Goal: Task Accomplishment & Management: Use online tool/utility

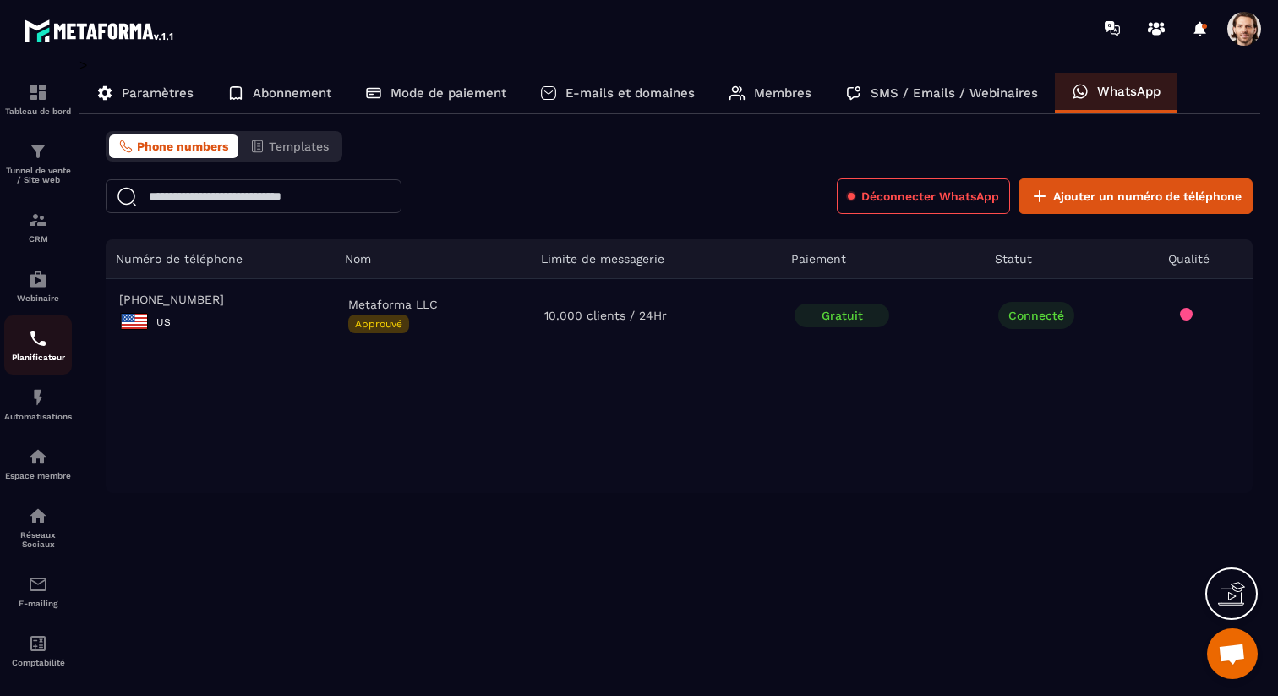
click at [42, 359] on p "Planificateur" at bounding box center [38, 356] width 68 height 9
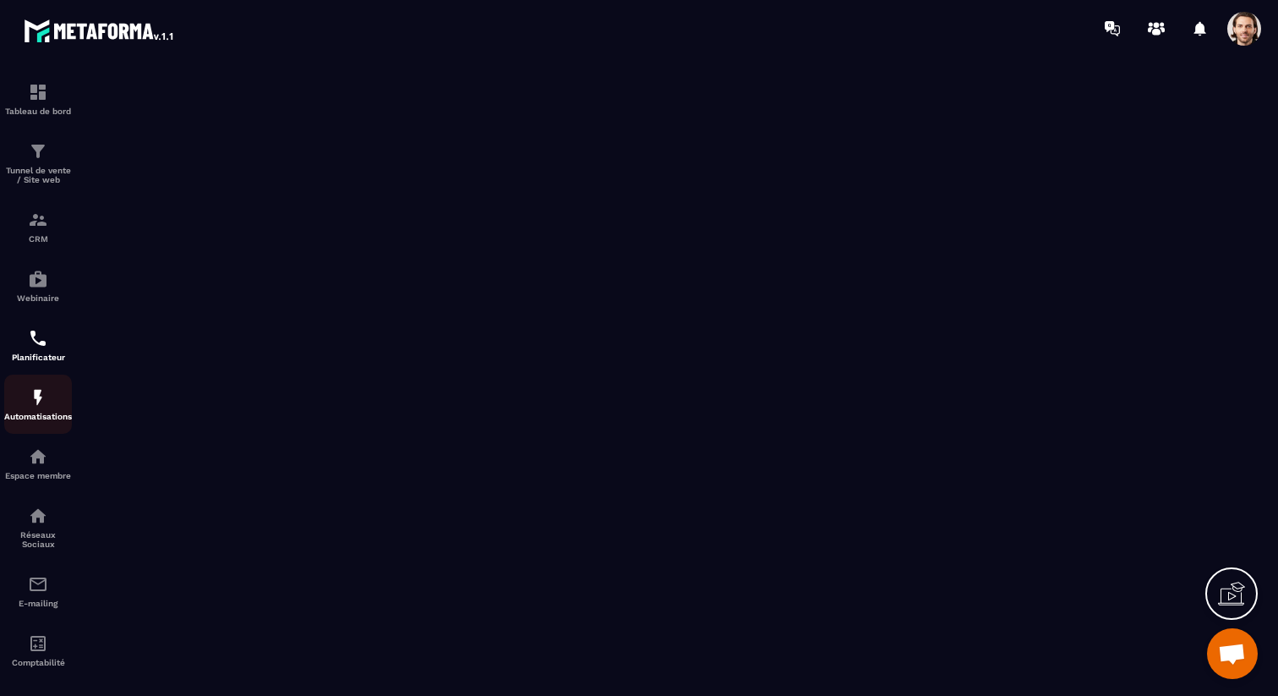
click at [23, 407] on div "Automatisations" at bounding box center [38, 404] width 68 height 34
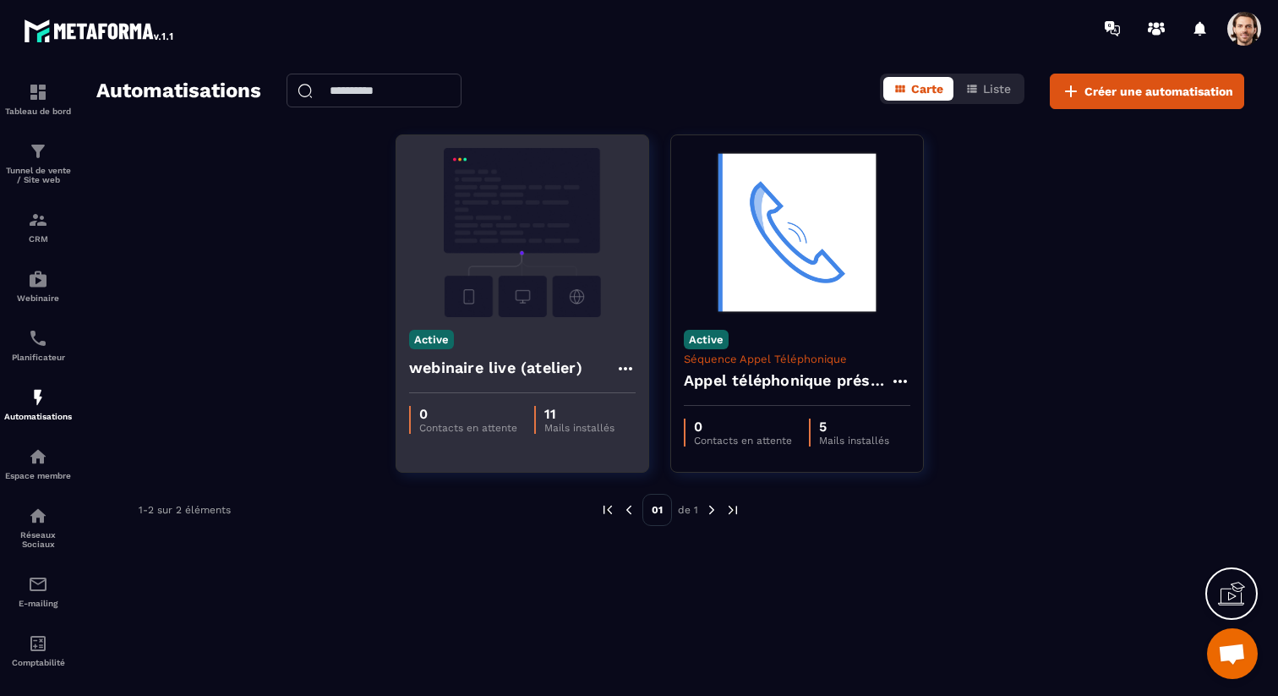
click at [500, 364] on h4 "webinaire live (atelier)" at bounding box center [495, 368] width 173 height 24
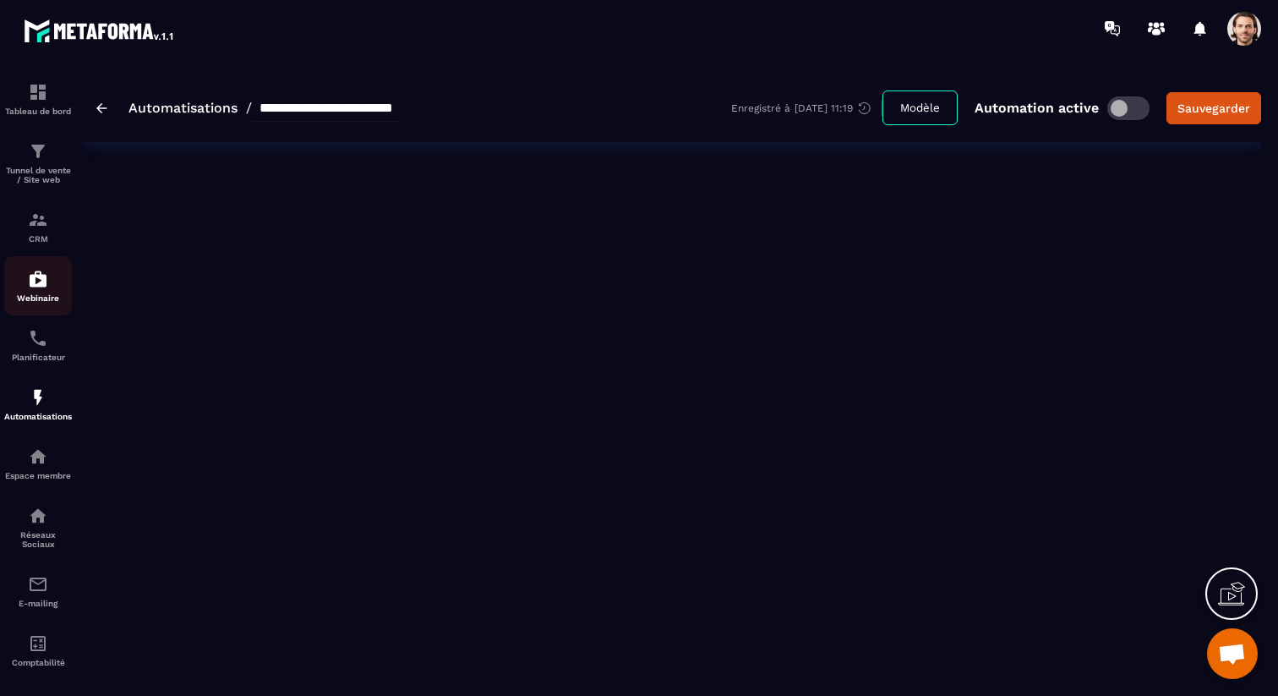
type input "**********"
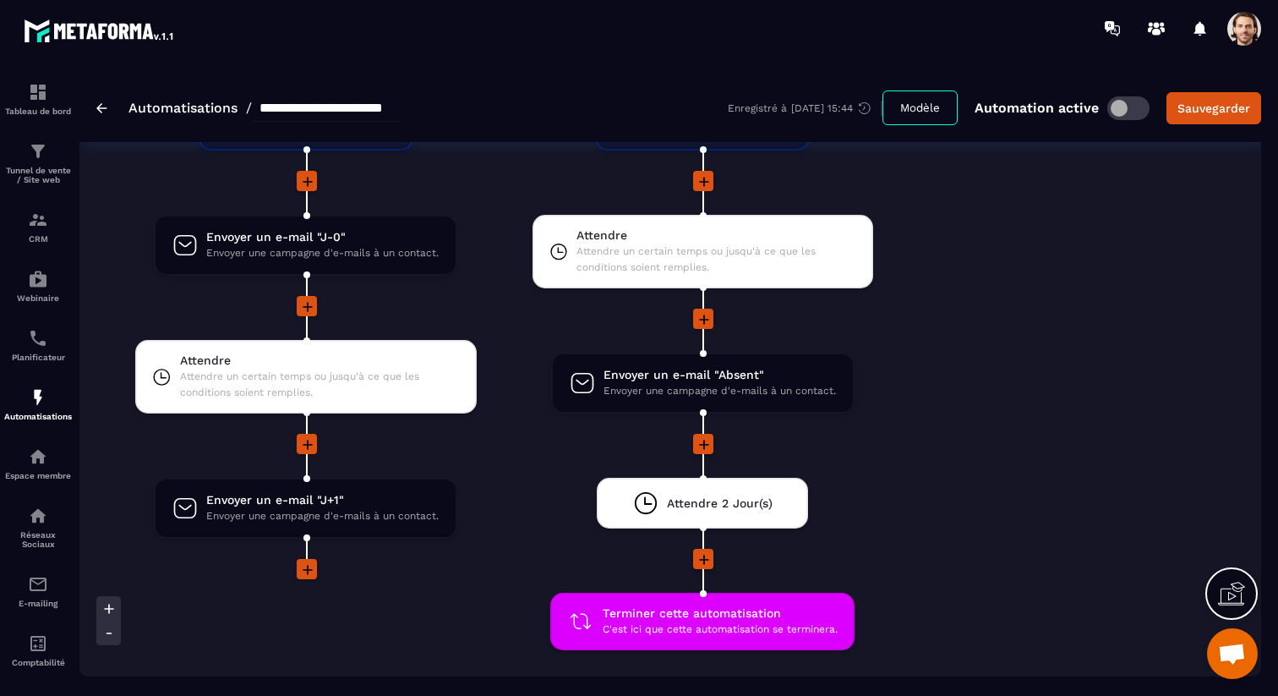
scroll to position [3119, 0]
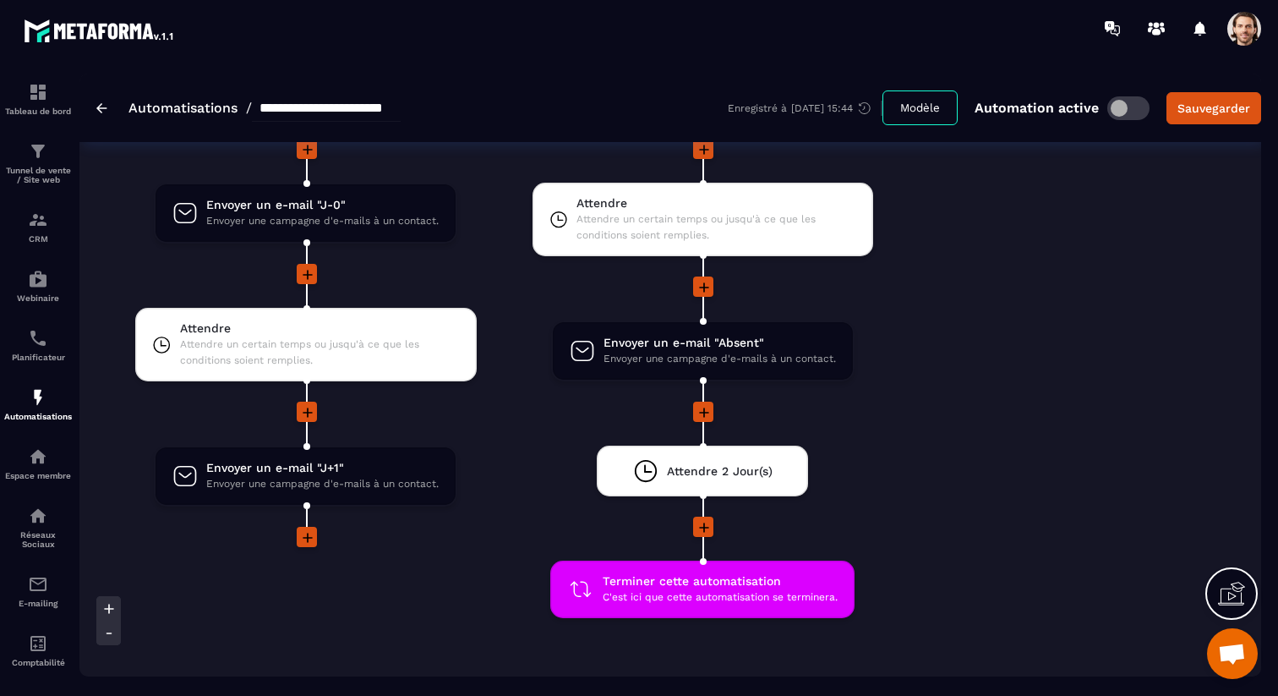
click at [305, 539] on icon at bounding box center [308, 538] width 10 height 10
click at [307, 534] on icon at bounding box center [308, 538] width 10 height 10
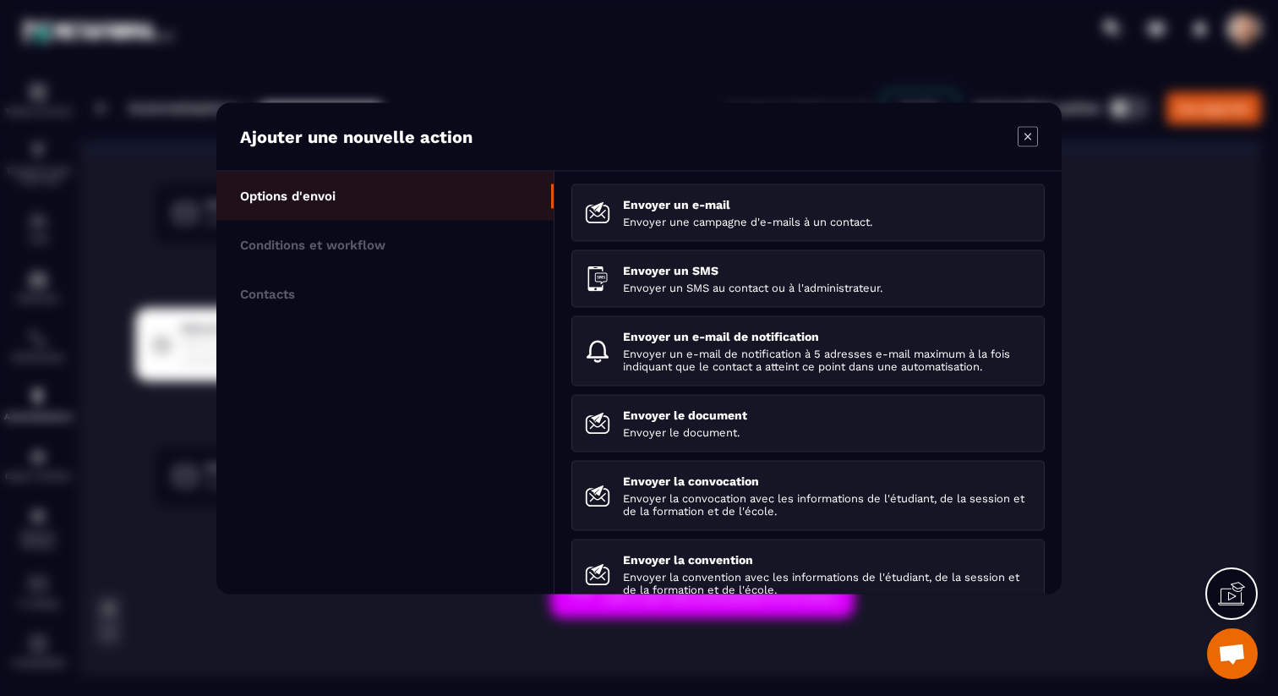
click at [1031, 141] on icon "Modal window" at bounding box center [1028, 136] width 20 height 20
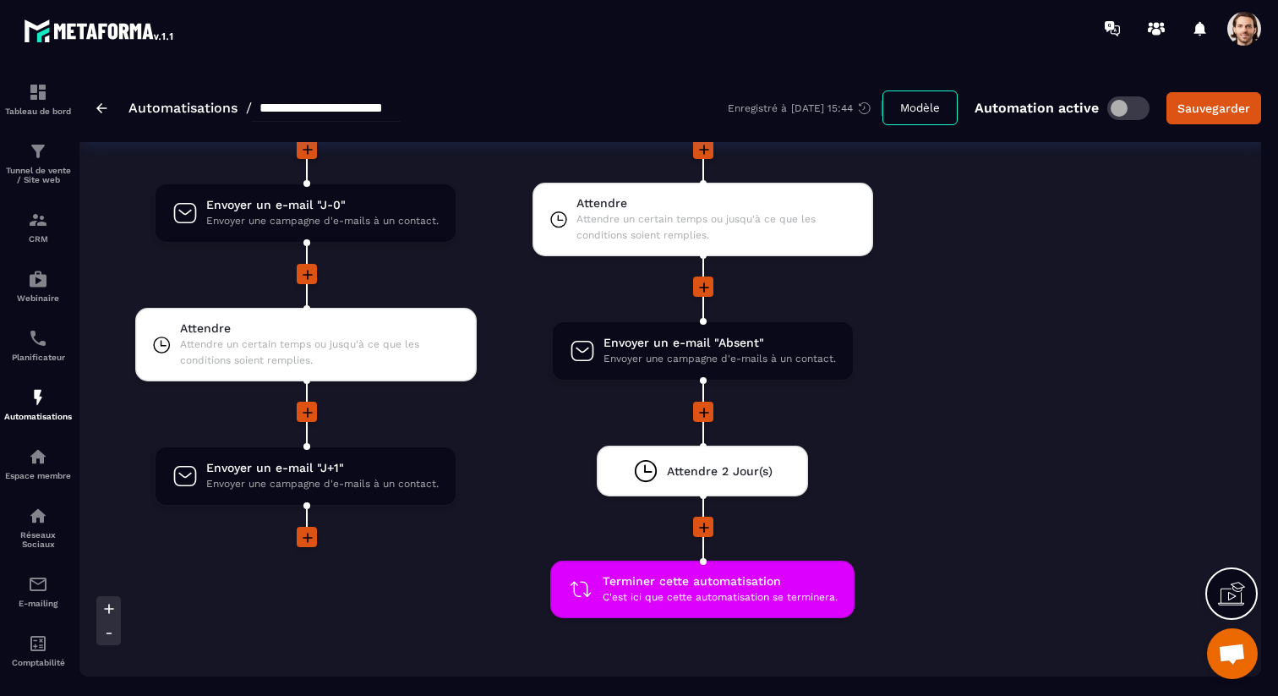
click at [1251, 36] on span at bounding box center [1244, 29] width 34 height 34
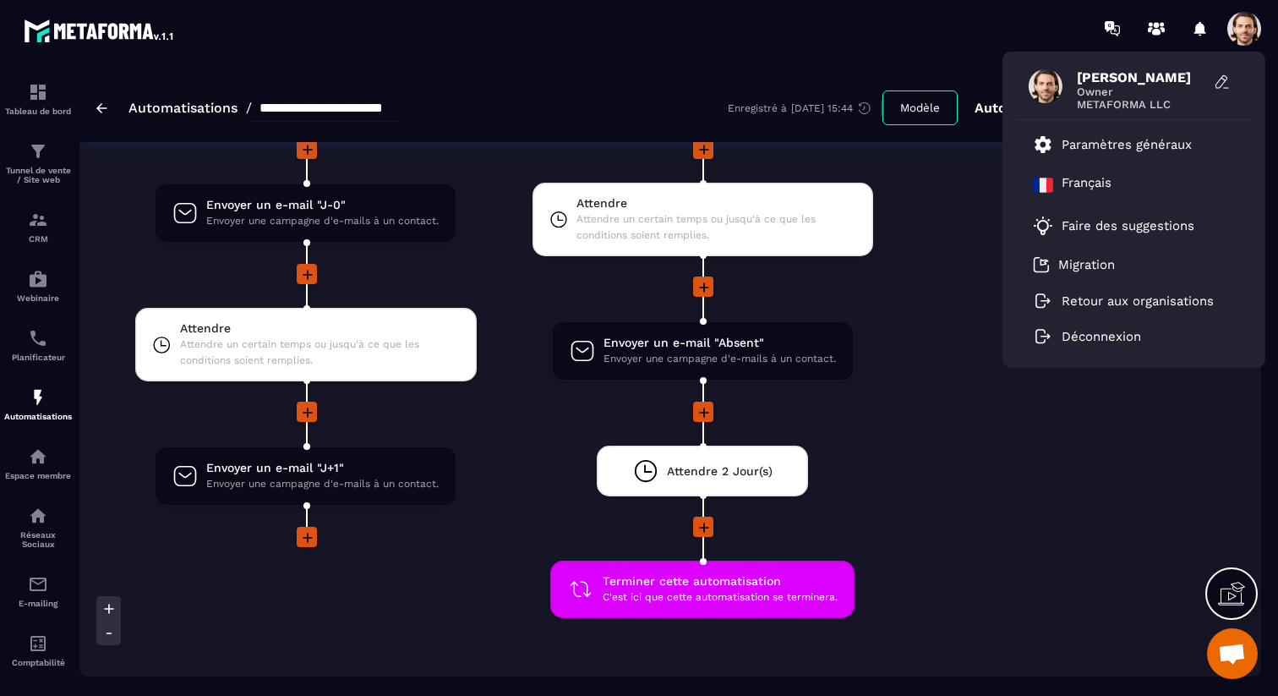
click at [997, 520] on div "Non Envoyer un e-mail "En retard" Envoyer une campagne d'e-mails à un contact. …" at bounding box center [1095, 6] width 332 height 1304
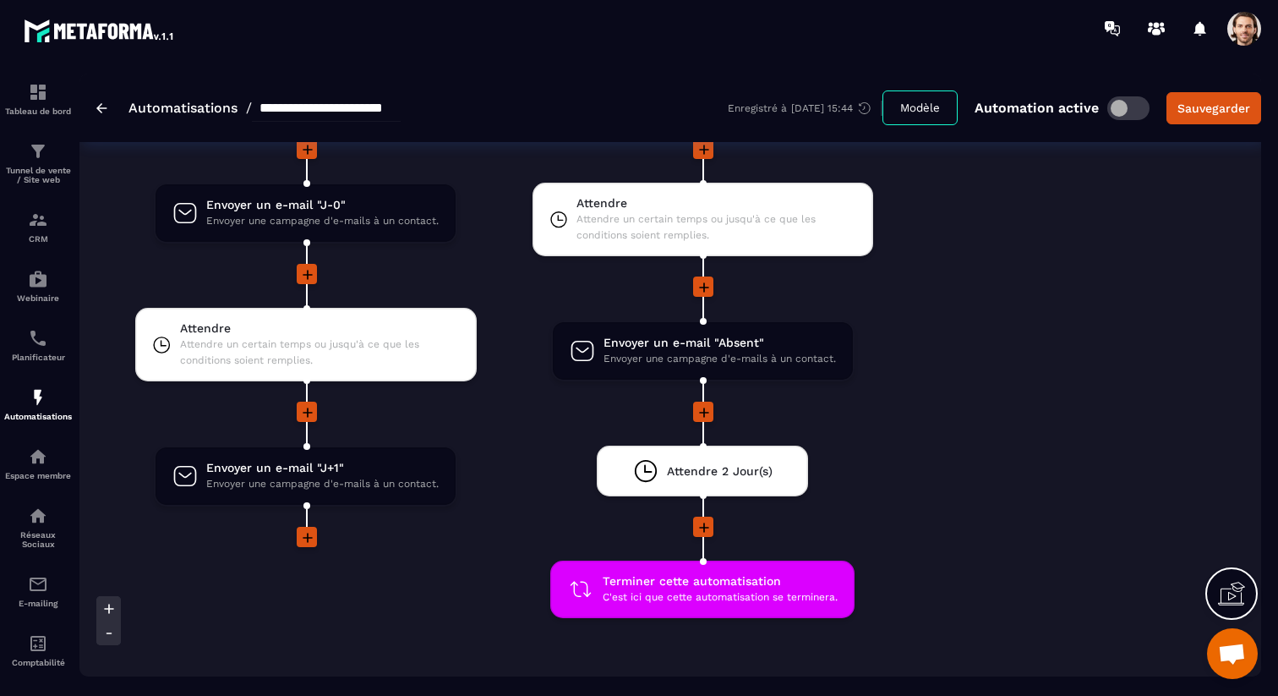
click at [307, 538] on icon at bounding box center [308, 538] width 10 height 10
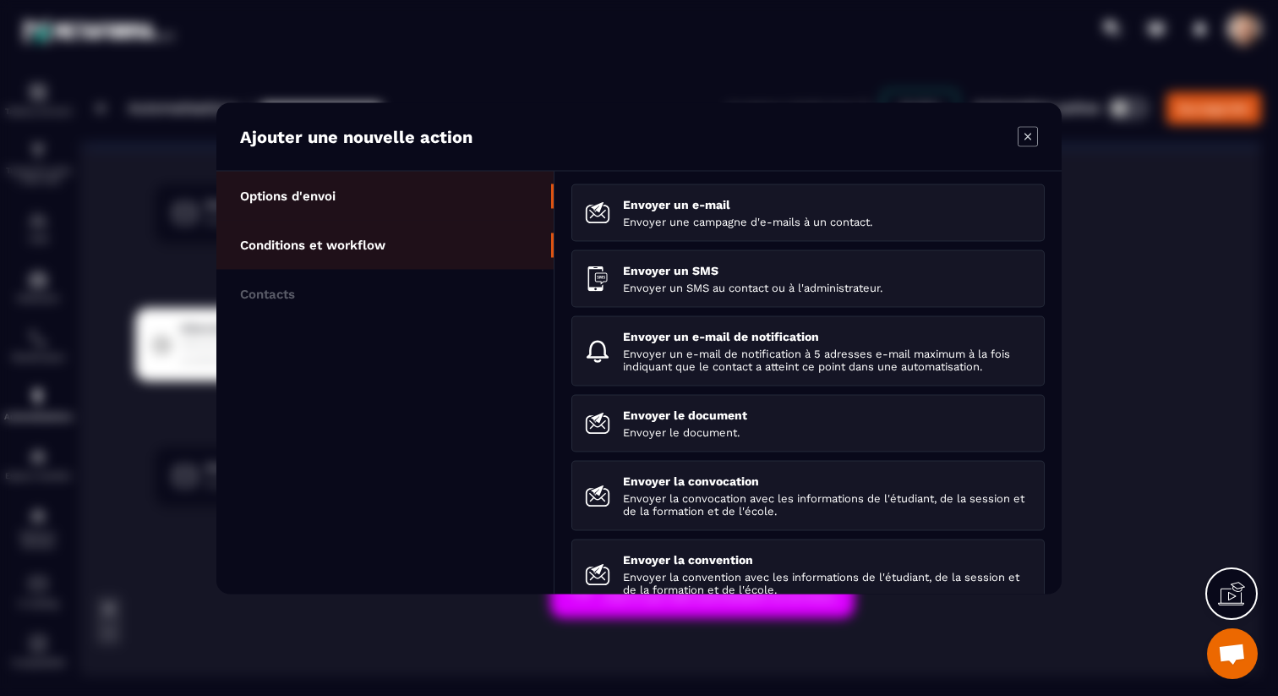
click at [450, 269] on li "Conditions et workflow" at bounding box center [384, 293] width 337 height 49
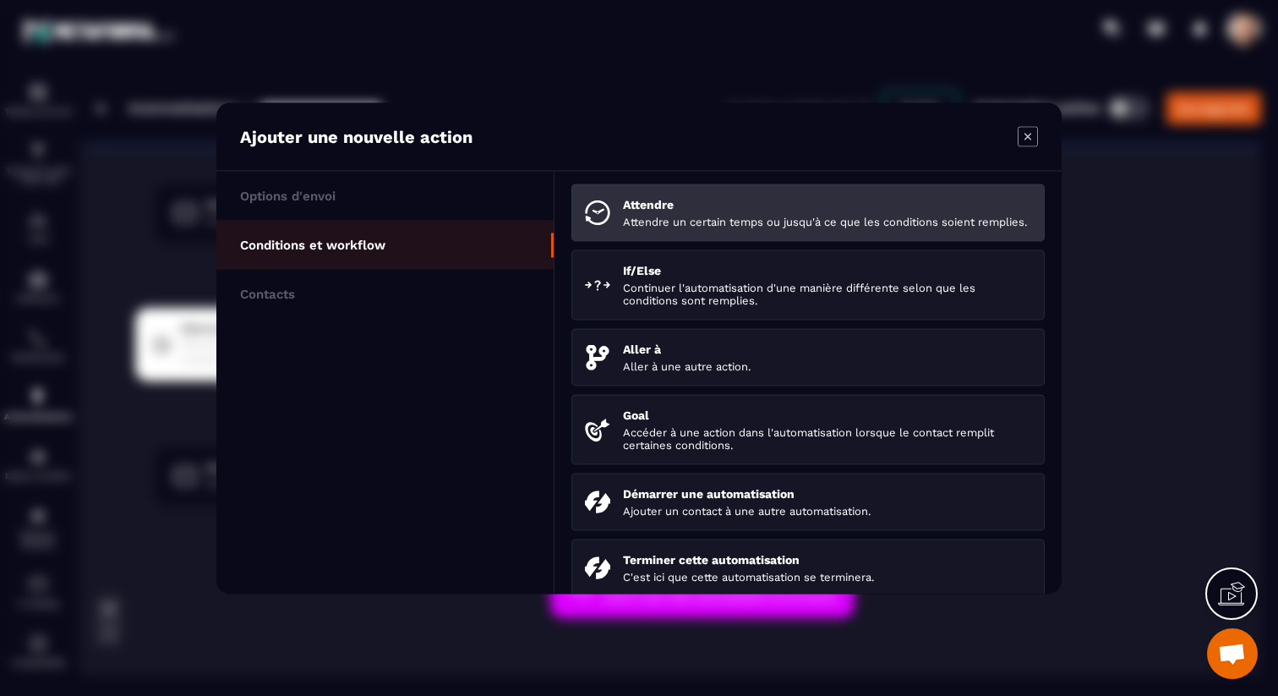
click at [735, 205] on p "Attendre" at bounding box center [827, 204] width 408 height 14
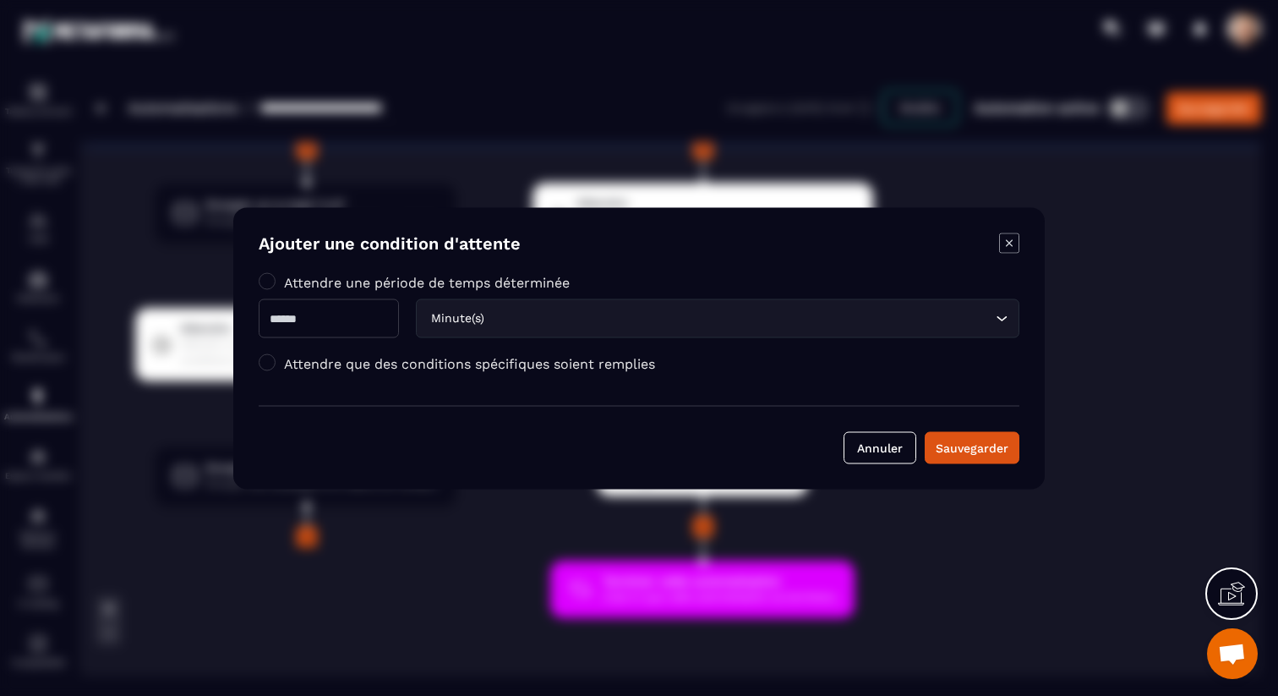
click at [527, 310] on input "Search for option" at bounding box center [740, 318] width 504 height 19
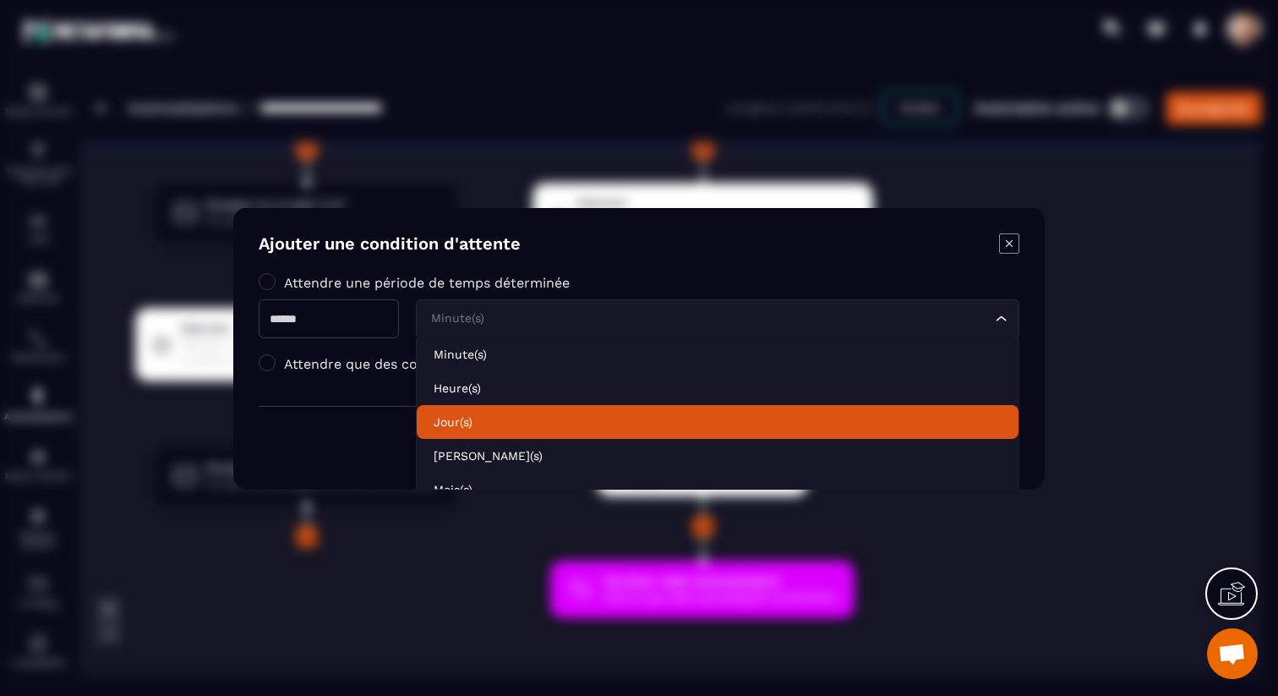
click at [522, 417] on p "Jour(s)" at bounding box center [718, 420] width 568 height 17
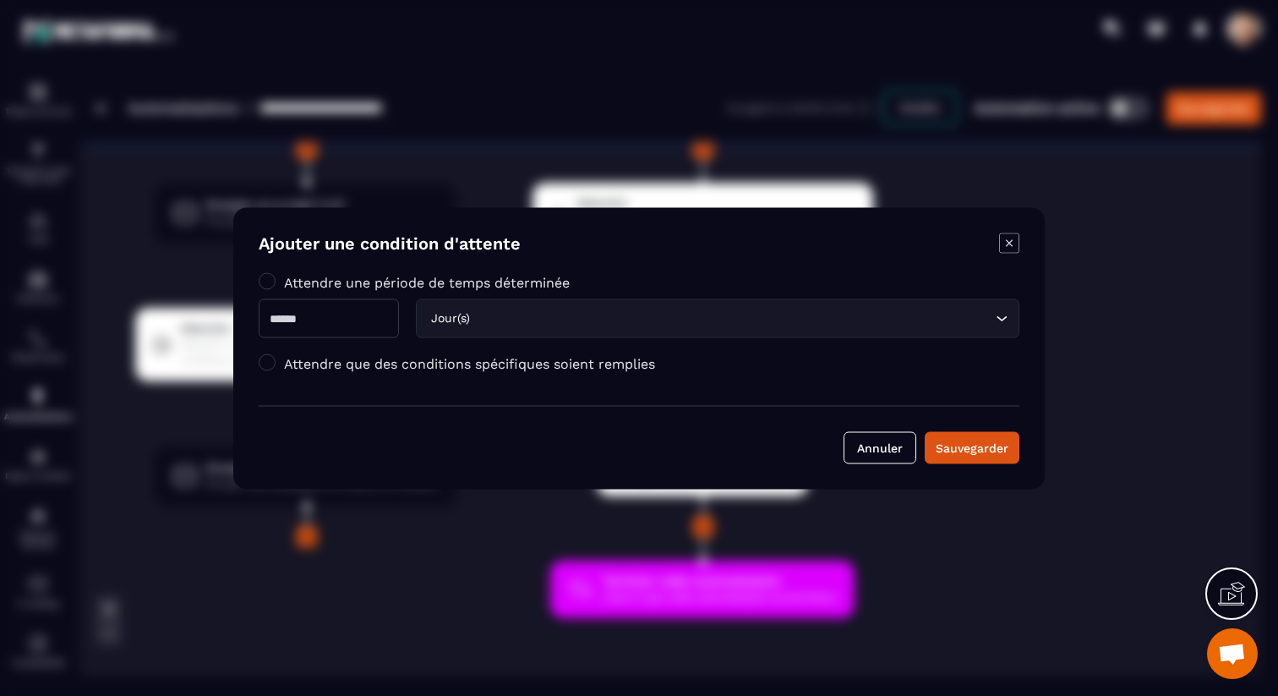
click at [352, 324] on input "Modal window" at bounding box center [329, 317] width 140 height 39
type input "*"
click at [951, 446] on div "Sauvegarder" at bounding box center [972, 447] width 73 height 17
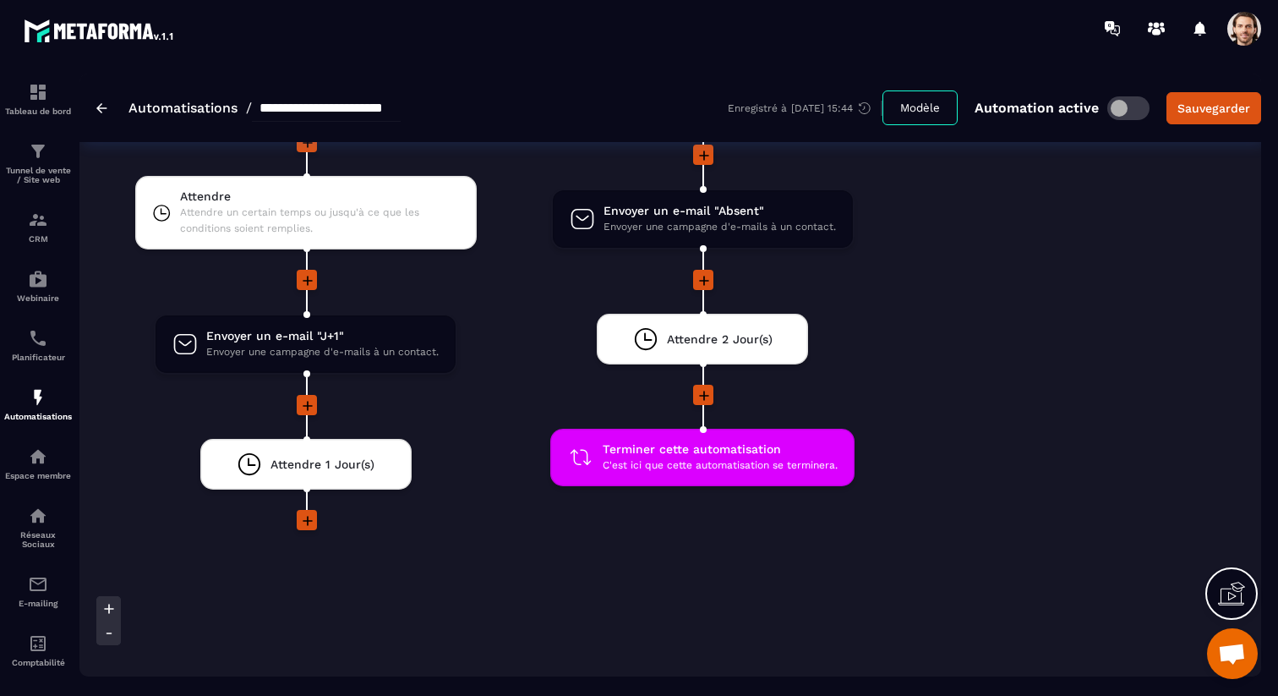
scroll to position [3277, 0]
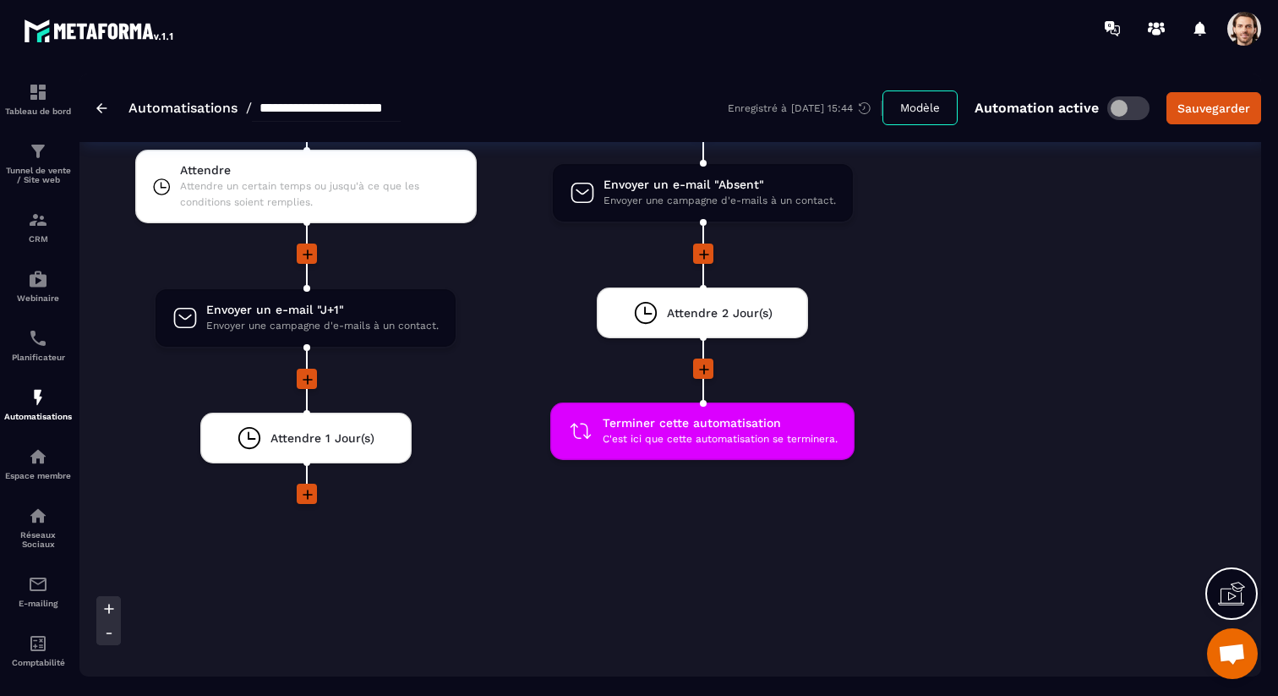
click at [301, 496] on icon at bounding box center [307, 494] width 17 height 17
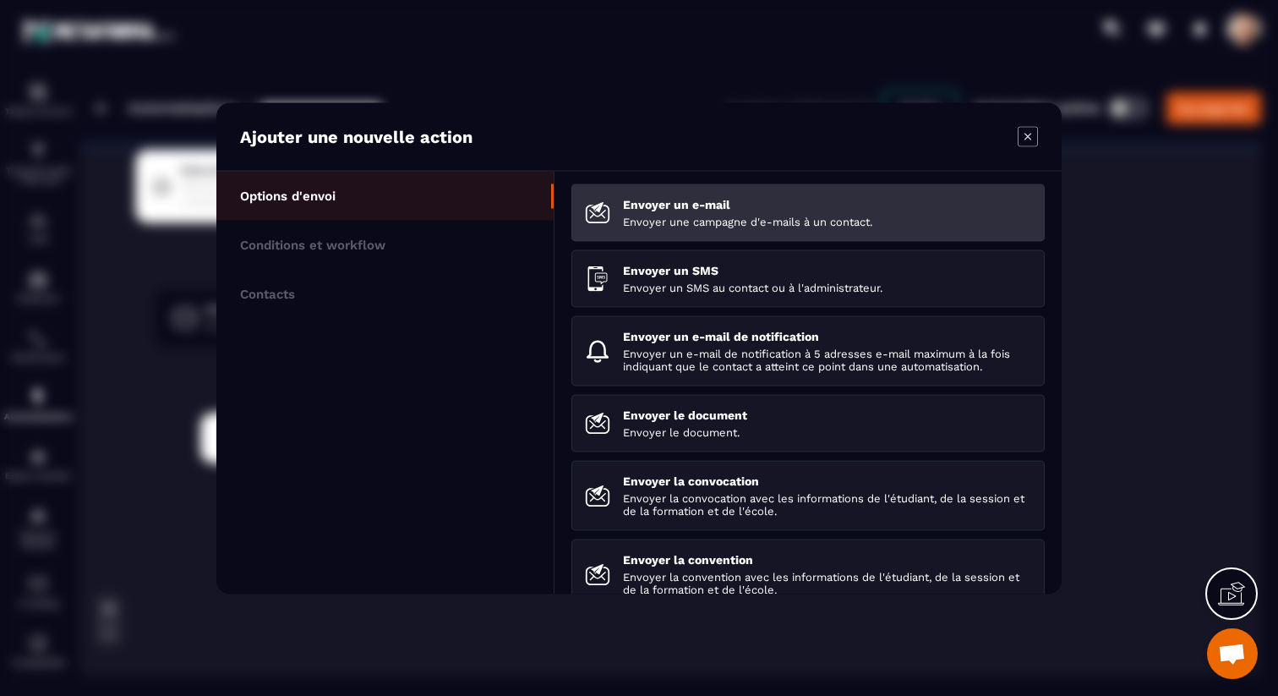
click at [674, 222] on p "Envoyer une campagne d'e-mails à un contact." at bounding box center [827, 221] width 408 height 13
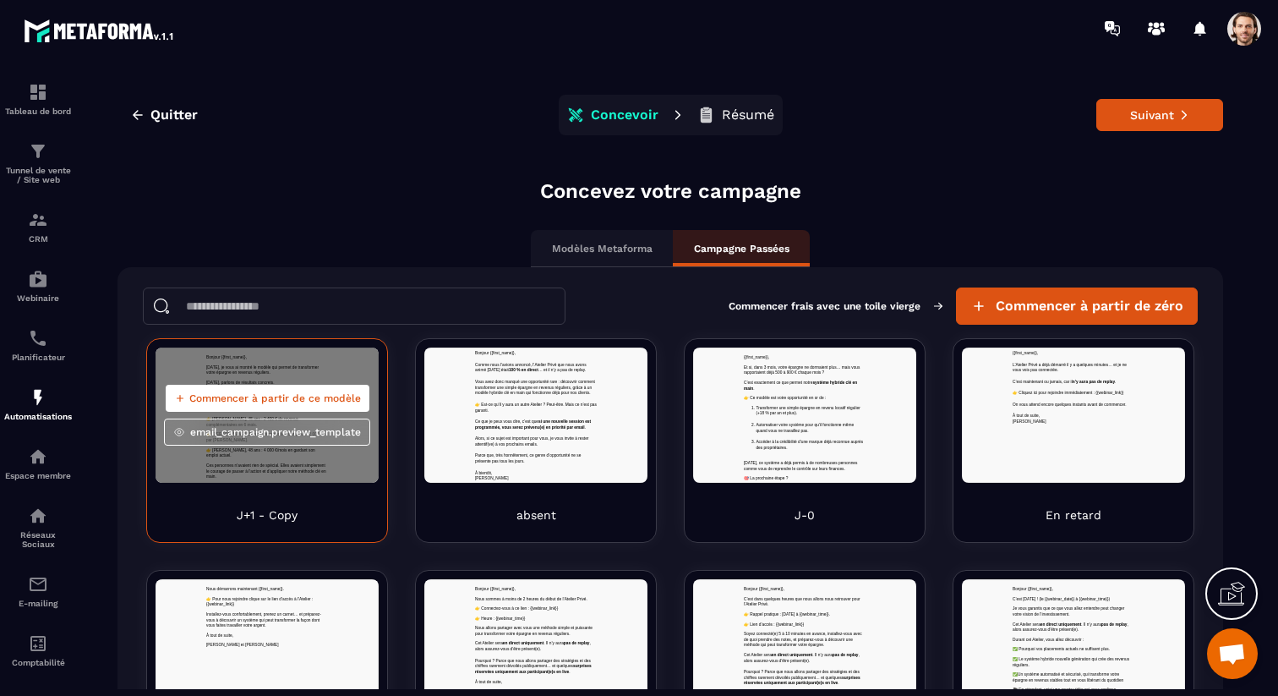
click at [236, 401] on span "Commencer à partir de ce modèle" at bounding box center [275, 398] width 172 height 14
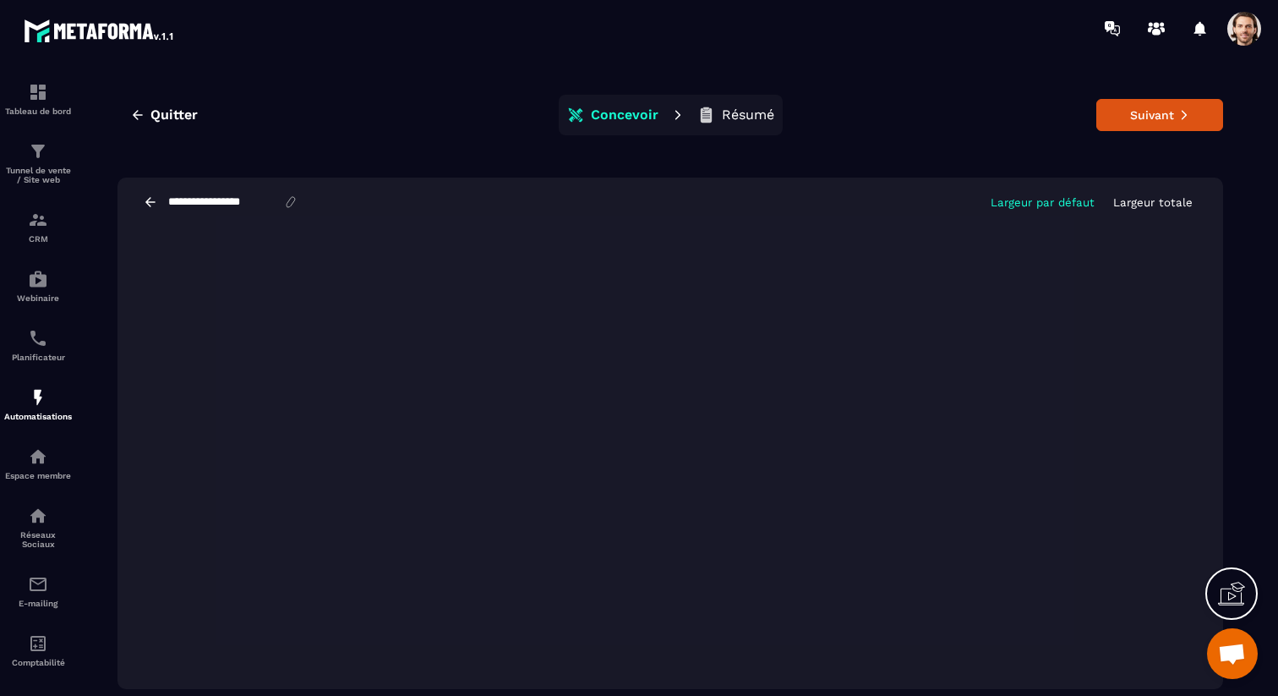
click at [187, 202] on input "**********" at bounding box center [225, 202] width 117 height 14
drag, startPoint x: 192, startPoint y: 204, endPoint x: 338, endPoint y: 200, distance: 146.3
click at [338, 200] on div "**********" at bounding box center [670, 202] width 1106 height 49
type input "***"
click at [1136, 114] on button "Suivant" at bounding box center [1159, 115] width 127 height 32
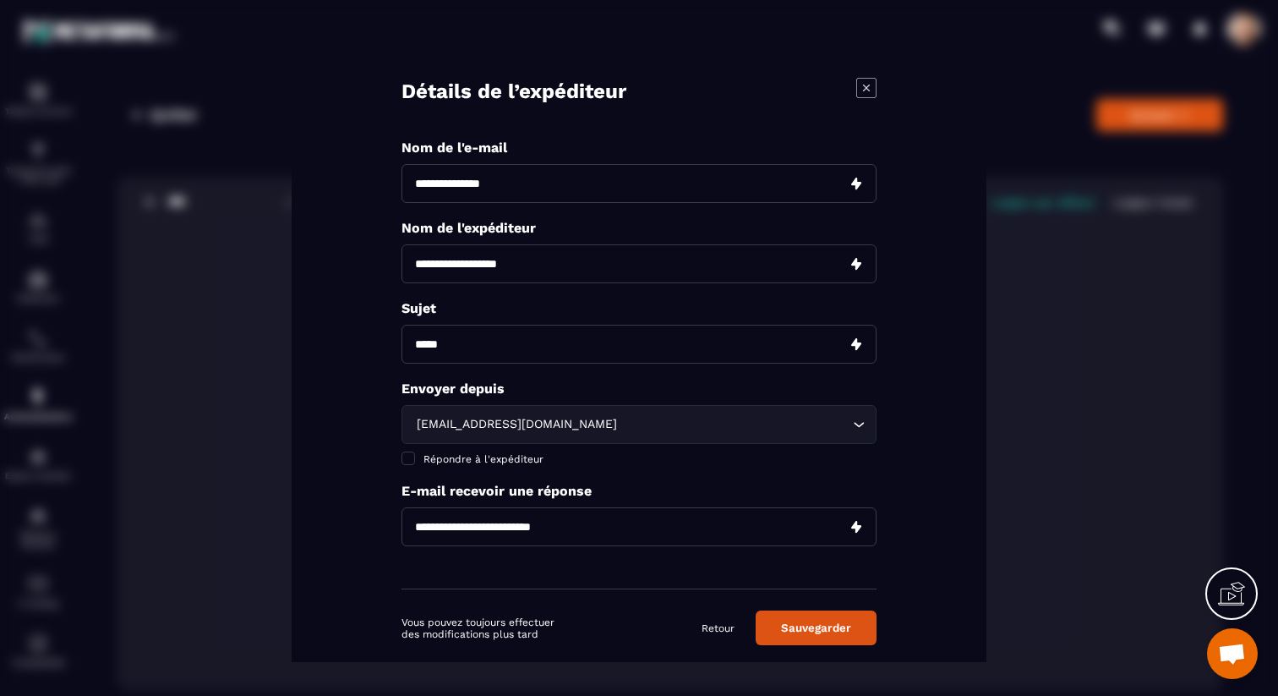
click at [492, 185] on input "Modal window" at bounding box center [638, 182] width 475 height 39
type input "*****"
click at [608, 258] on input "Modal window" at bounding box center [638, 262] width 475 height 39
type input "**********"
click at [560, 340] on input "Modal window" at bounding box center [638, 343] width 475 height 39
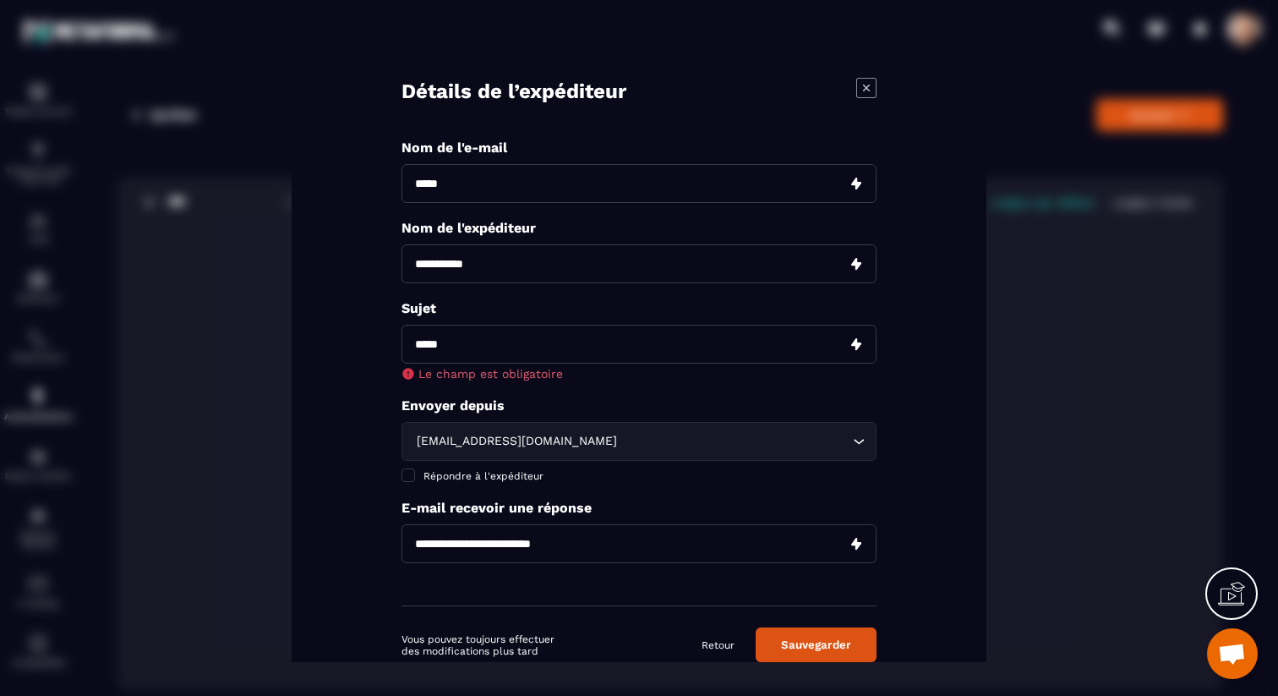
paste input "**********"
drag, startPoint x: 419, startPoint y: 343, endPoint x: 458, endPoint y: 347, distance: 39.0
click at [420, 343] on input "**********" at bounding box center [638, 343] width 475 height 39
type input "**********"
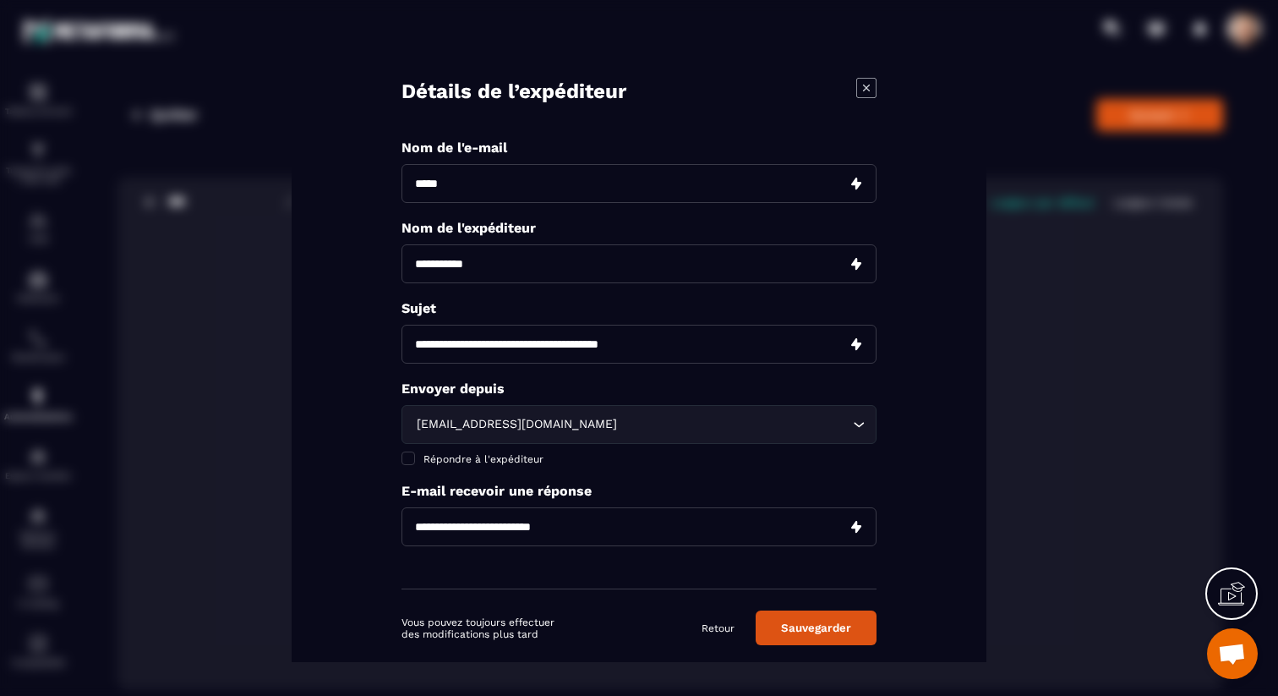
click at [723, 393] on div "**********" at bounding box center [638, 364] width 475 height 450
drag, startPoint x: 468, startPoint y: 459, endPoint x: 491, endPoint y: 438, distance: 31.1
click at [469, 458] on span "Répondre à l'expéditeur" at bounding box center [483, 458] width 120 height 12
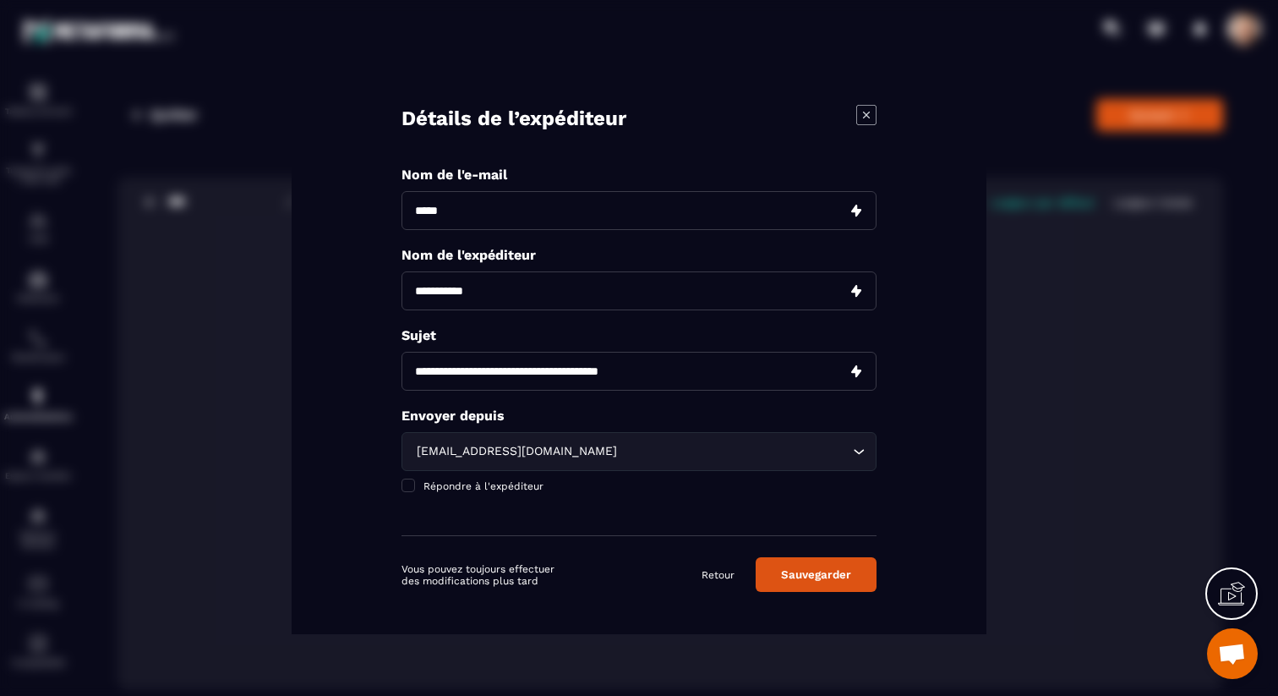
click at [507, 443] on div "[EMAIL_ADDRESS][DOMAIN_NAME]" at bounding box center [631, 451] width 440 height 19
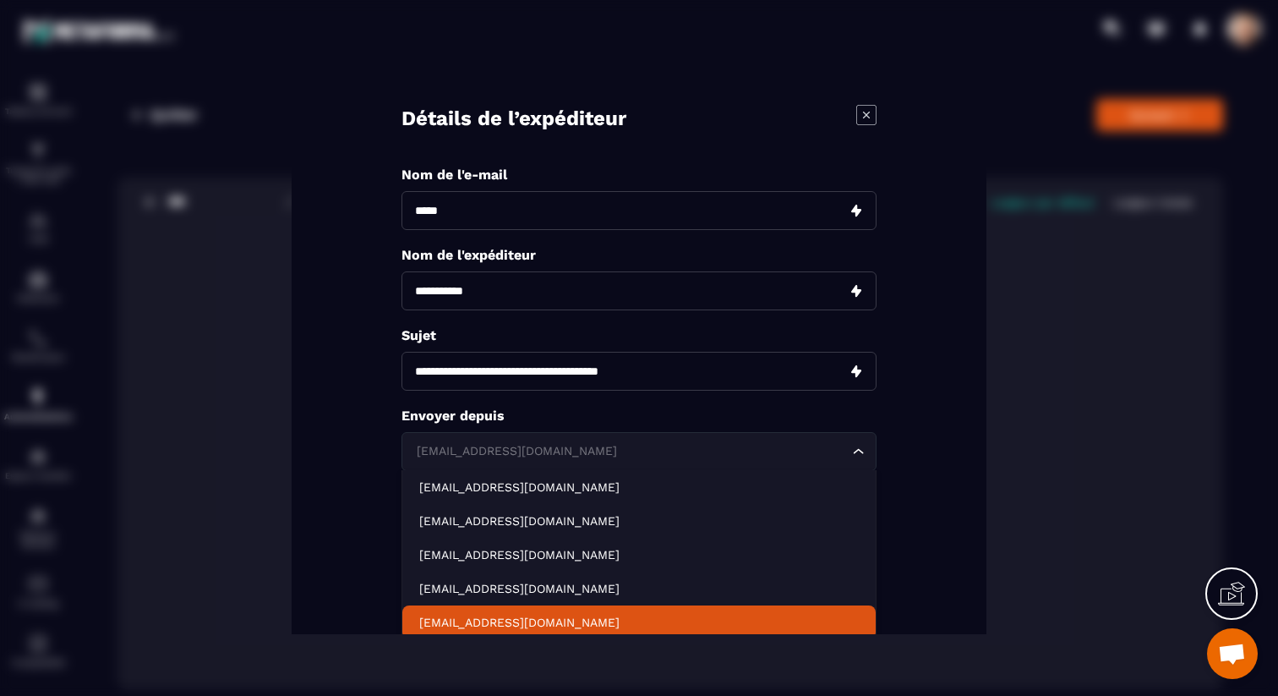
scroll to position [39, 0]
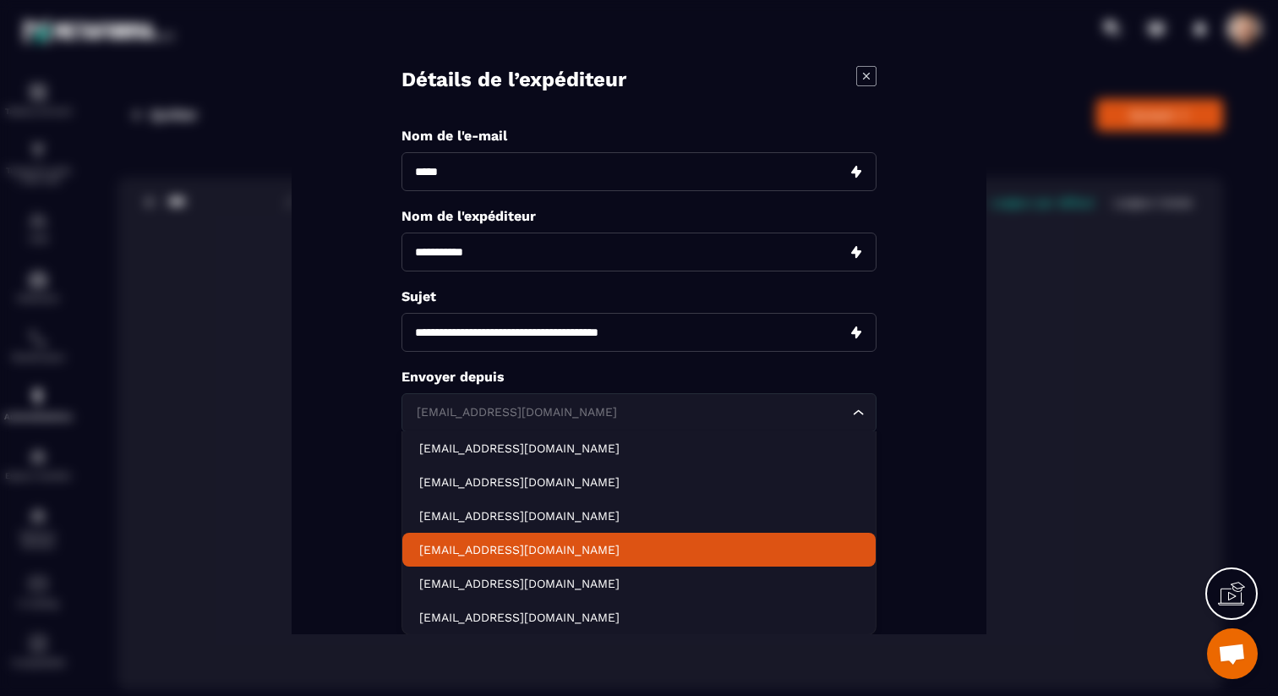
click at [634, 544] on p "[EMAIL_ADDRESS][DOMAIN_NAME]" at bounding box center [639, 549] width 440 height 17
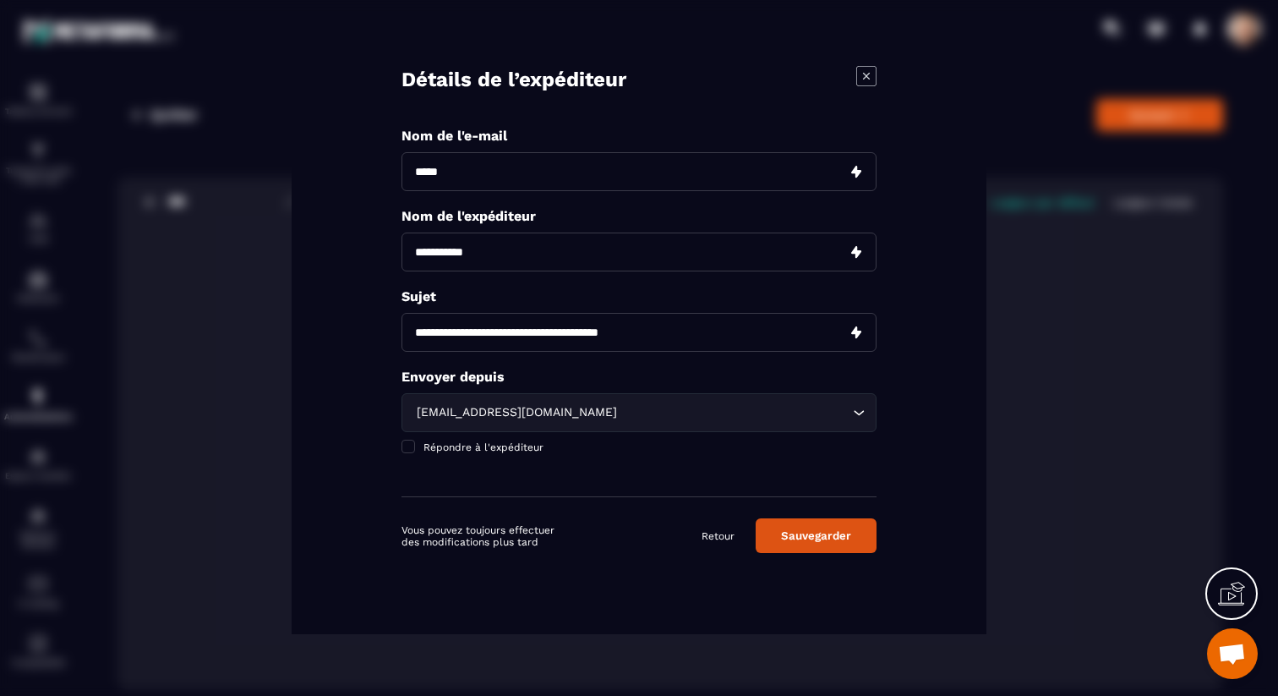
scroll to position [0, 0]
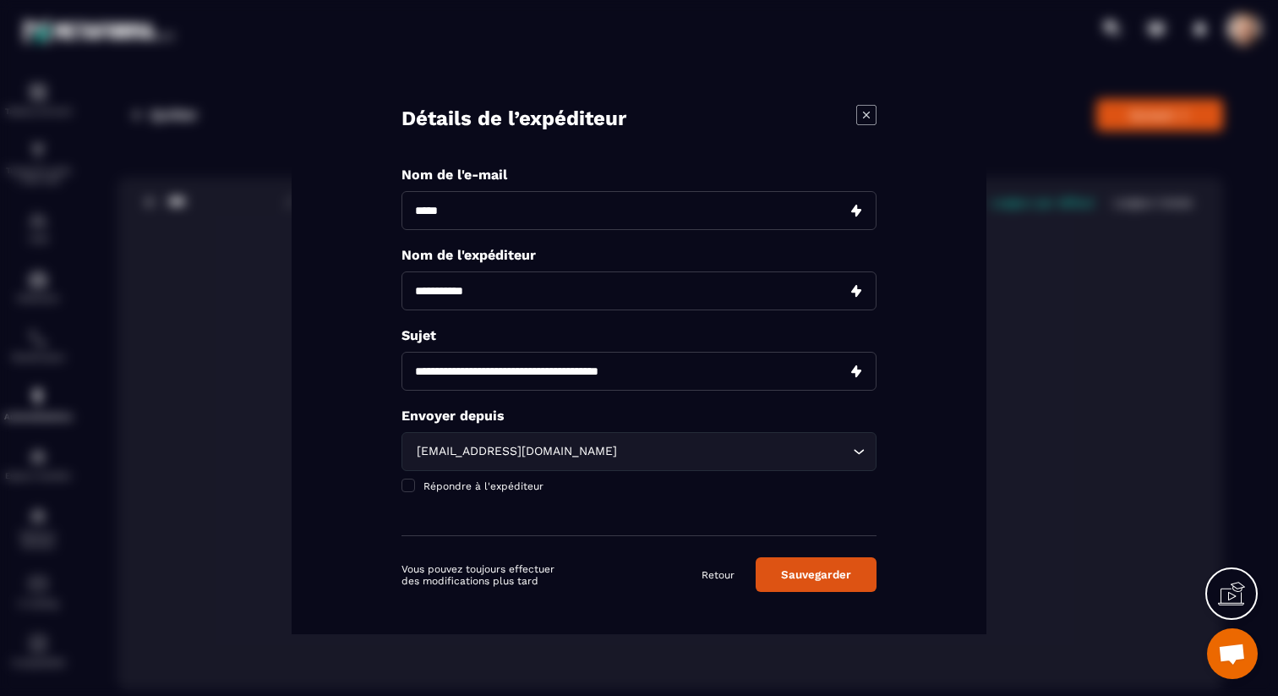
click at [825, 582] on button "Sauvegarder" at bounding box center [816, 574] width 121 height 35
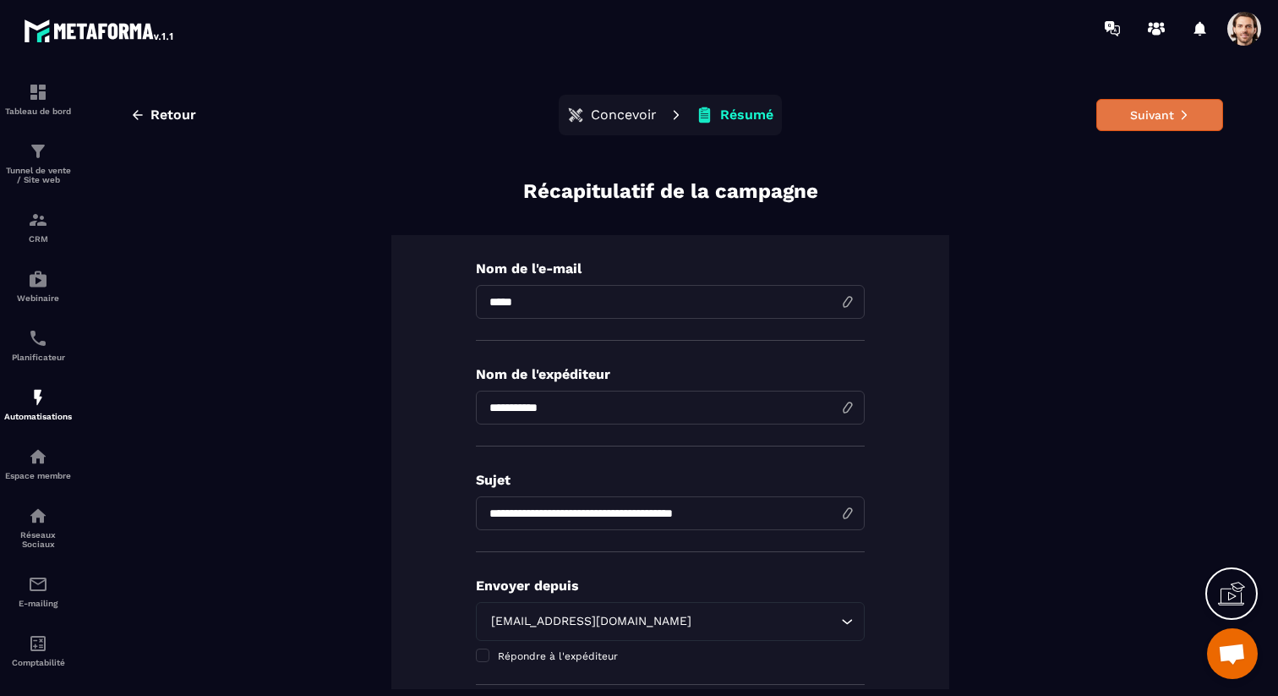
click at [1153, 99] on button "Suivant" at bounding box center [1159, 115] width 127 height 32
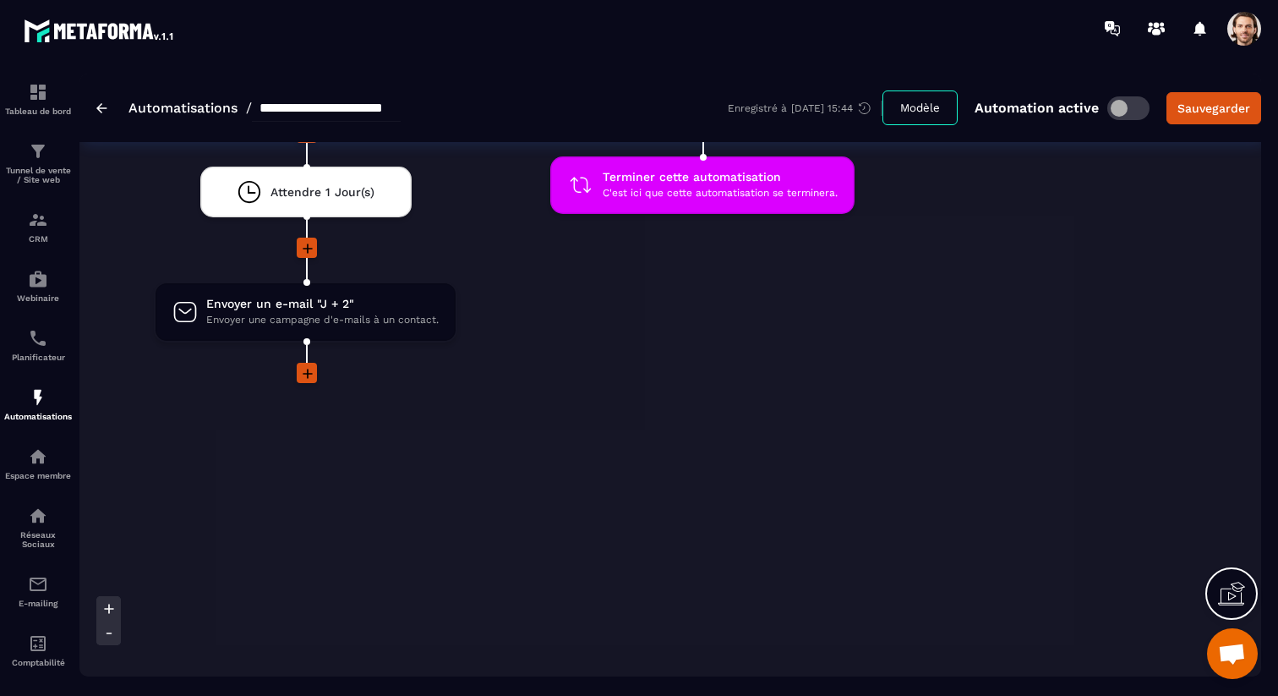
scroll to position [3527, 0]
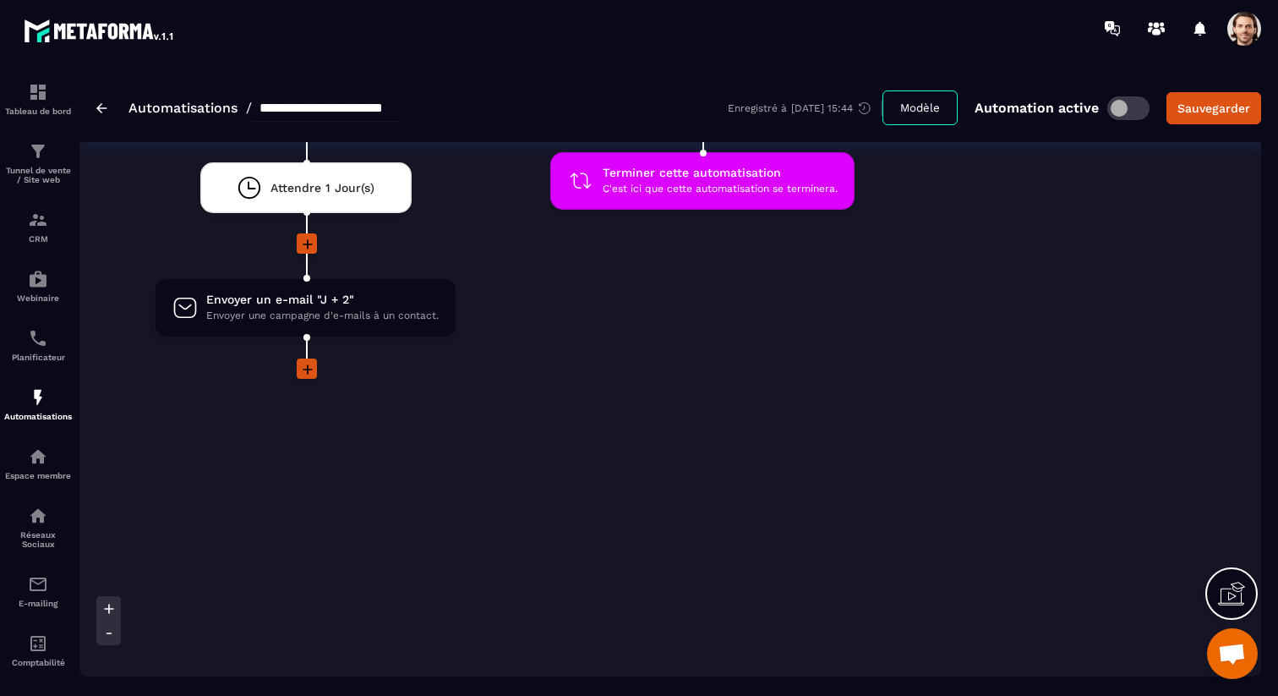
click at [304, 368] on icon at bounding box center [307, 369] width 17 height 17
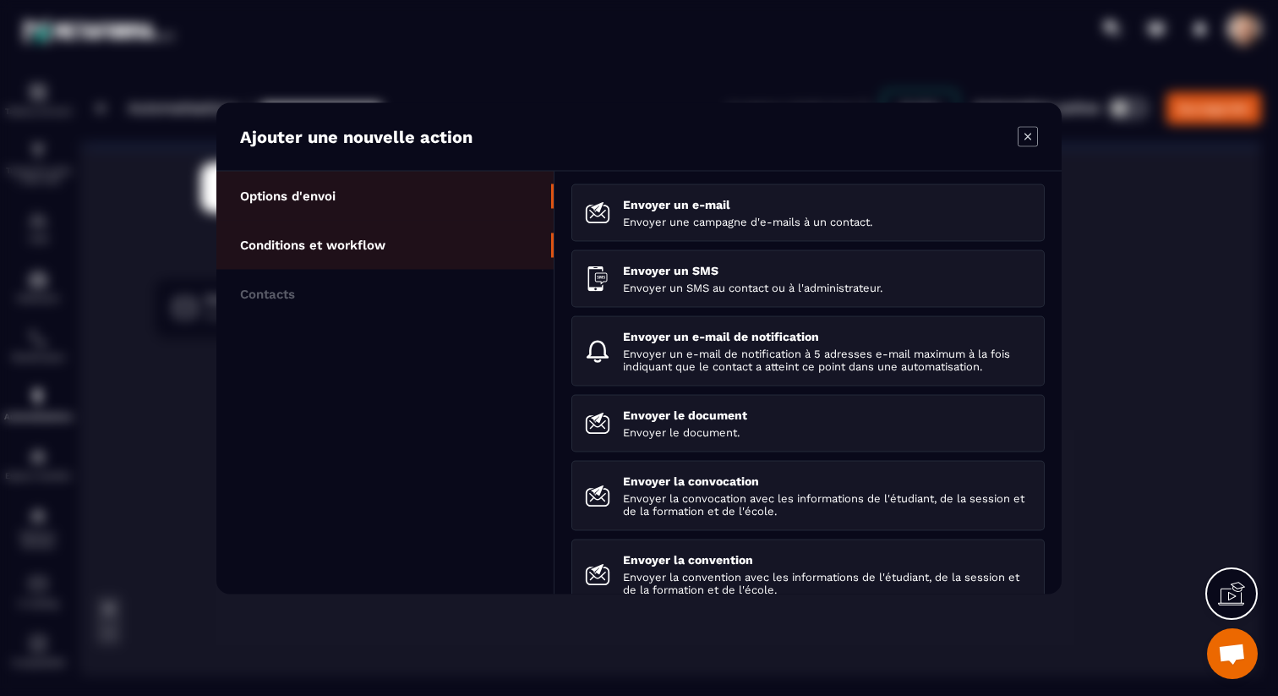
click at [406, 269] on li "Conditions et workflow" at bounding box center [384, 293] width 337 height 49
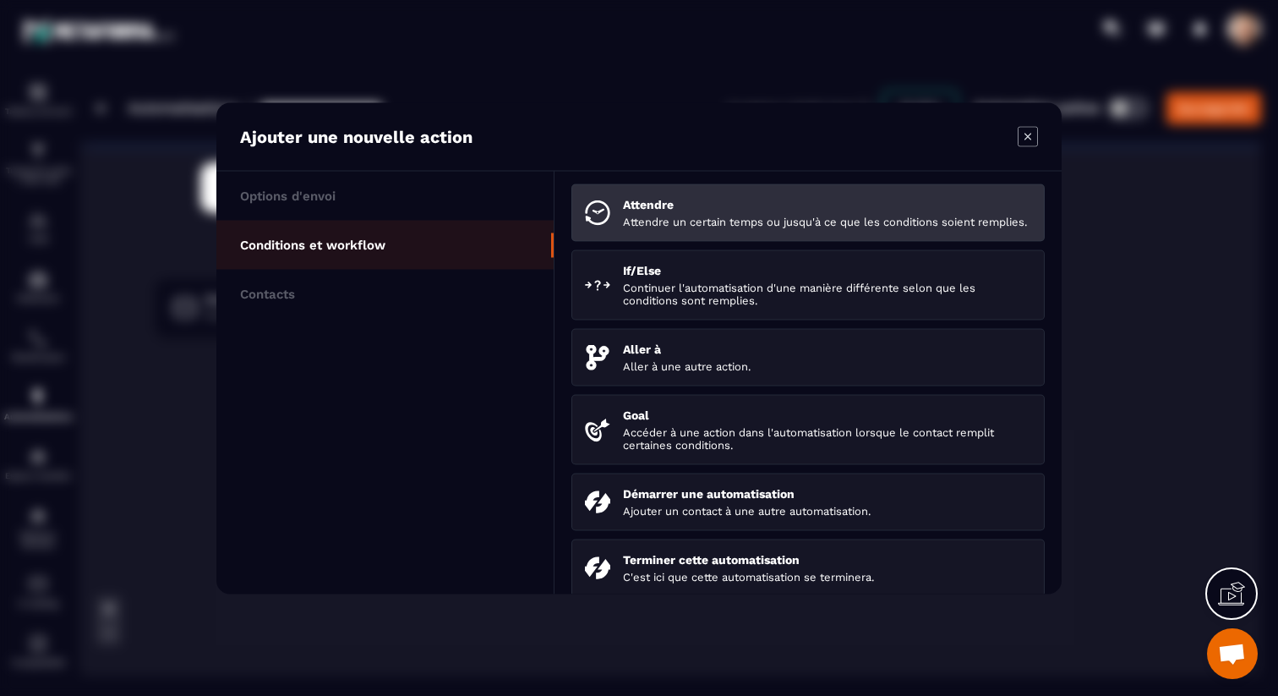
click at [680, 221] on p "Attendre un certain temps ou jusqu'à ce que les conditions soient remplies." at bounding box center [827, 221] width 408 height 13
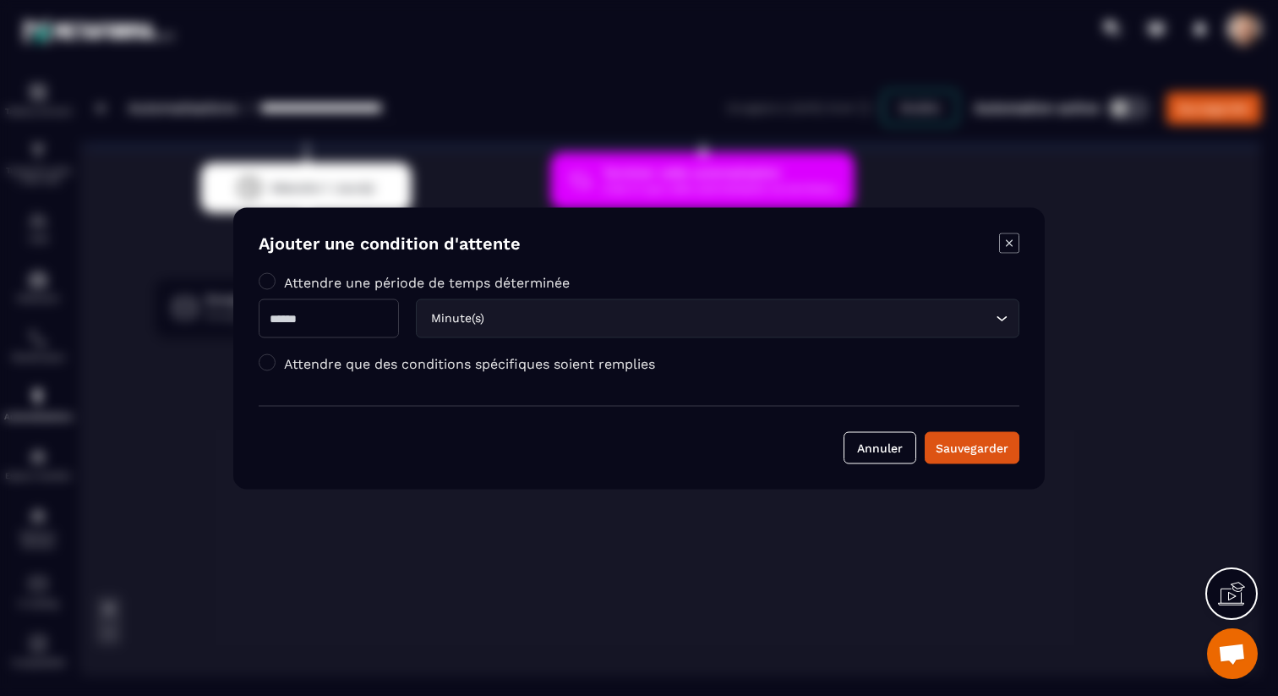
click at [367, 309] on input "Modal window" at bounding box center [329, 317] width 140 height 39
type input "*"
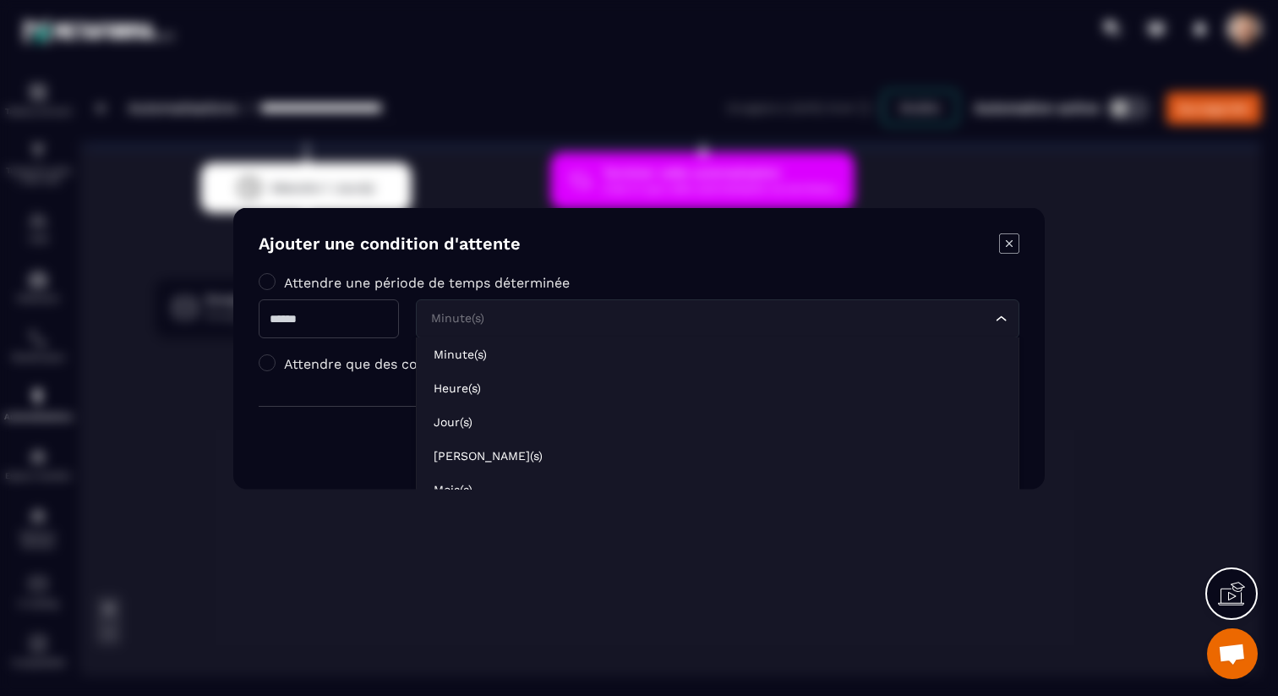
click at [524, 326] on input "Search for option" at bounding box center [709, 318] width 565 height 19
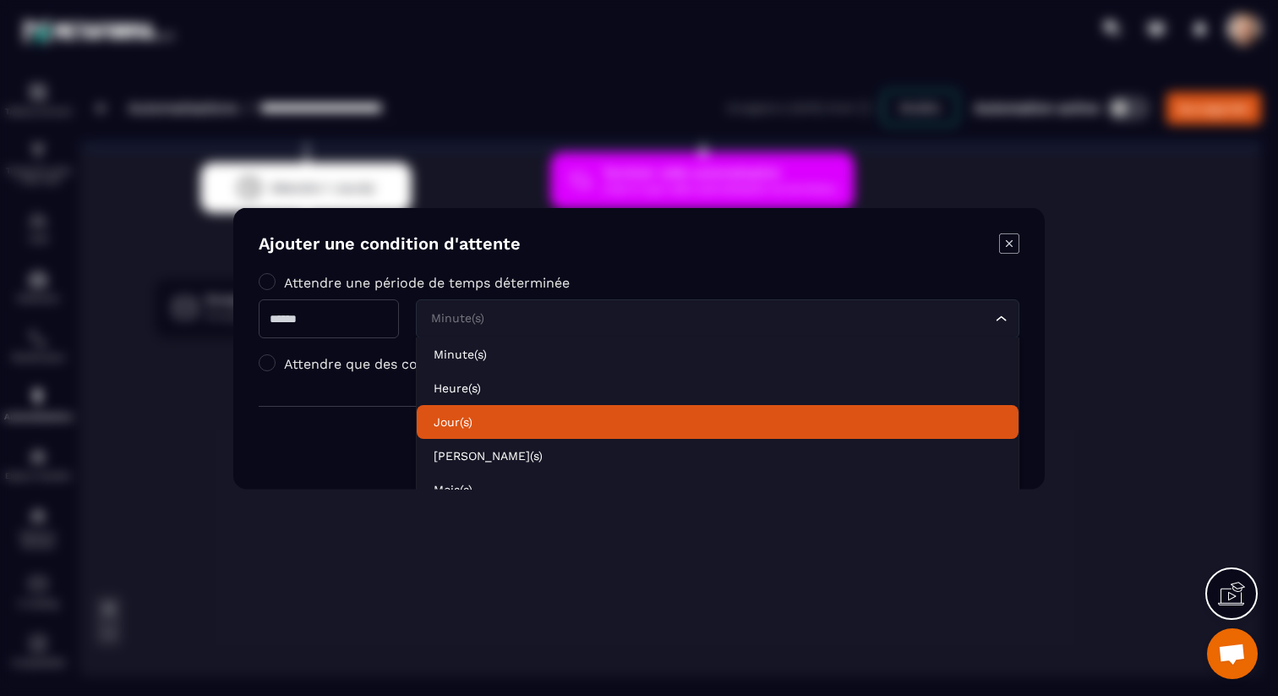
click at [525, 408] on li "Jour(s)" at bounding box center [718, 421] width 602 height 34
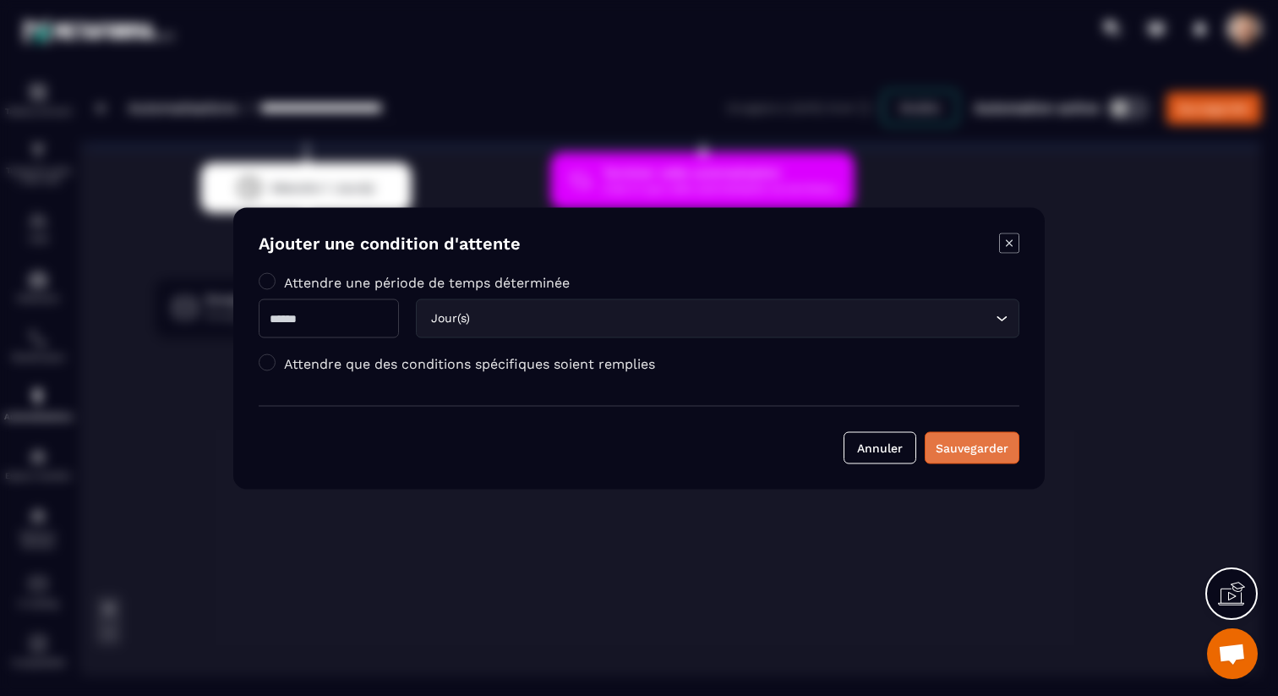
click at [948, 434] on button "Sauvegarder" at bounding box center [972, 447] width 95 height 32
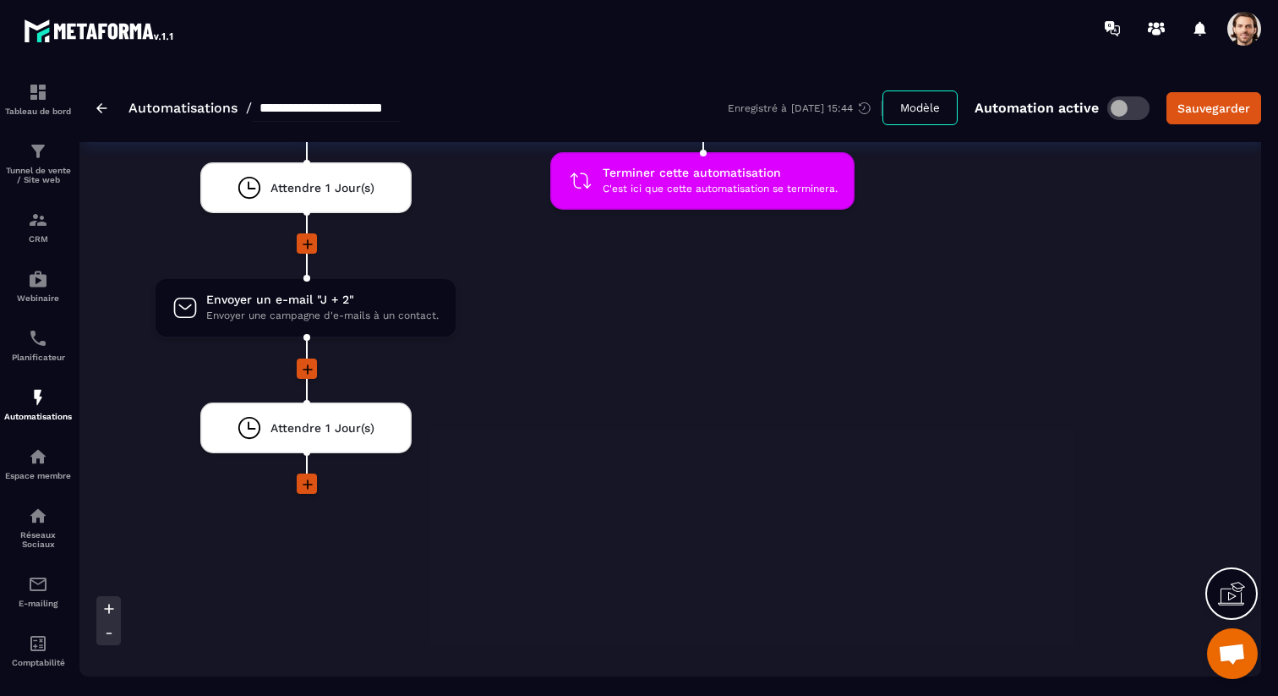
click at [302, 487] on icon at bounding box center [307, 484] width 17 height 17
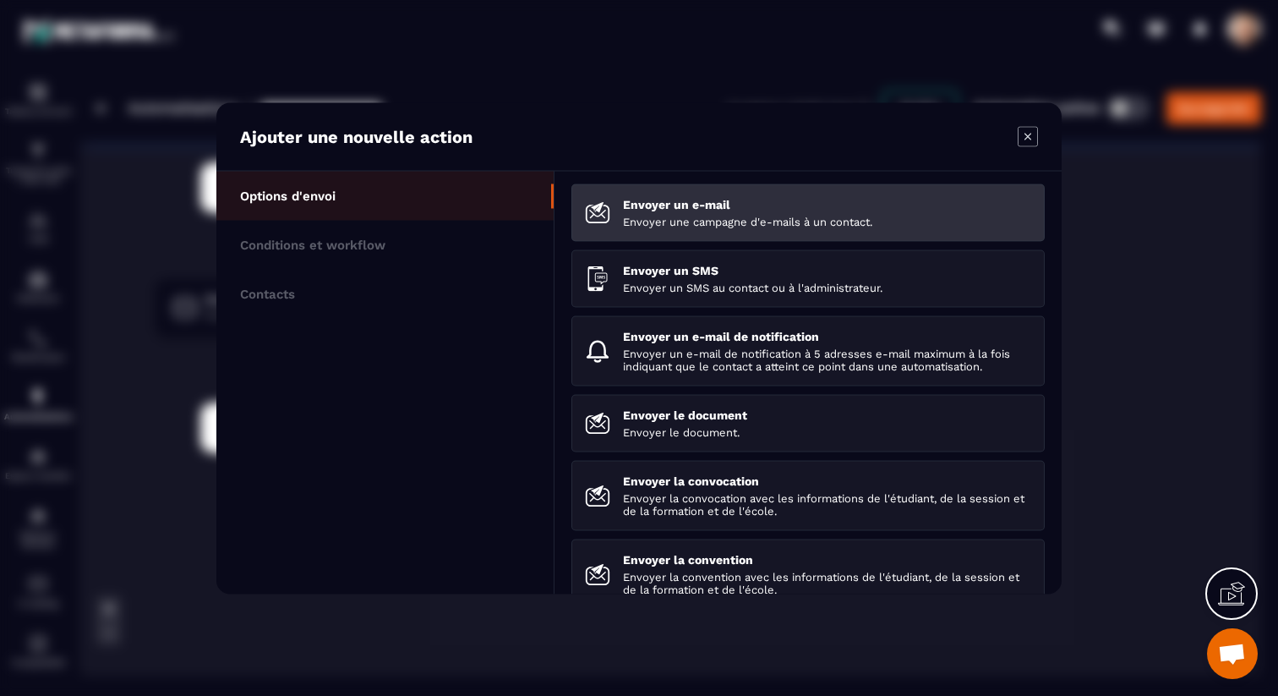
click at [725, 249] on li "Envoyer un e-mail Envoyer une campagne d'e-mails à un contact." at bounding box center [807, 277] width 473 height 57
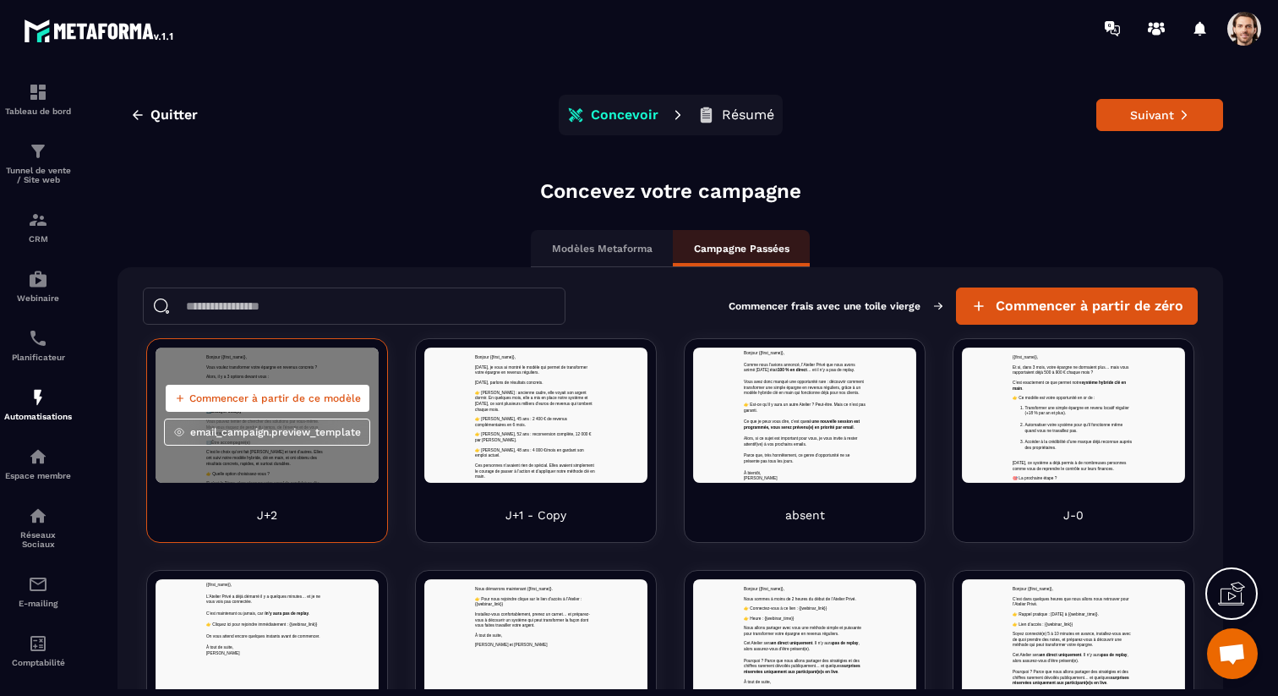
click at [269, 394] on span "Commencer à partir de ce modèle" at bounding box center [275, 398] width 172 height 14
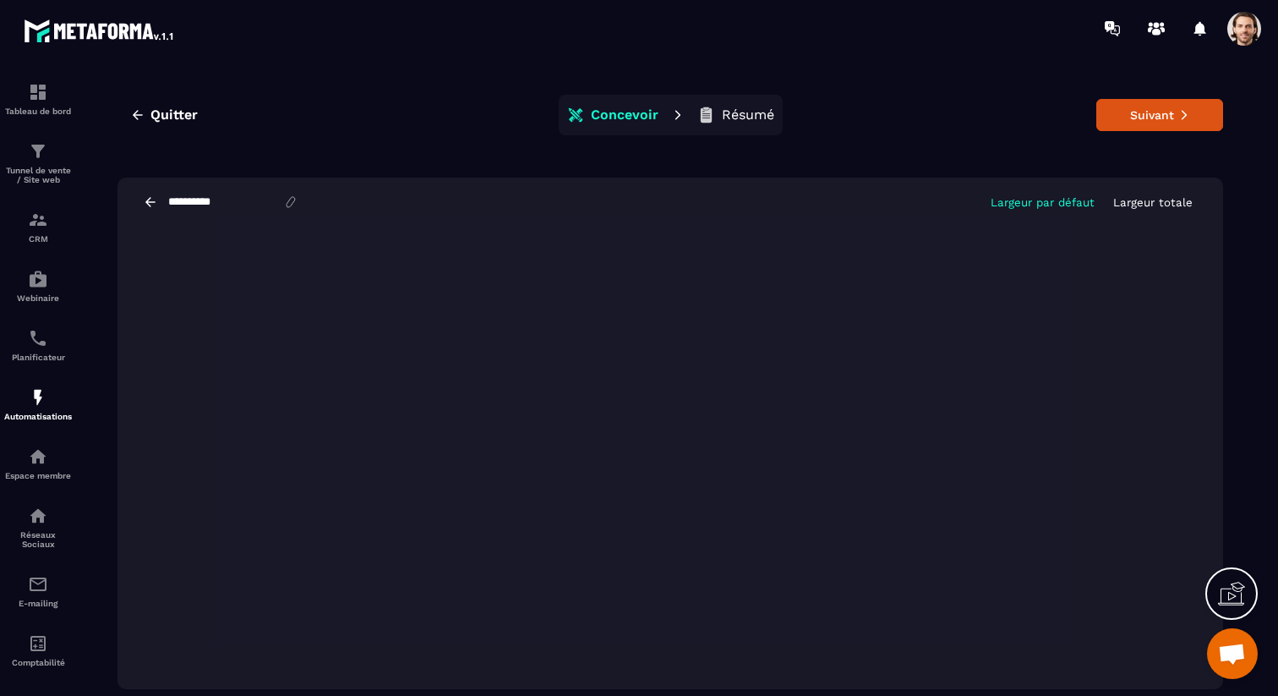
click at [239, 201] on input "**********" at bounding box center [225, 202] width 117 height 14
click at [183, 205] on input "***" at bounding box center [225, 202] width 117 height 14
type input "****"
click at [1167, 112] on button "Suivant" at bounding box center [1159, 115] width 127 height 32
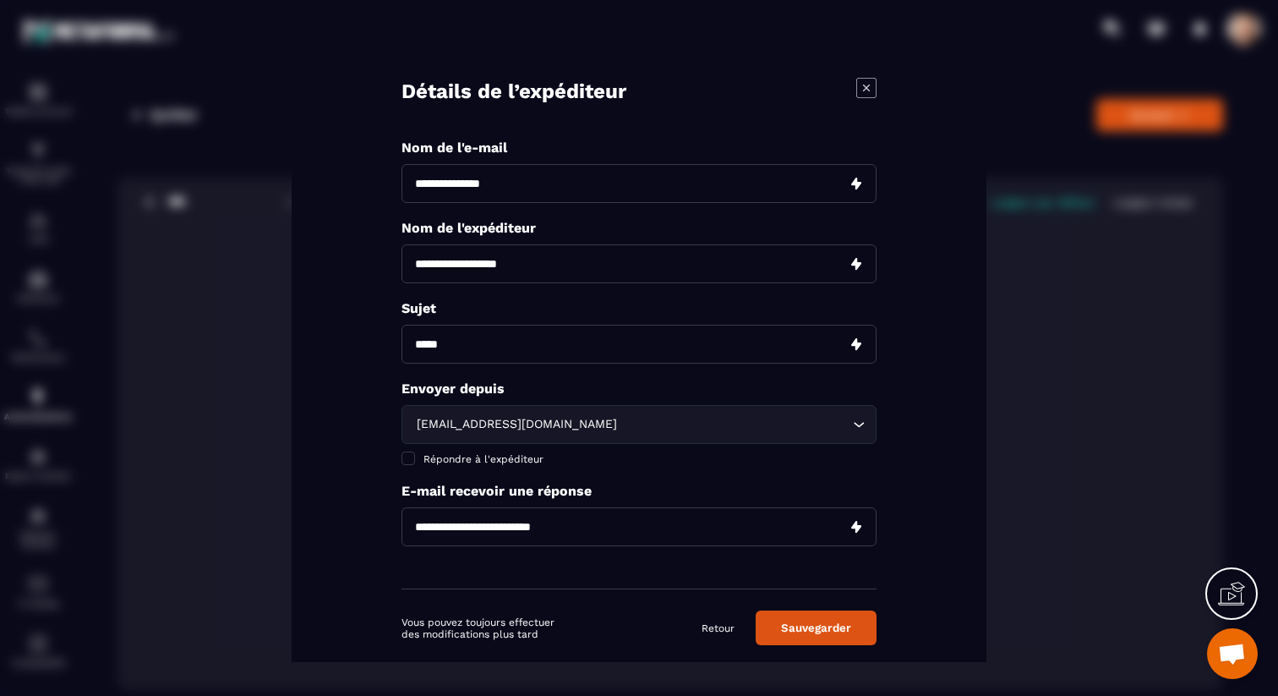
click at [519, 189] on input "Modal window" at bounding box center [638, 182] width 475 height 39
type input "*********"
click at [500, 268] on input "Modal window" at bounding box center [638, 262] width 475 height 39
type input "**********"
click at [474, 349] on input "Modal window" at bounding box center [638, 343] width 475 height 39
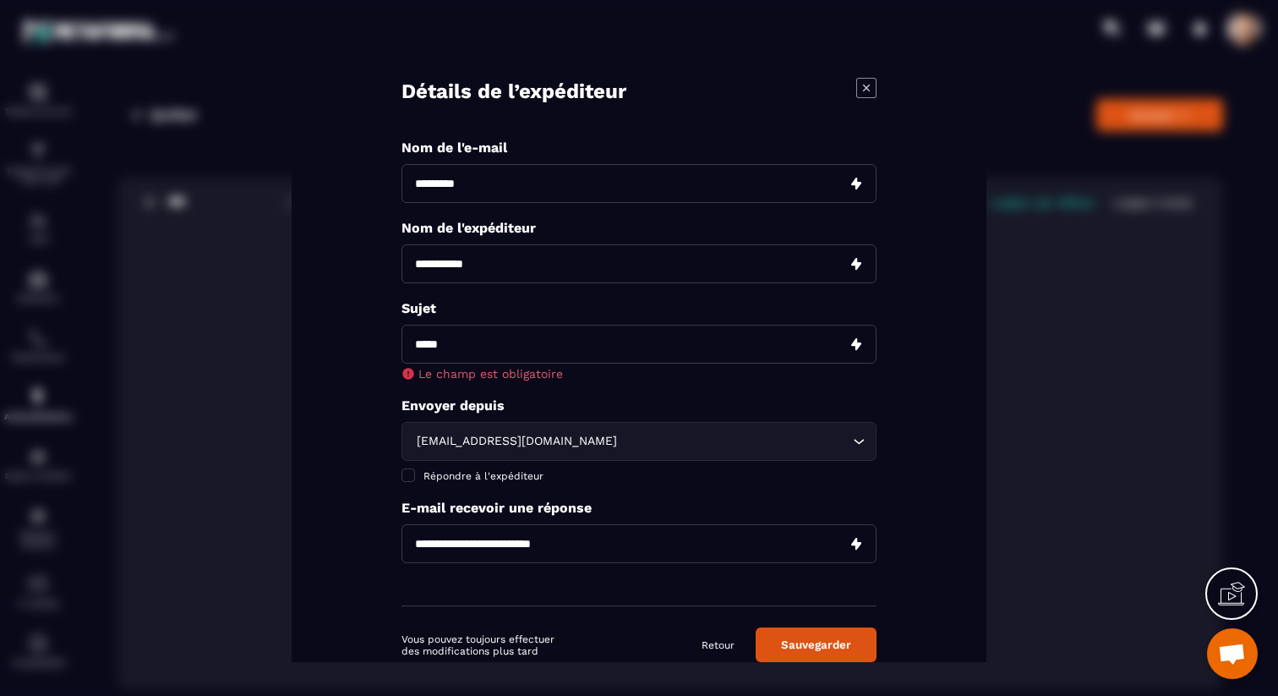
paste input "**********"
type input "**********"
click at [638, 443] on div "sale@mkt.formationconciergerie.com Loading... Répondre à l'expéditeur" at bounding box center [638, 451] width 475 height 61
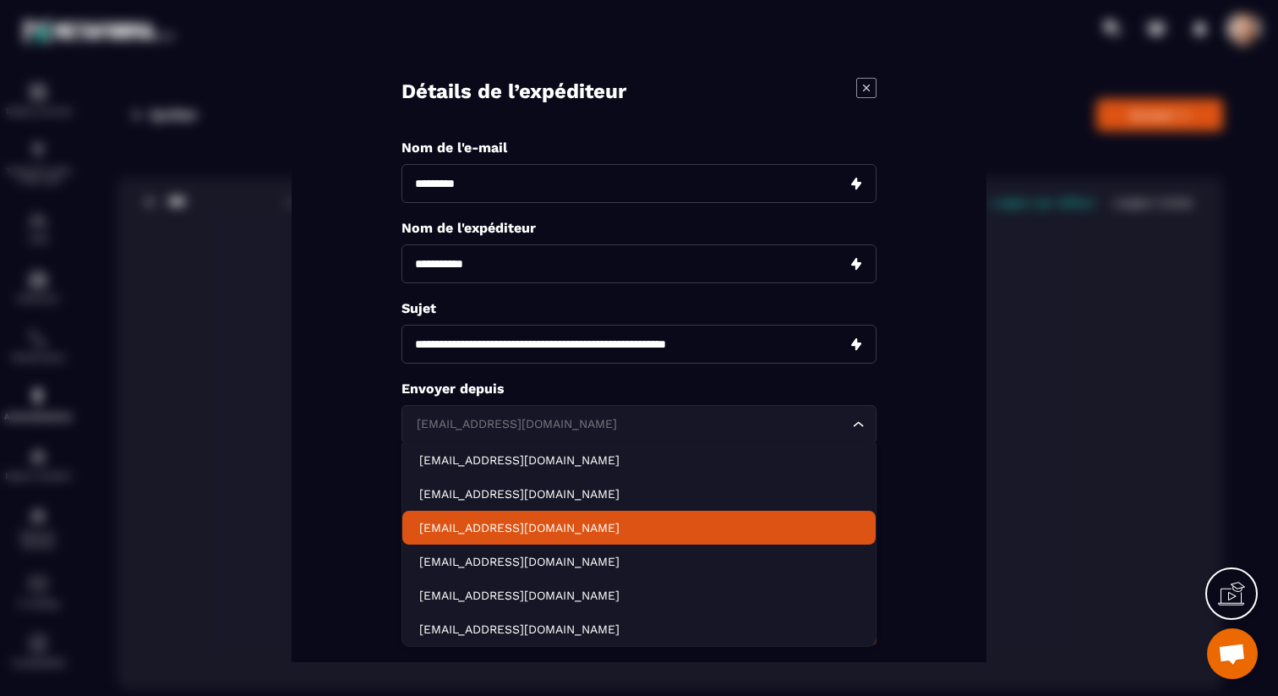
scroll to position [26, 0]
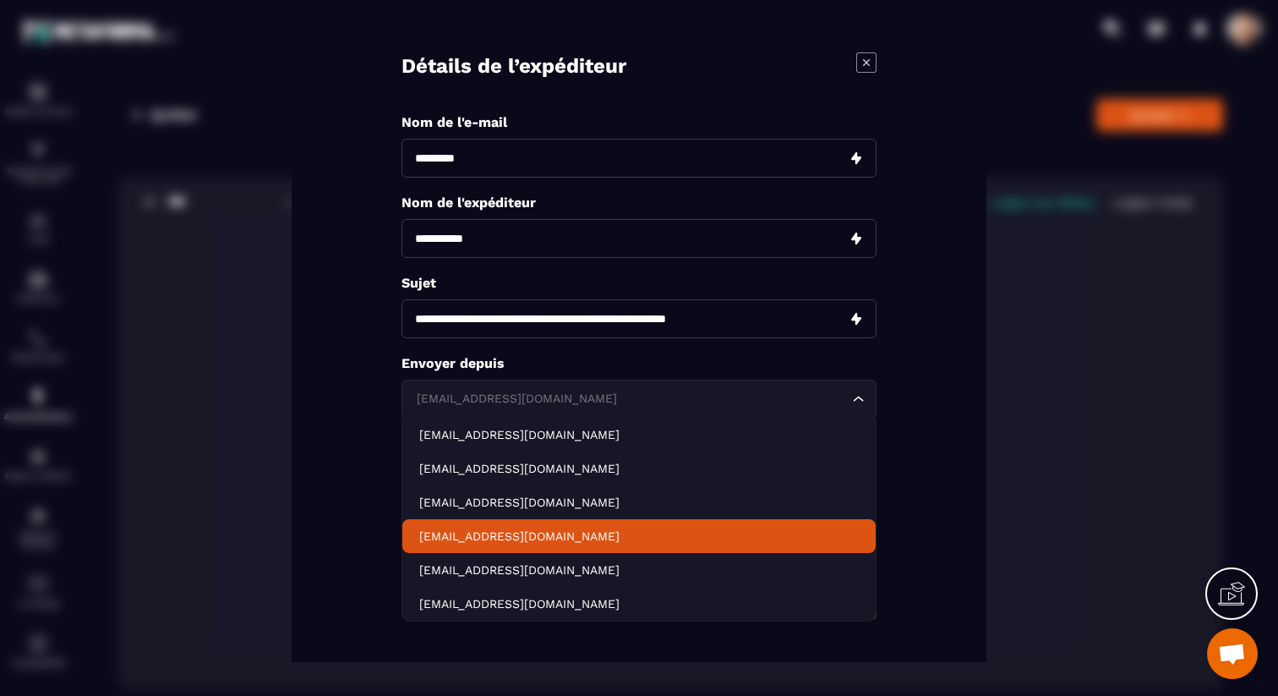
click at [626, 543] on li "[EMAIL_ADDRESS][DOMAIN_NAME]" at bounding box center [638, 535] width 473 height 34
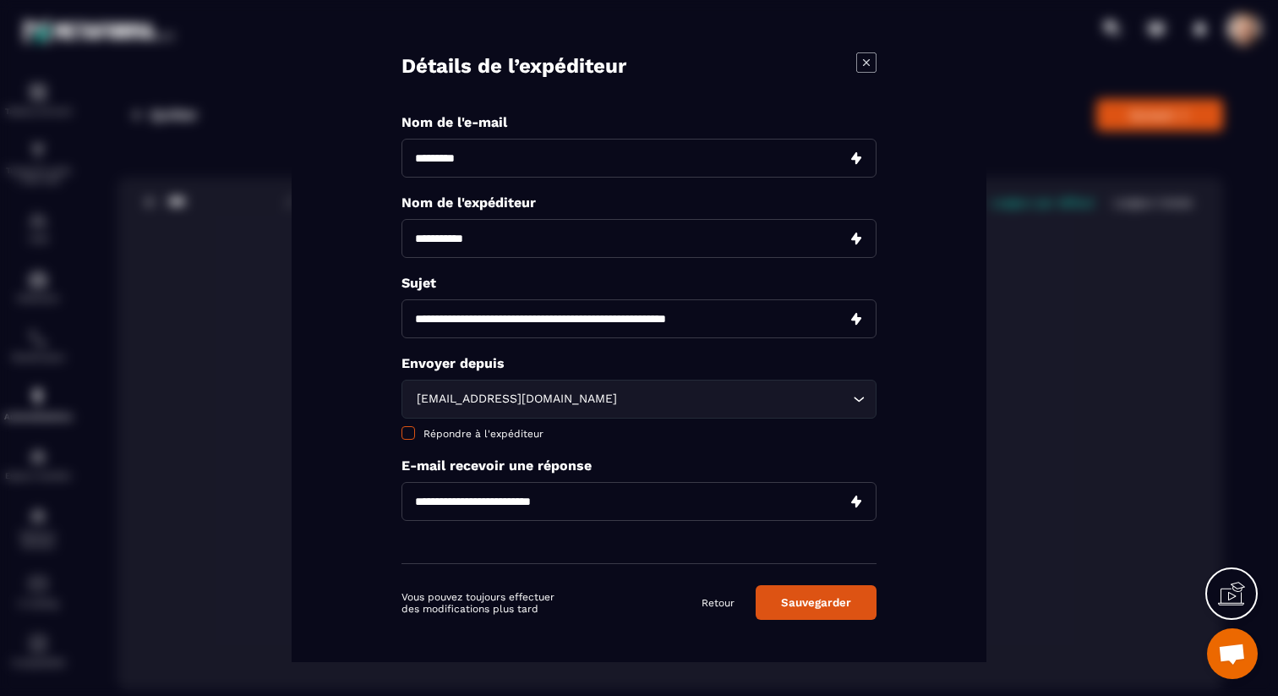
click at [440, 432] on span "Répondre à l'expéditeur" at bounding box center [483, 433] width 120 height 12
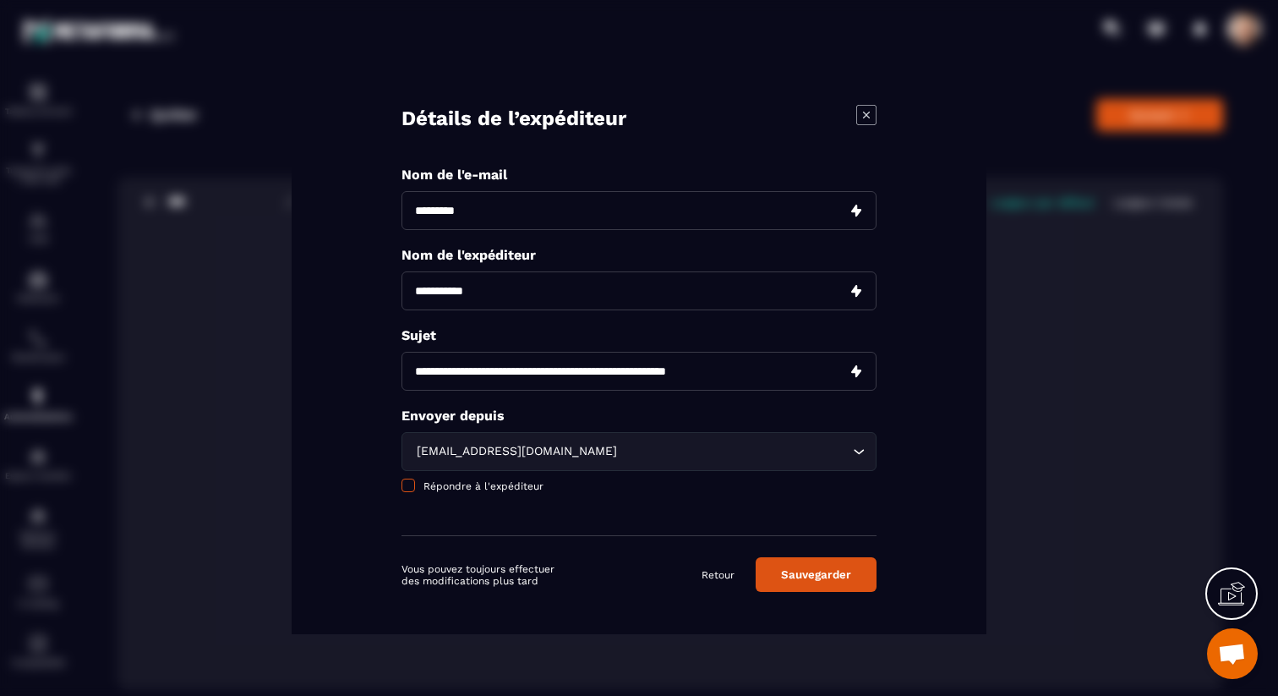
scroll to position [0, 0]
click at [818, 579] on button "Sauvegarder" at bounding box center [816, 574] width 121 height 35
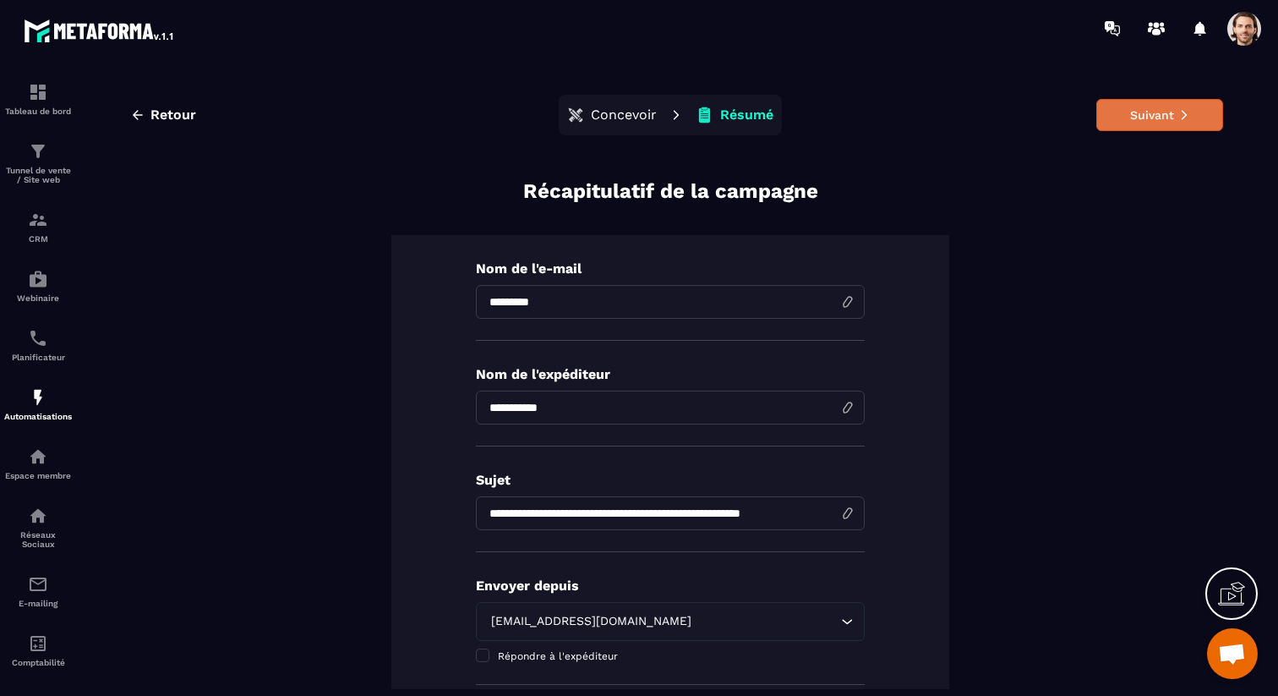
click at [1124, 118] on button "Suivant" at bounding box center [1159, 115] width 127 height 32
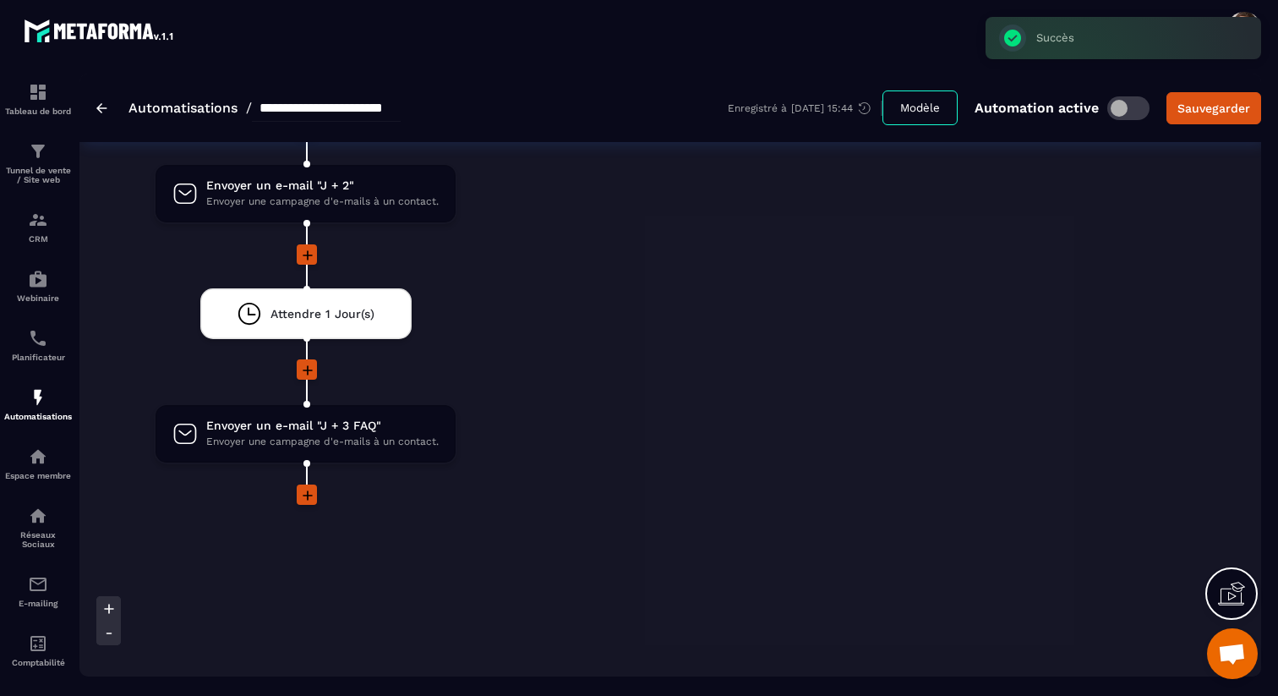
scroll to position [3729, 0]
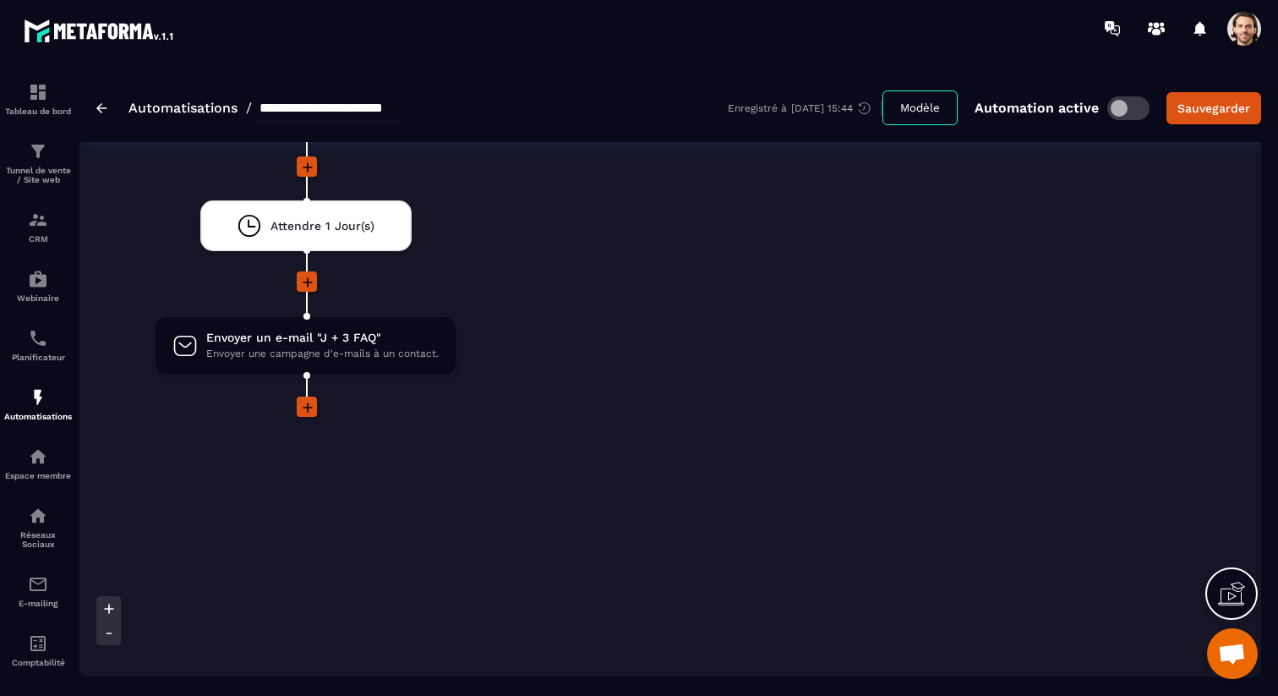
click at [303, 410] on icon at bounding box center [307, 407] width 17 height 17
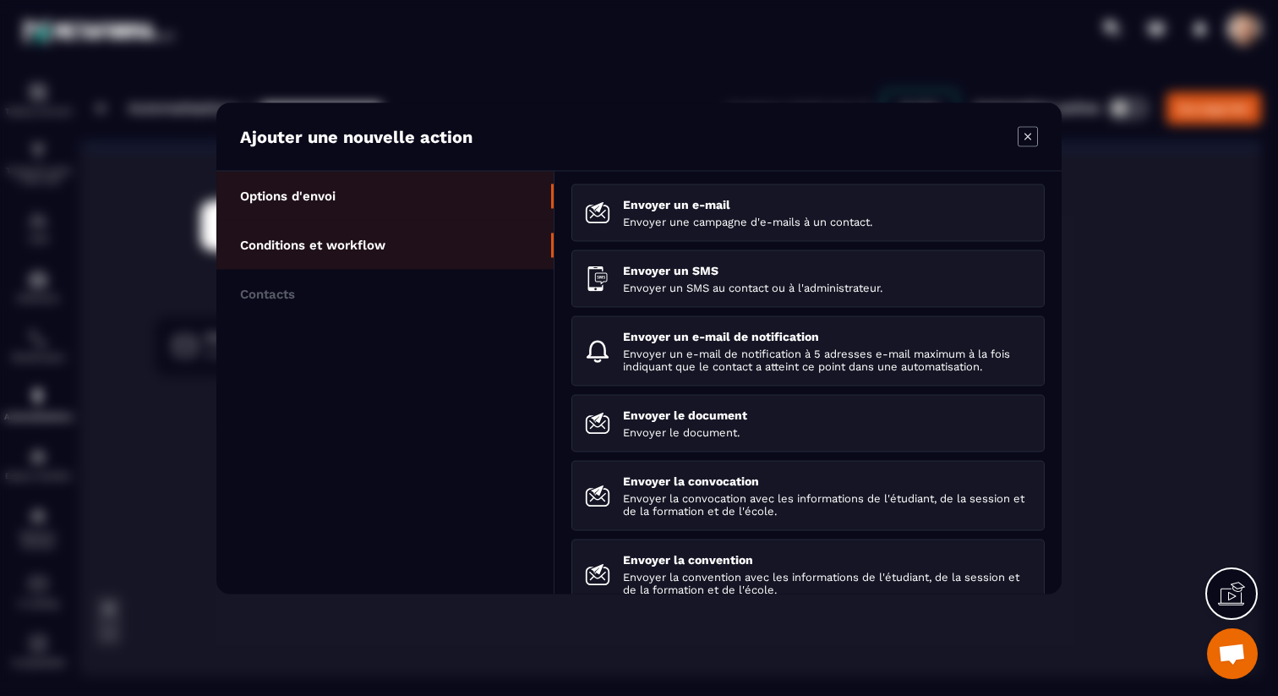
click at [423, 269] on li "Conditions et workflow" at bounding box center [384, 293] width 337 height 49
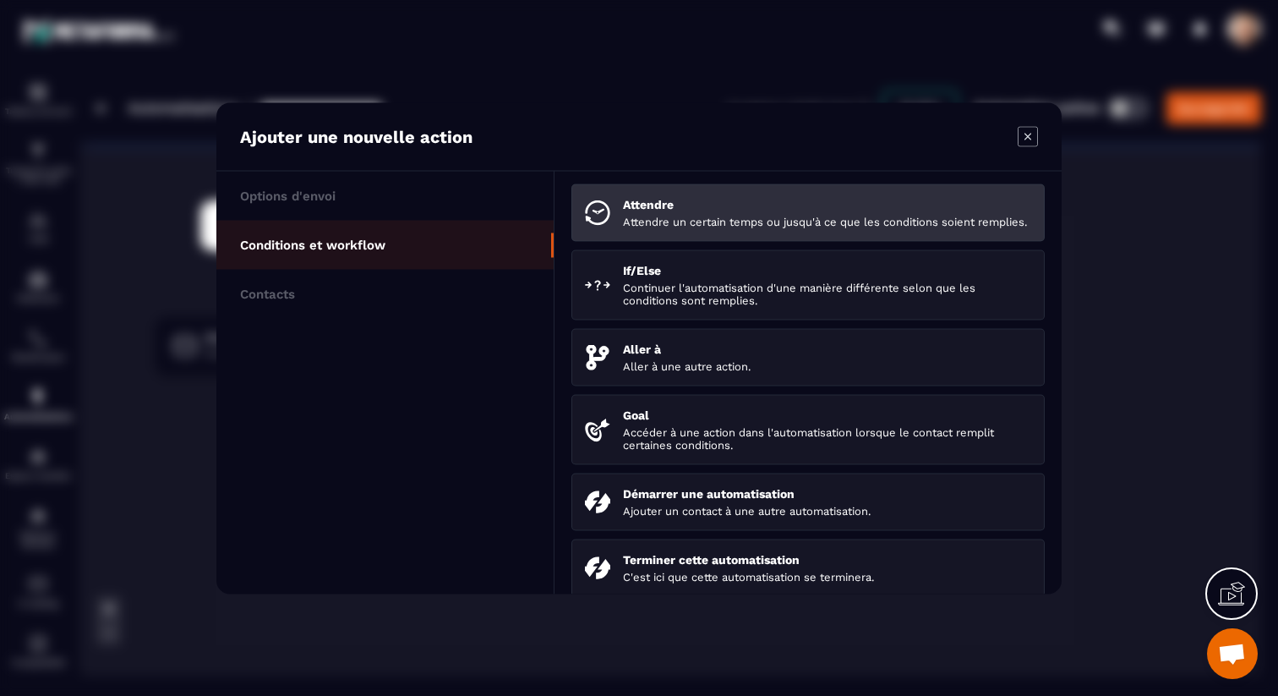
click at [698, 221] on p "Attendre un certain temps ou jusqu'à ce que les conditions soient remplies." at bounding box center [827, 221] width 408 height 13
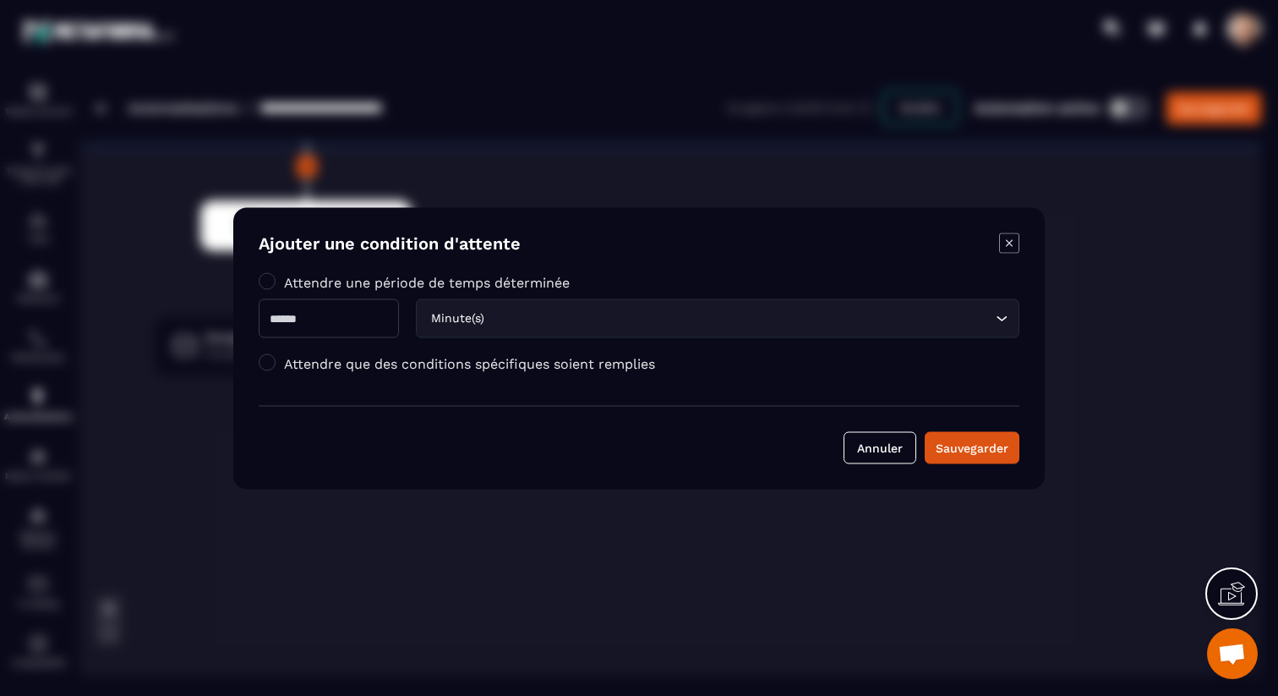
click at [419, 319] on div "Minute(s) Loading..." at bounding box center [639, 317] width 761 height 39
click at [449, 314] on div "Minute(s)" at bounding box center [709, 318] width 568 height 19
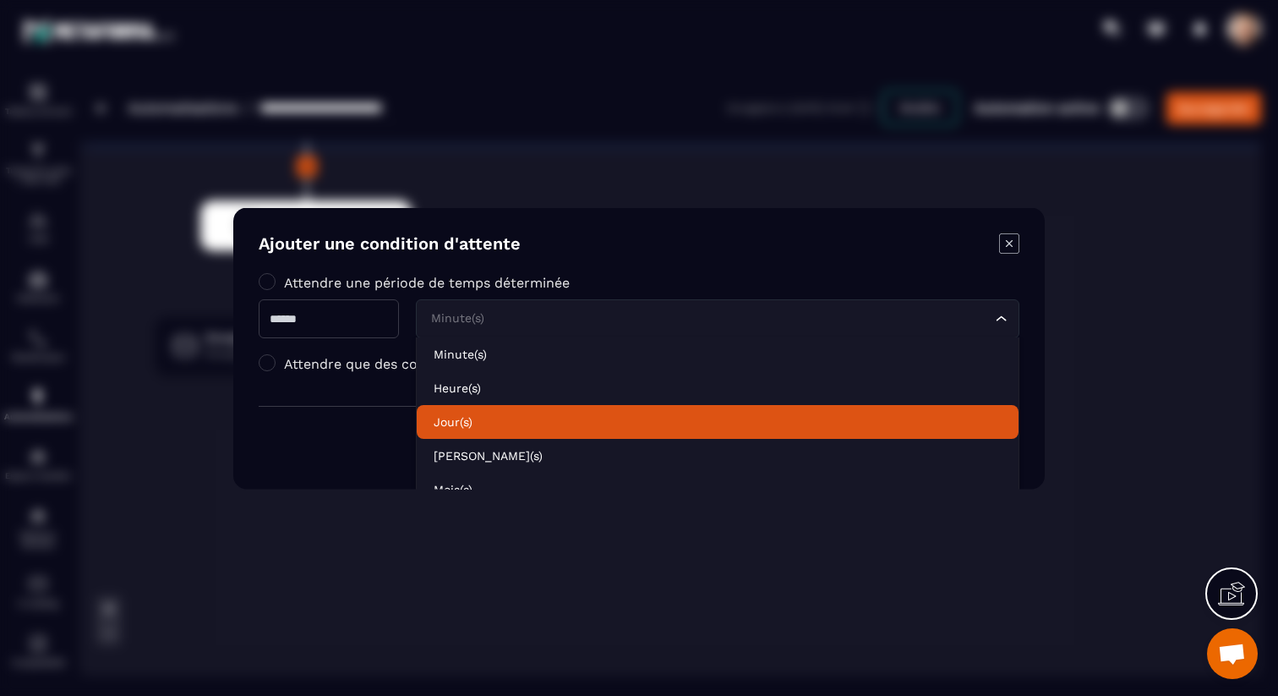
click at [489, 414] on p "Jour(s)" at bounding box center [718, 420] width 568 height 17
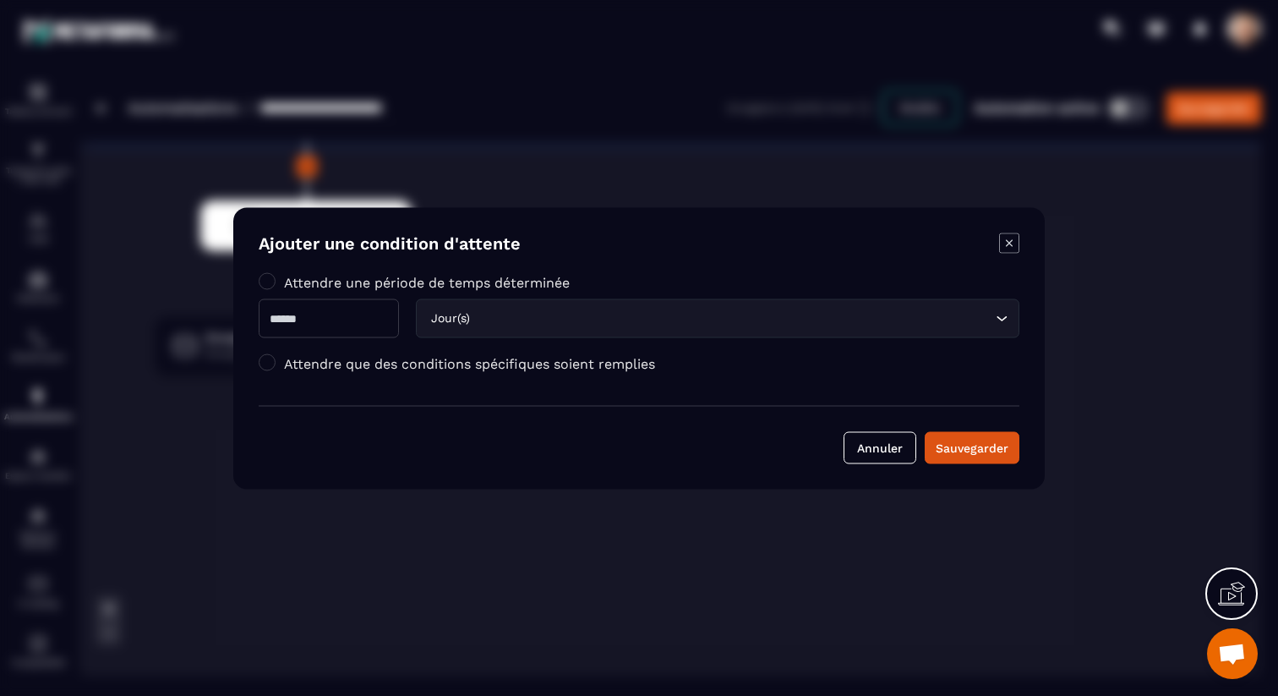
click at [349, 323] on input "Modal window" at bounding box center [329, 317] width 140 height 39
type input "*"
click at [942, 456] on button "Sauvegarder" at bounding box center [972, 447] width 95 height 32
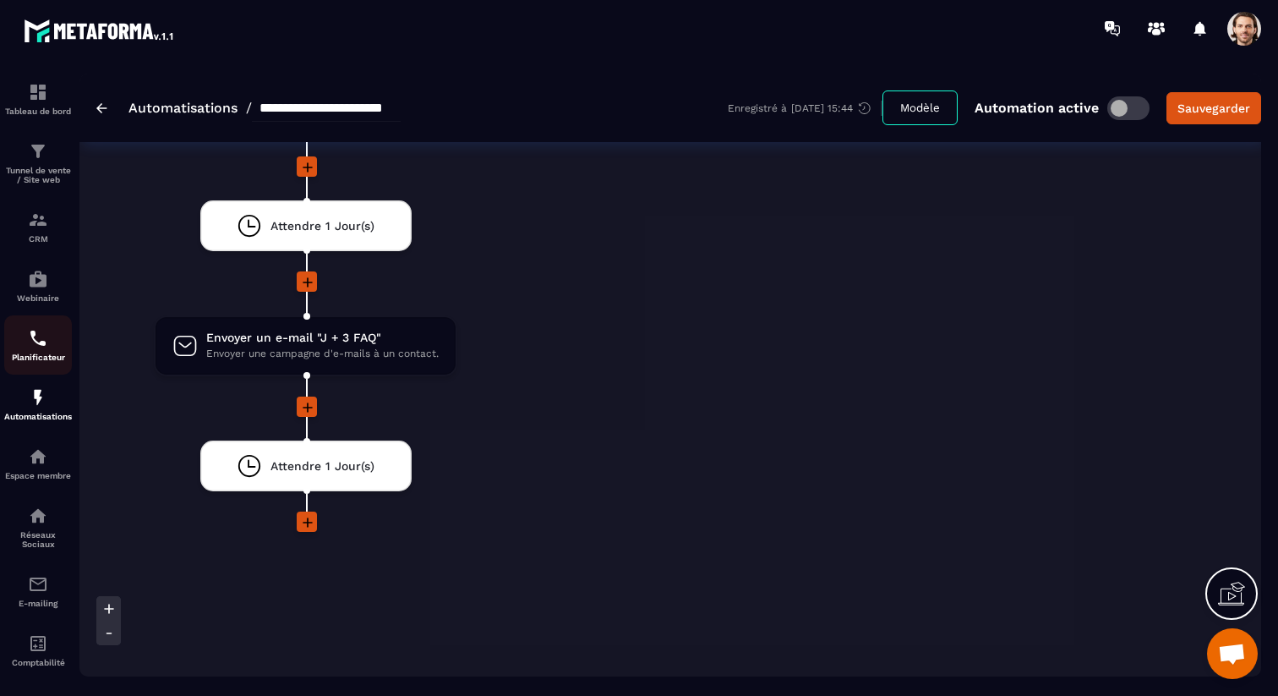
scroll to position [3728, 0]
click at [303, 527] on icon at bounding box center [307, 523] width 17 height 17
click at [305, 522] on icon at bounding box center [307, 523] width 17 height 17
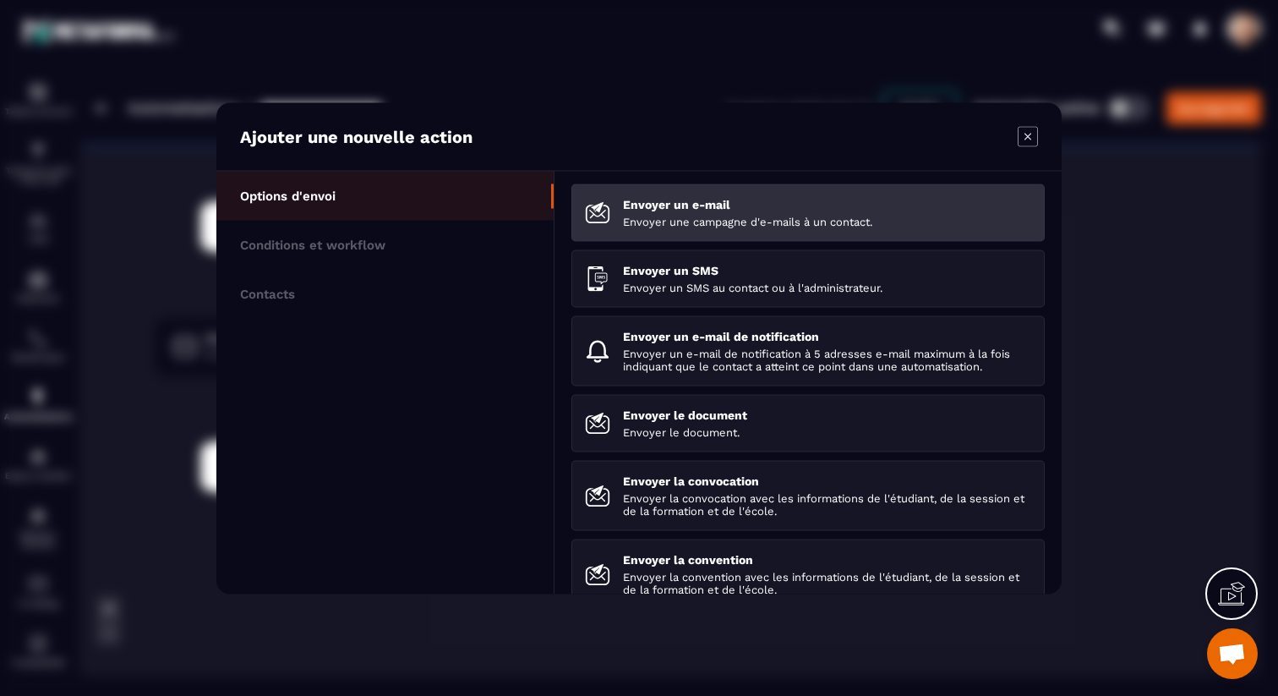
click at [760, 221] on p "Envoyer une campagne d'e-mails à un contact." at bounding box center [827, 221] width 408 height 13
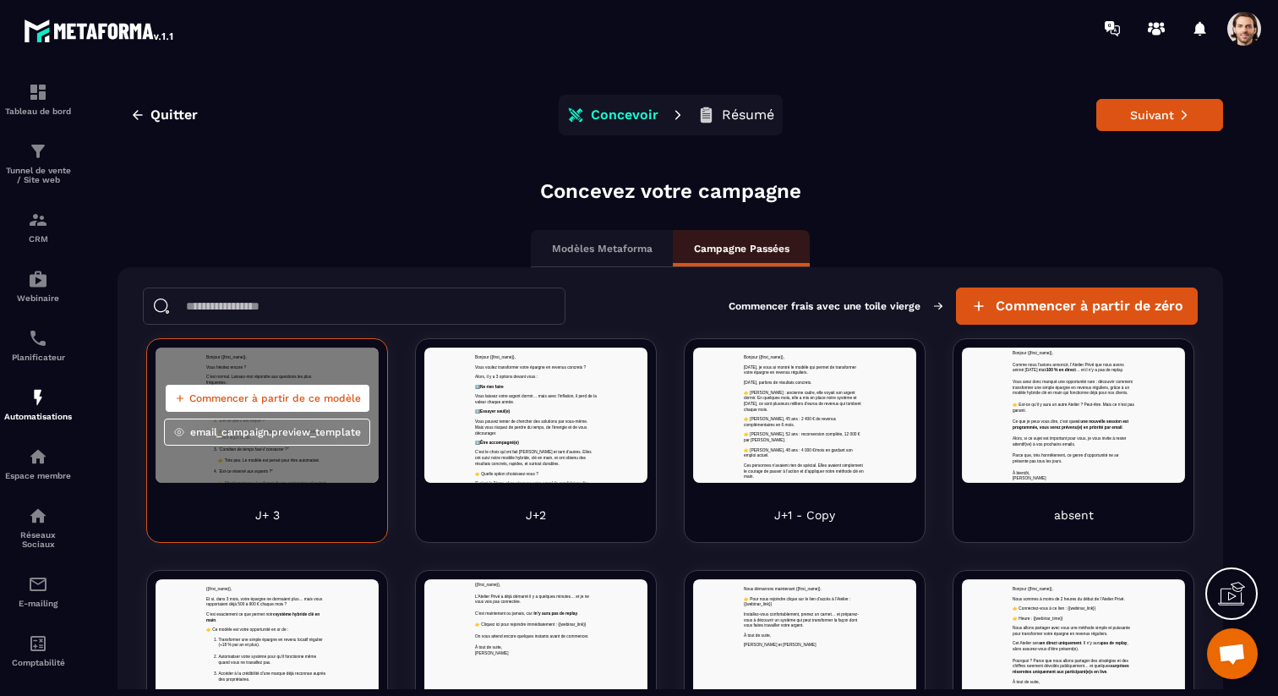
click at [270, 401] on span "Commencer à partir de ce modèle" at bounding box center [275, 398] width 172 height 14
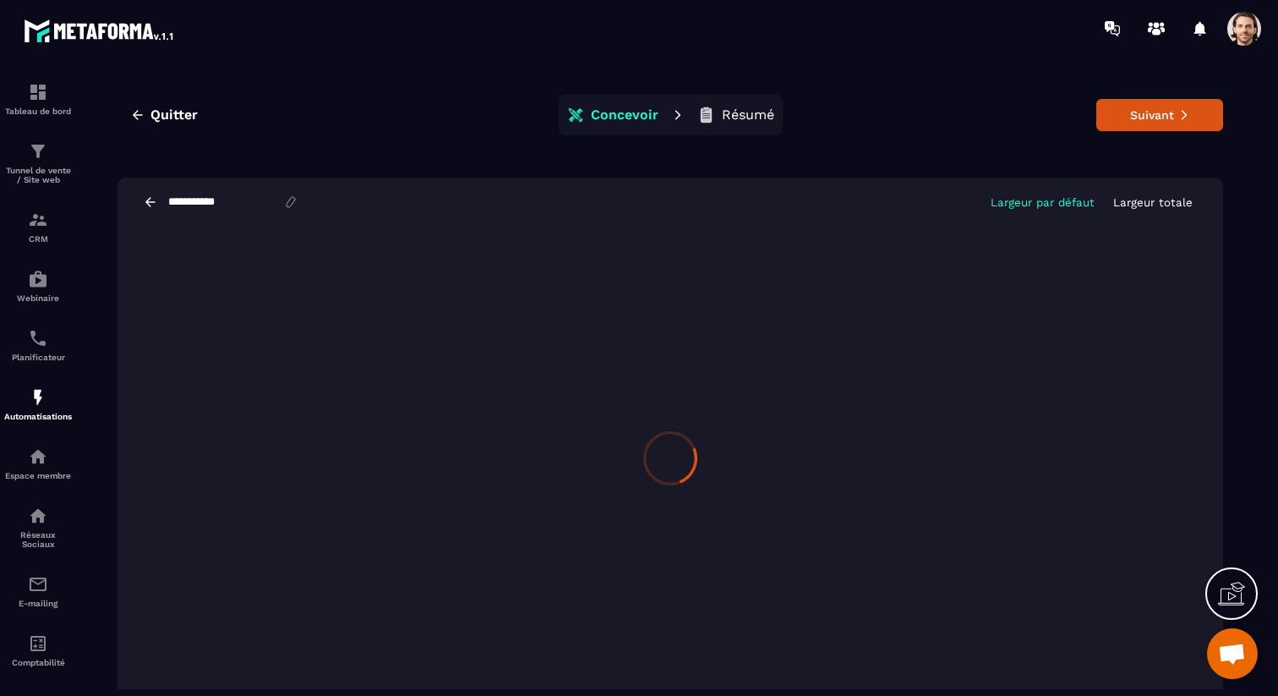
click at [240, 205] on input "**********" at bounding box center [225, 202] width 117 height 14
type input "****"
click at [1127, 128] on button "Suivant" at bounding box center [1159, 115] width 127 height 32
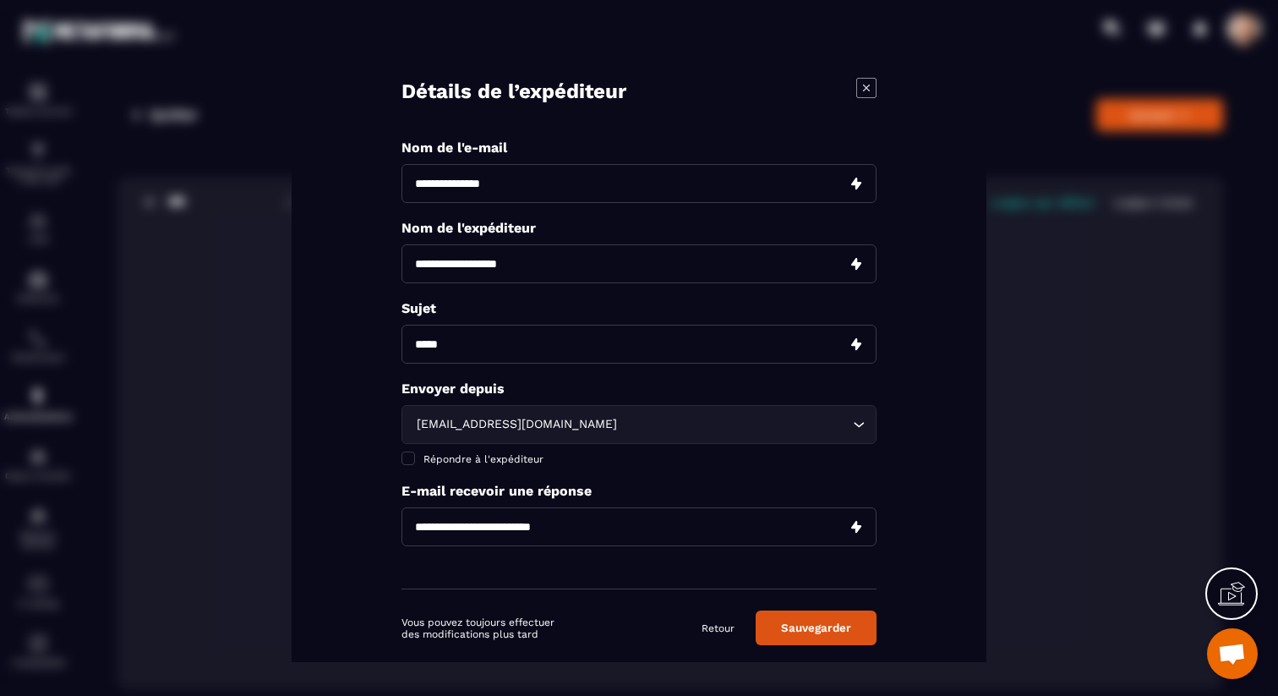
click at [600, 178] on input "Modal window" at bounding box center [638, 182] width 475 height 39
type input "***"
click at [854, 90] on div "Détails de l’expéditeur" at bounding box center [638, 91] width 475 height 28
click at [859, 87] on icon "Modal window" at bounding box center [866, 87] width 20 height 20
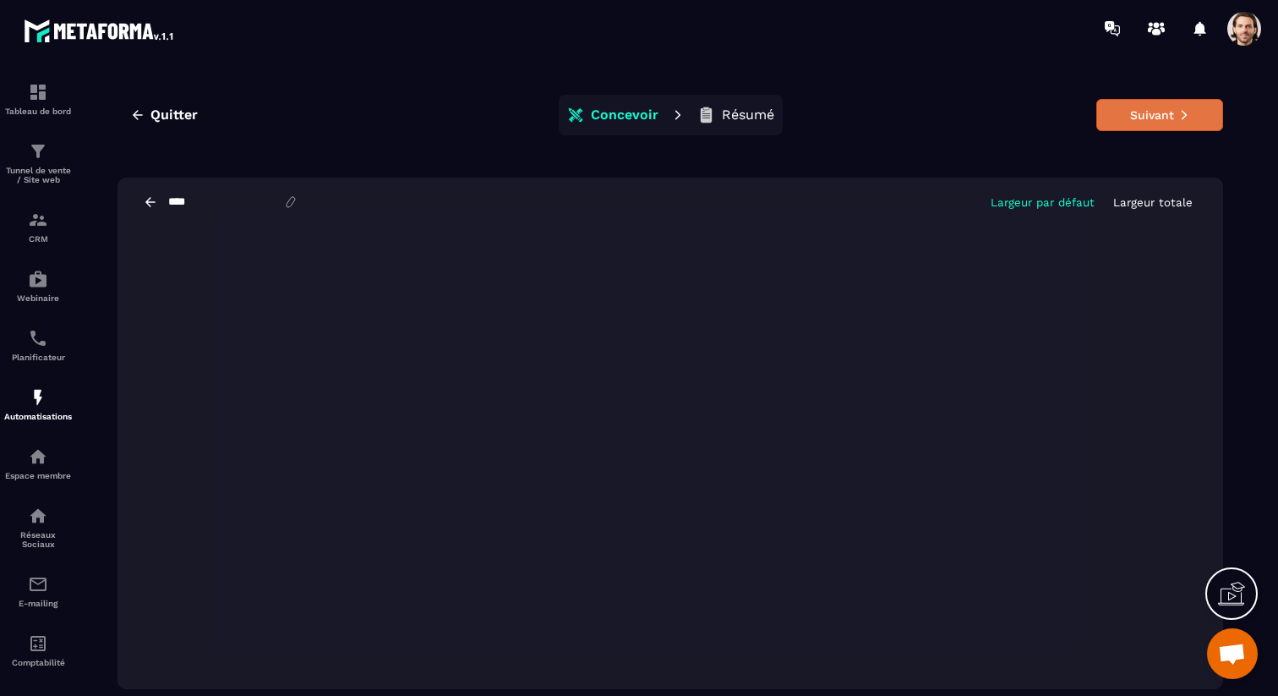
click at [1139, 125] on button "Suivant" at bounding box center [1159, 115] width 127 height 32
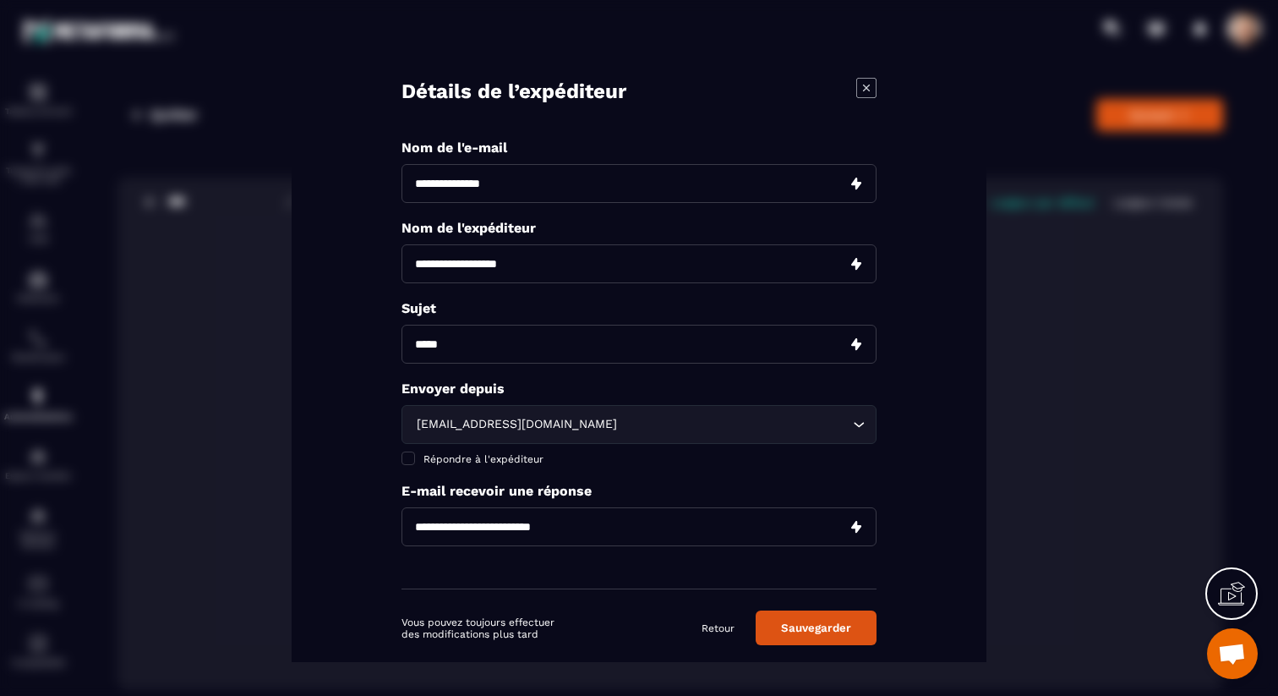
click at [538, 183] on input "Modal window" at bounding box center [638, 182] width 475 height 39
type input "*****"
click at [542, 252] on input "Modal window" at bounding box center [638, 262] width 475 height 39
type input "**********"
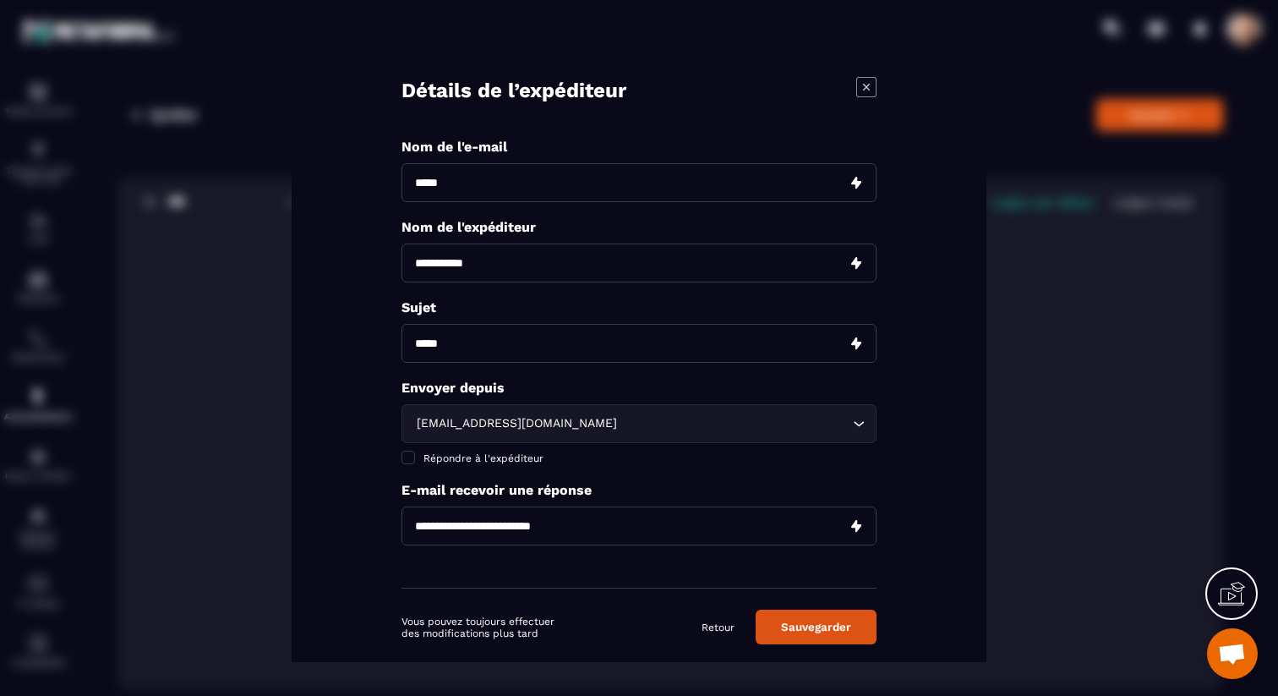
click at [542, 347] on input "Modal window" at bounding box center [638, 342] width 475 height 39
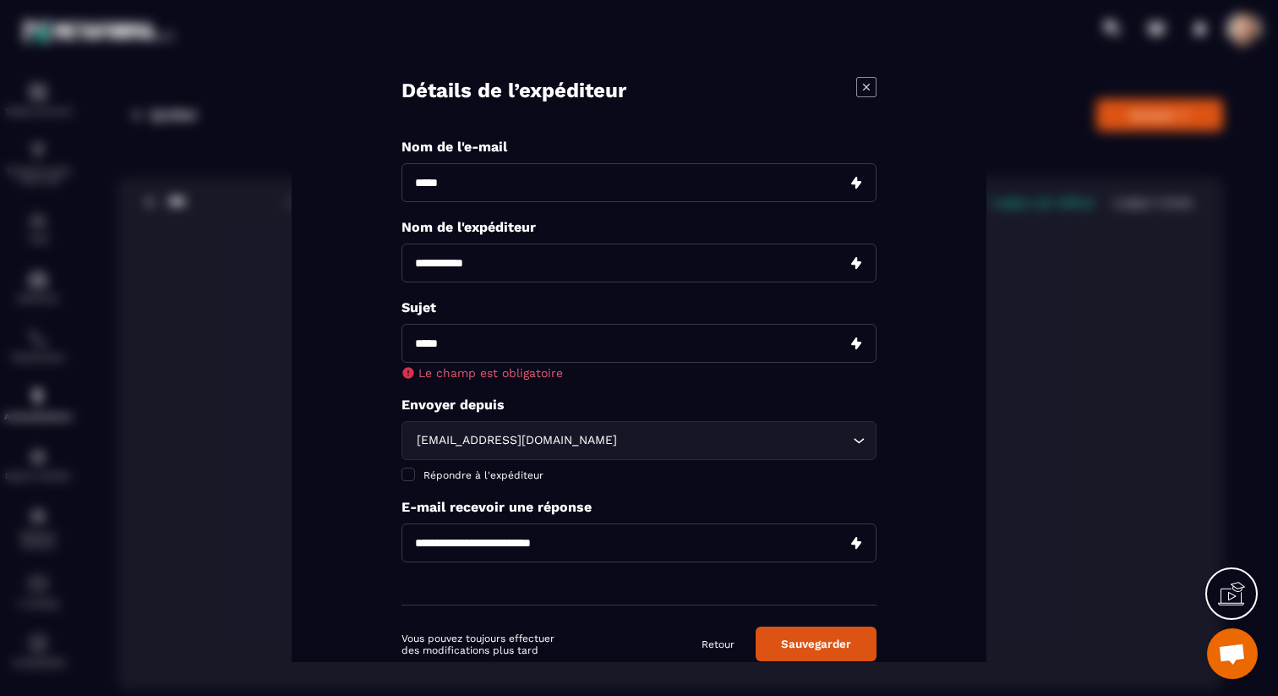
paste input "**********"
click at [419, 340] on input "**********" at bounding box center [638, 342] width 475 height 39
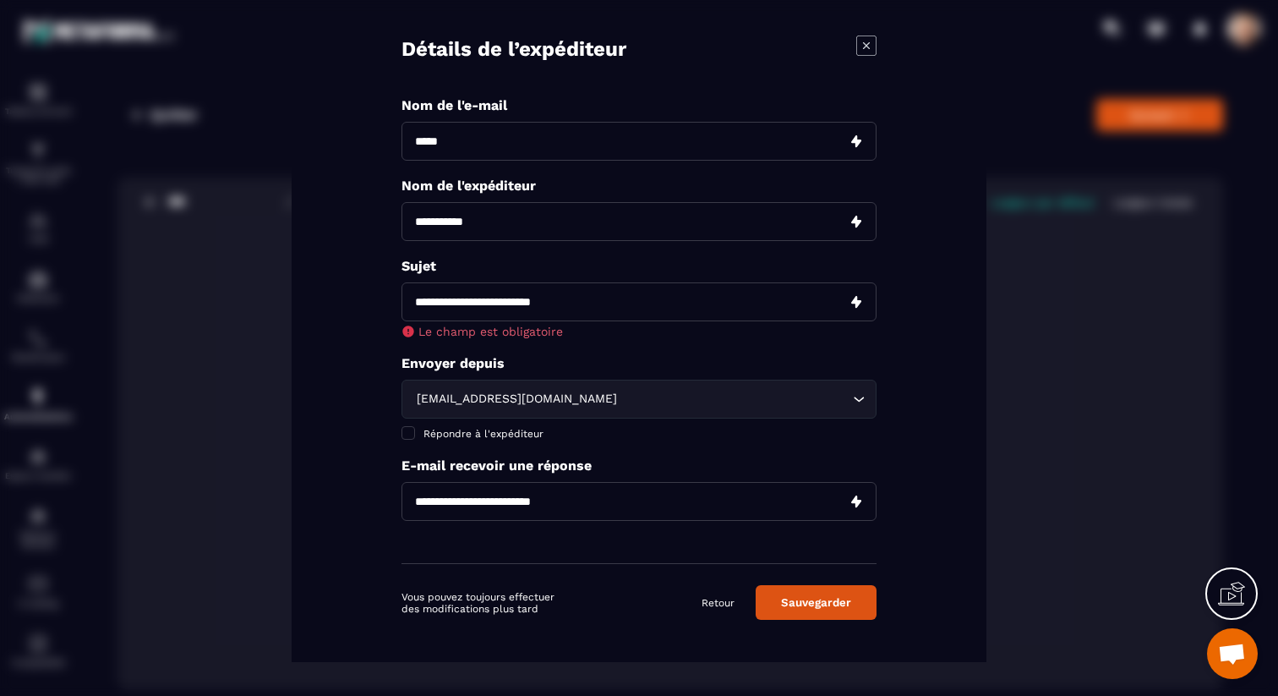
click at [647, 305] on input "**********" at bounding box center [638, 300] width 475 height 39
type input "**********"
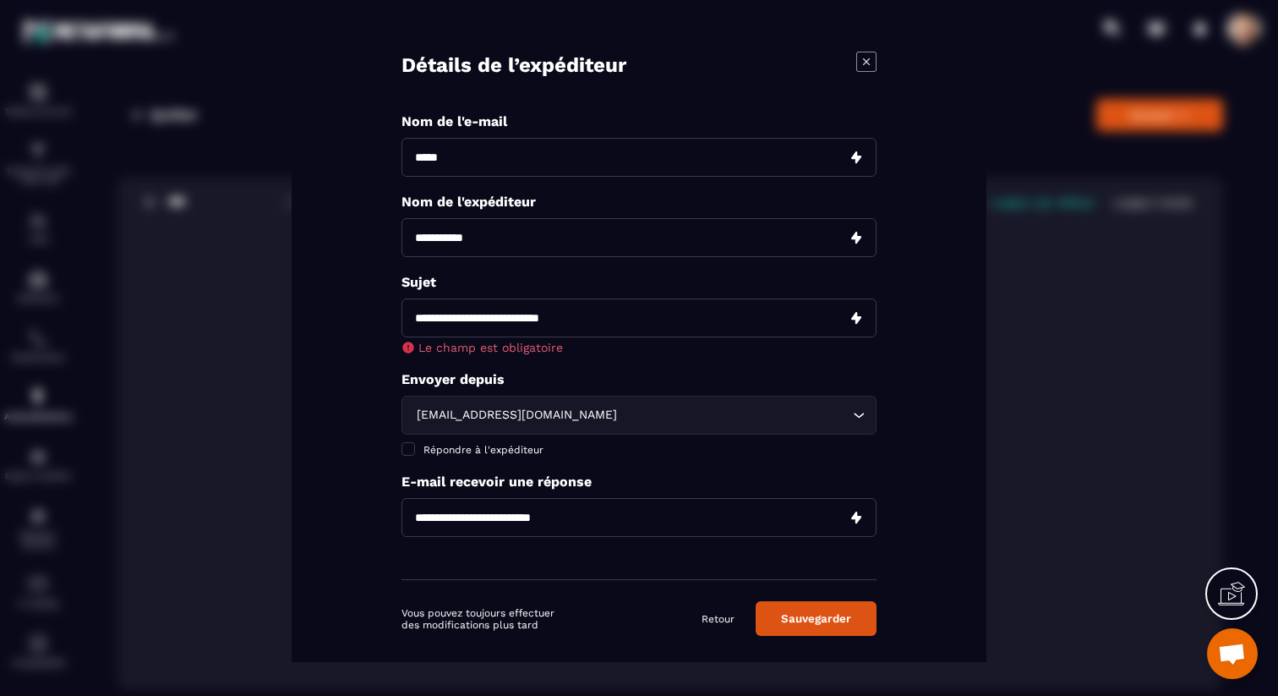
click at [622, 405] on div "[EMAIL_ADDRESS][DOMAIN_NAME]" at bounding box center [631, 414] width 440 height 19
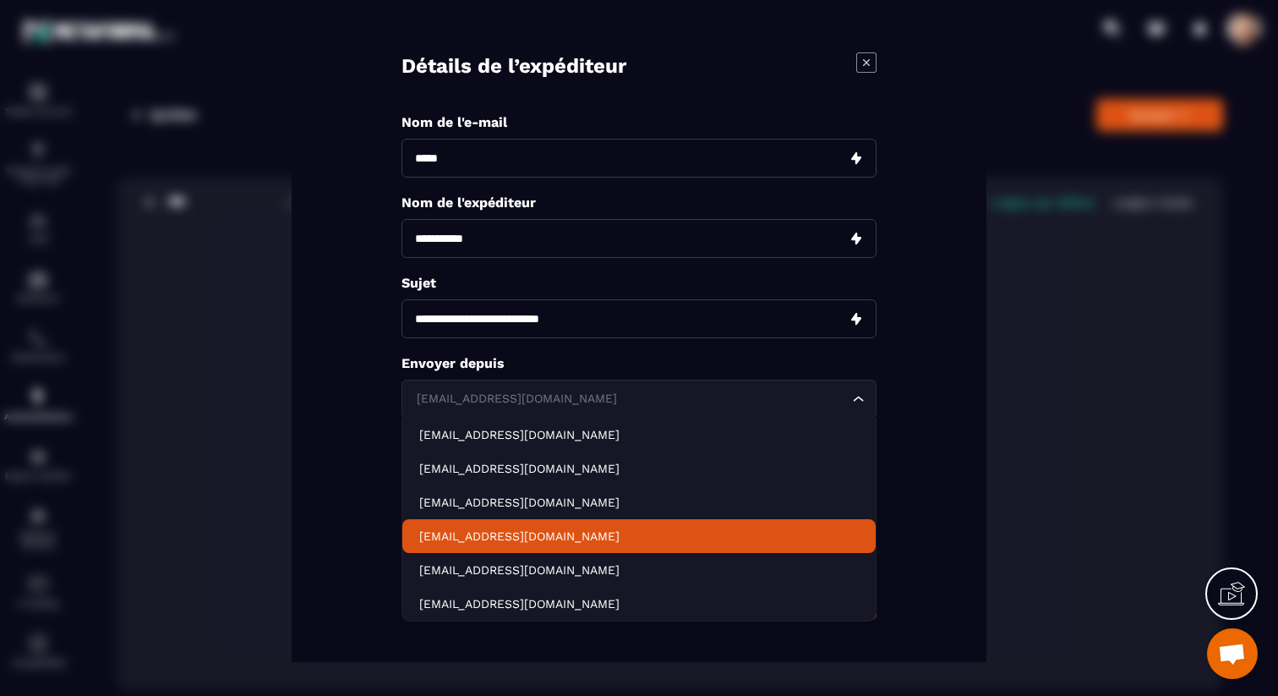
click at [613, 538] on p "[EMAIL_ADDRESS][DOMAIN_NAME]" at bounding box center [639, 535] width 440 height 17
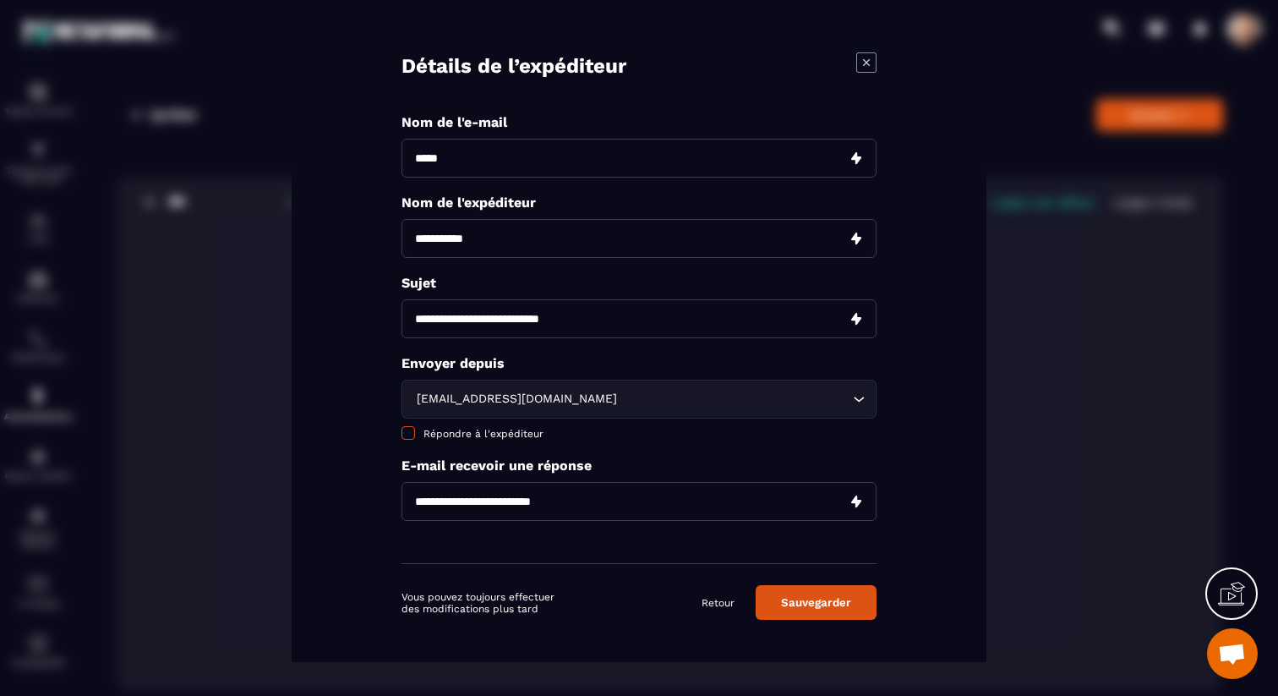
click at [472, 435] on span "Répondre à l'expéditeur" at bounding box center [483, 433] width 120 height 12
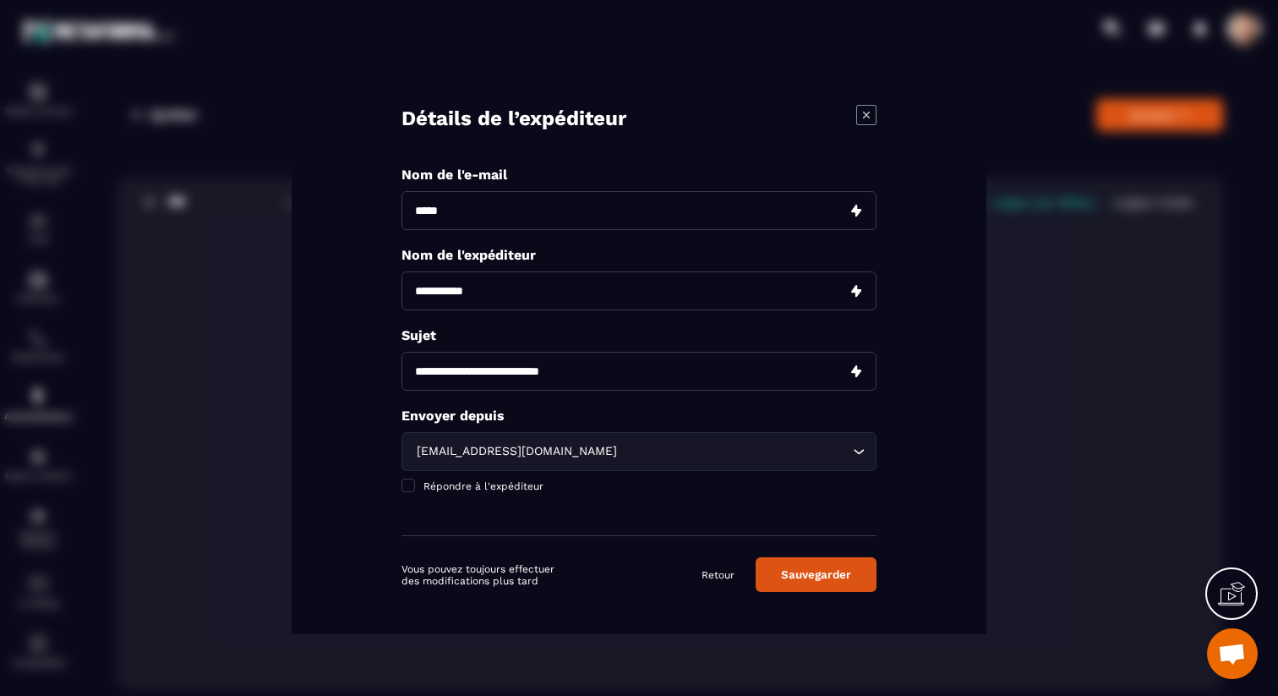
click at [856, 587] on button "Sauvegarder" at bounding box center [816, 574] width 121 height 35
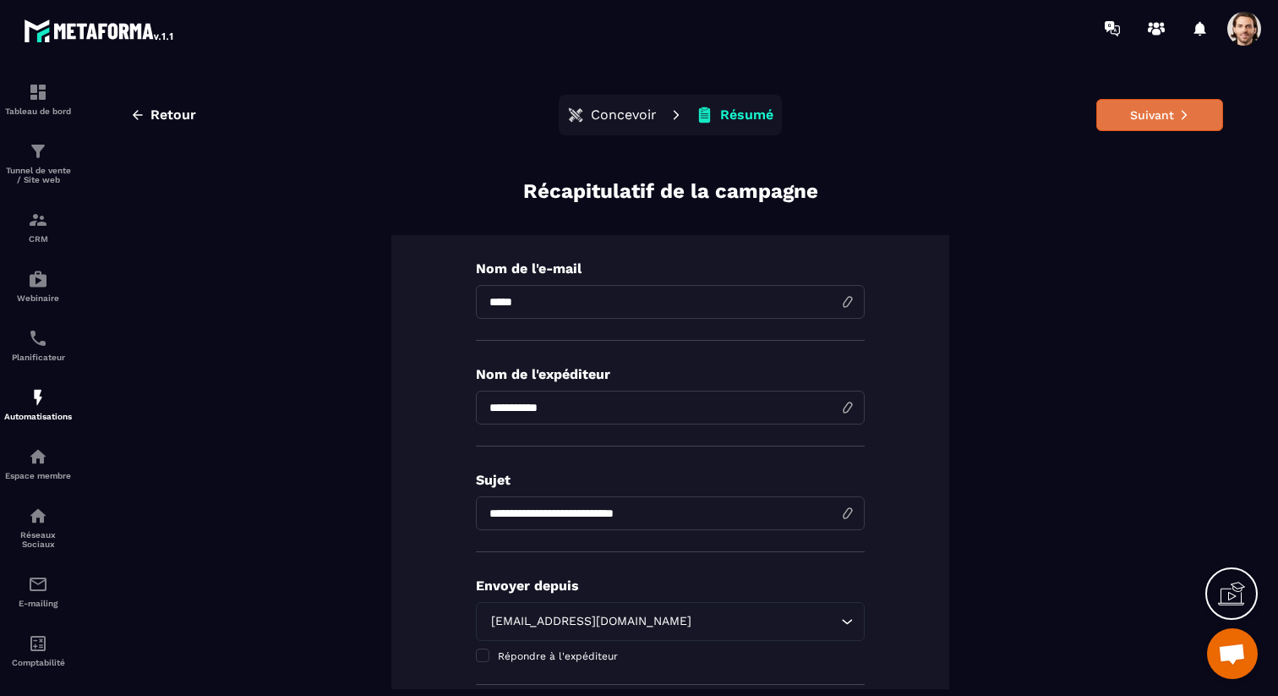
click at [1190, 126] on button "Suivant" at bounding box center [1159, 115] width 127 height 32
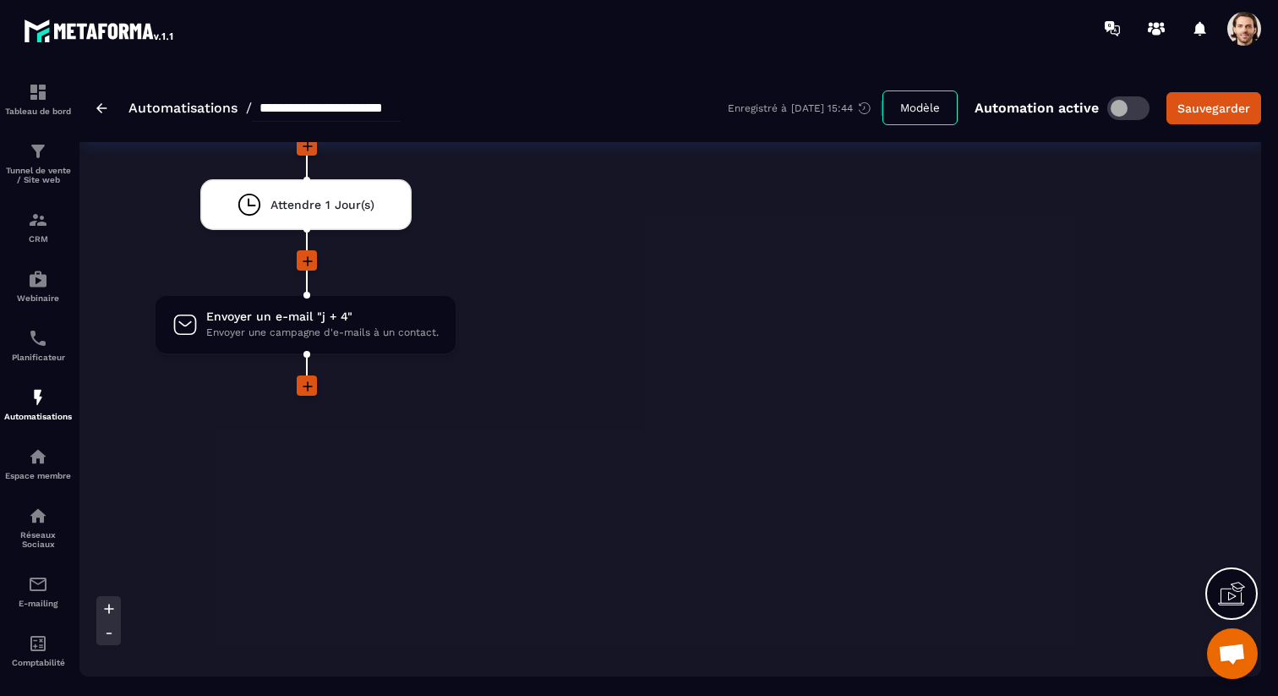
scroll to position [3986, 0]
click at [309, 392] on icon at bounding box center [308, 390] width 10 height 10
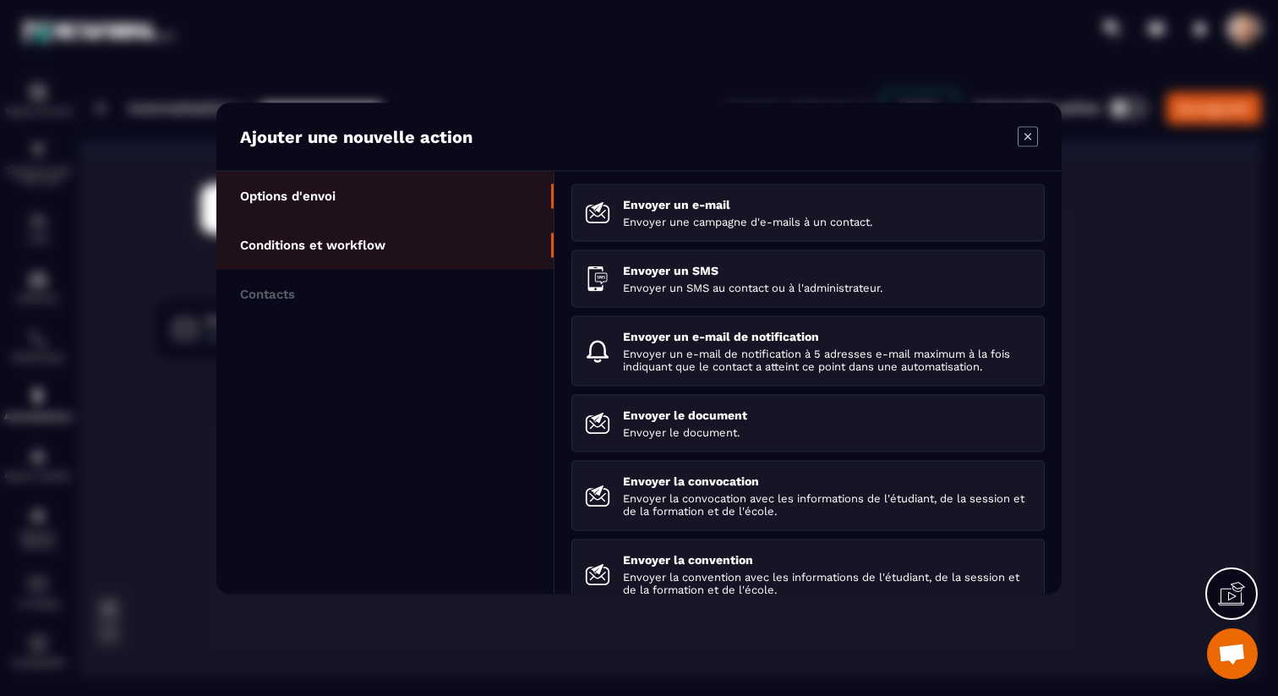
drag, startPoint x: 336, startPoint y: 234, endPoint x: 373, endPoint y: 234, distance: 37.2
click at [336, 269] on li "Conditions et workflow" at bounding box center [384, 293] width 337 height 49
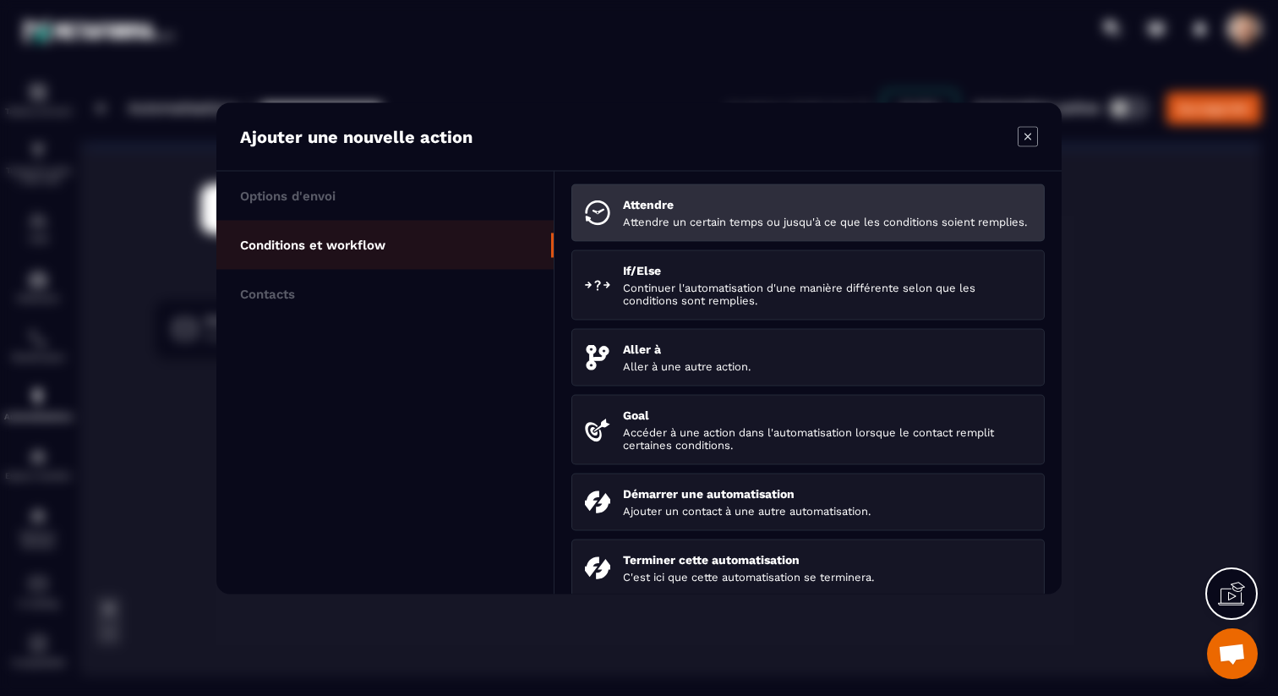
click at [769, 208] on p "Attendre" at bounding box center [827, 204] width 408 height 14
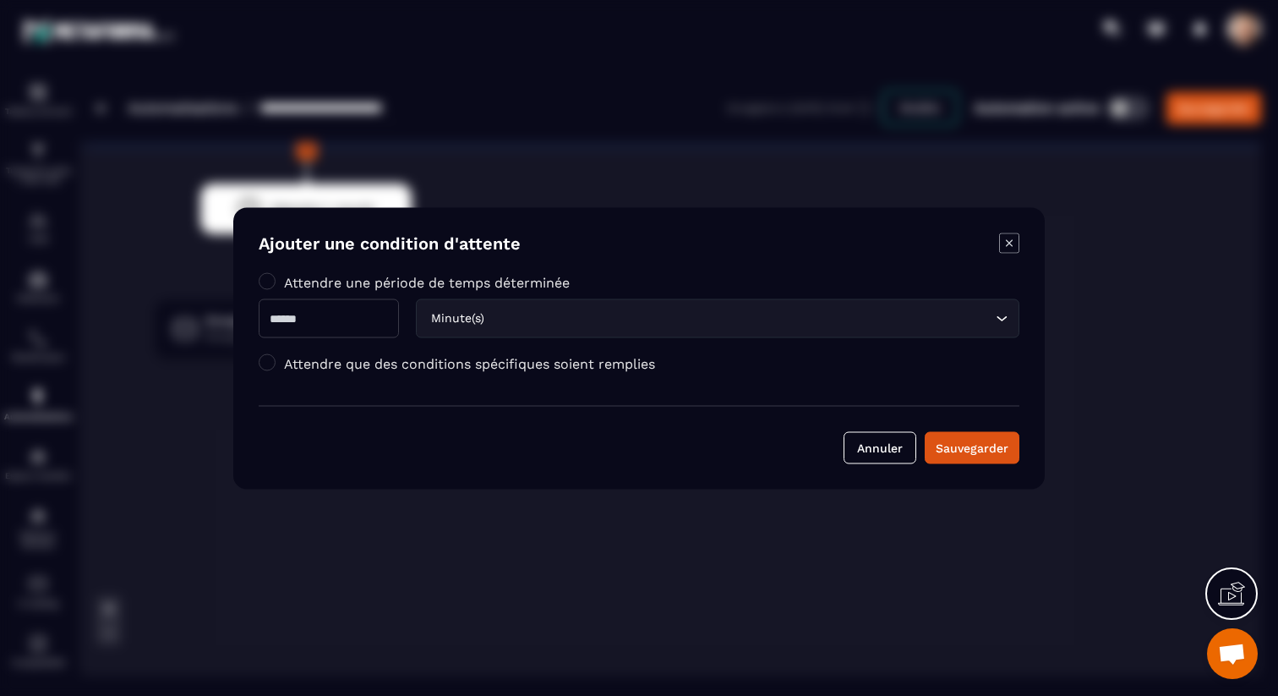
click at [339, 363] on label "Attendre que des conditions spécifiques soient remplies" at bounding box center [469, 363] width 371 height 16
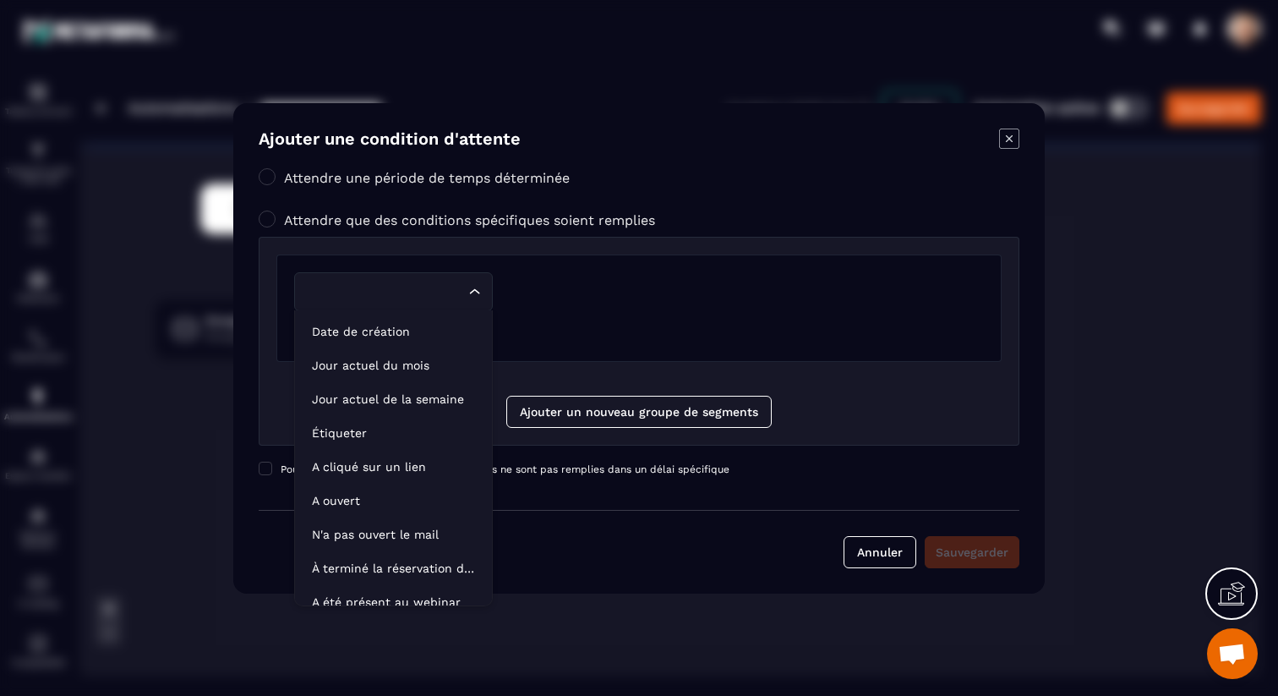
click at [354, 294] on input "Search for option" at bounding box center [385, 291] width 160 height 19
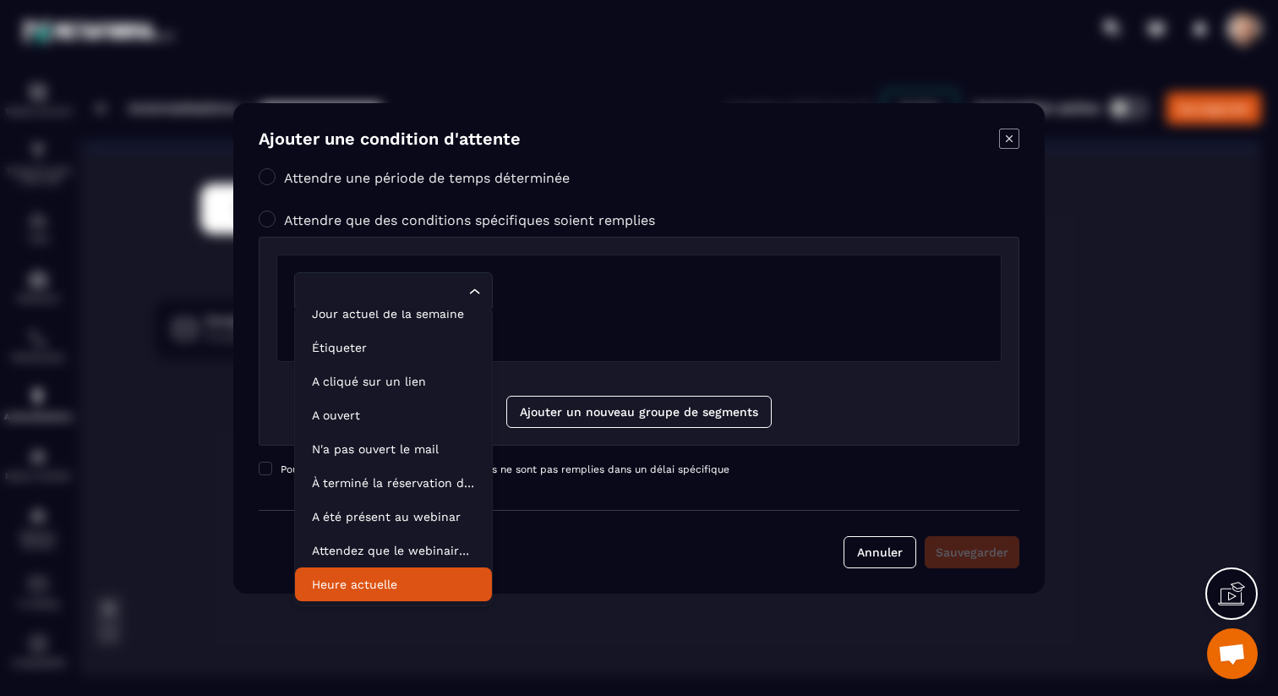
click at [424, 587] on p "Heure actuelle" at bounding box center [393, 584] width 163 height 17
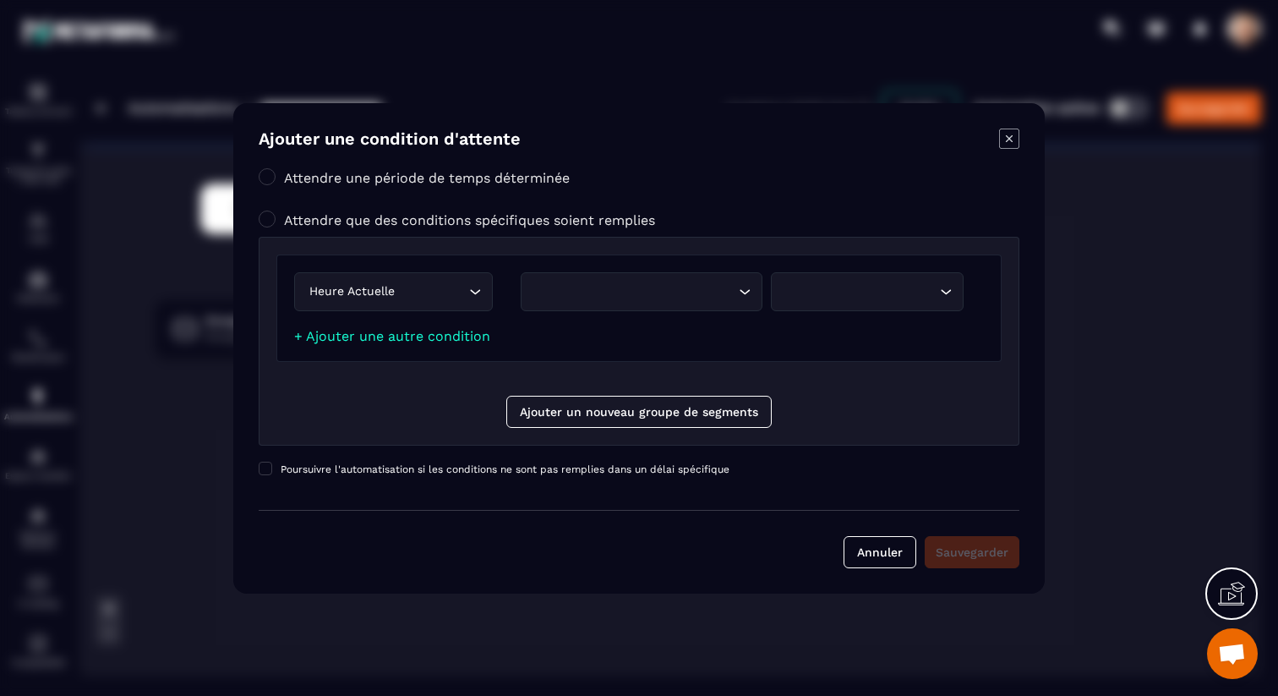
click at [622, 299] on div "Search for option" at bounding box center [633, 291] width 206 height 19
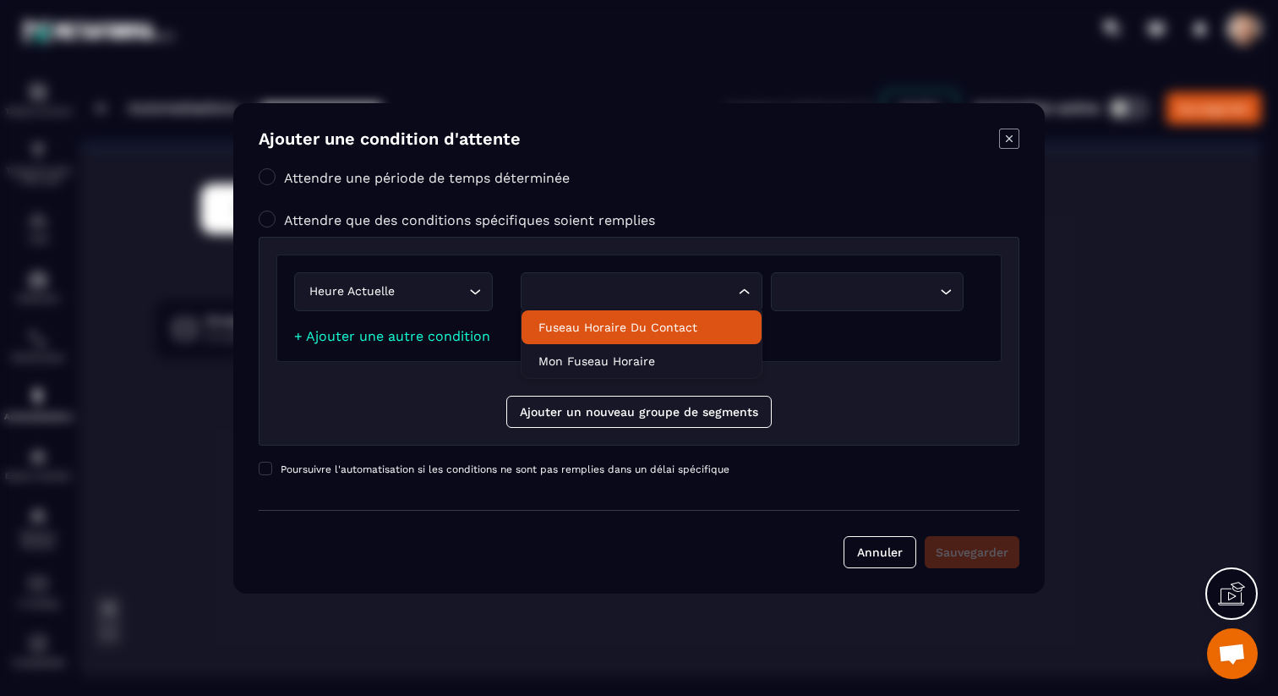
click at [627, 326] on p "Fuseau horaire du contact" at bounding box center [641, 327] width 206 height 17
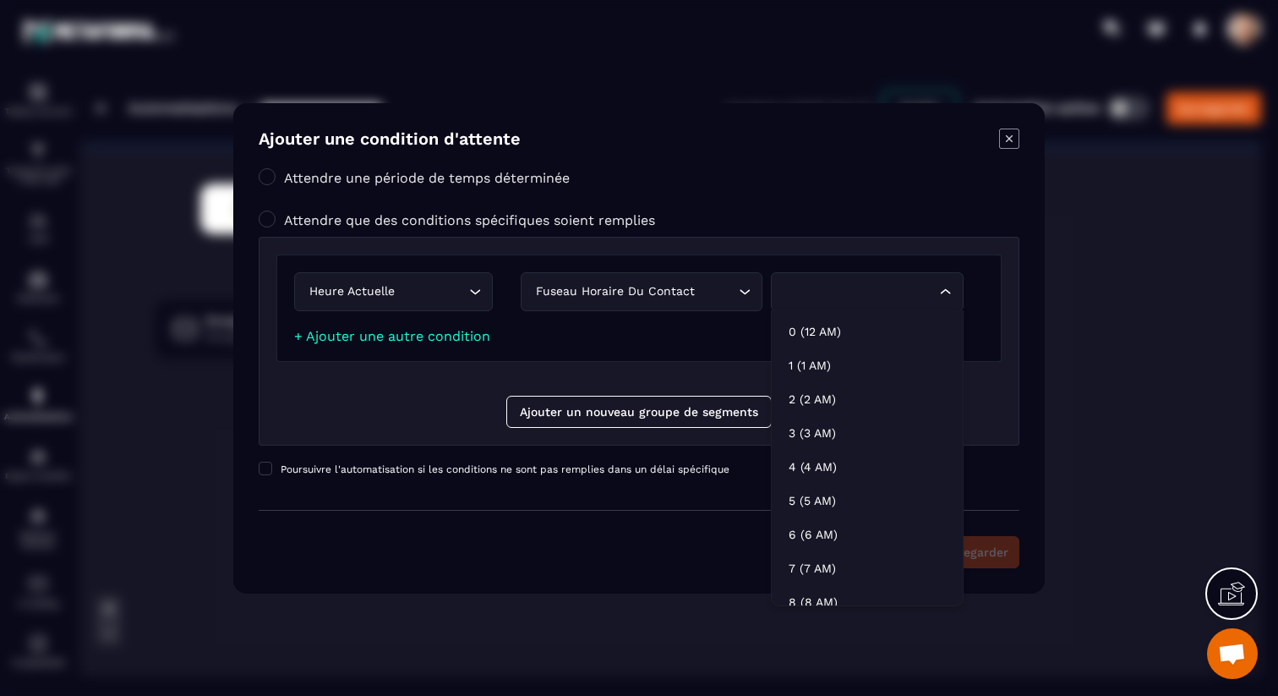
click at [883, 298] on div "Search for option" at bounding box center [858, 291] width 157 height 19
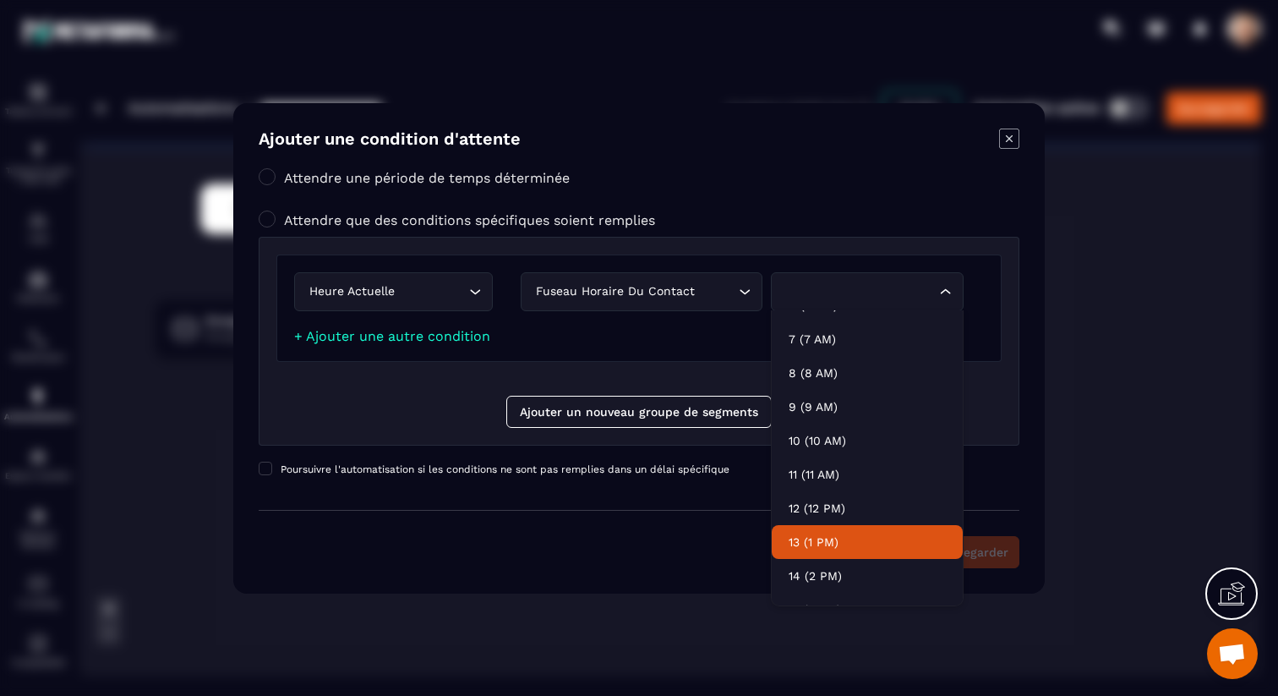
scroll to position [270, 0]
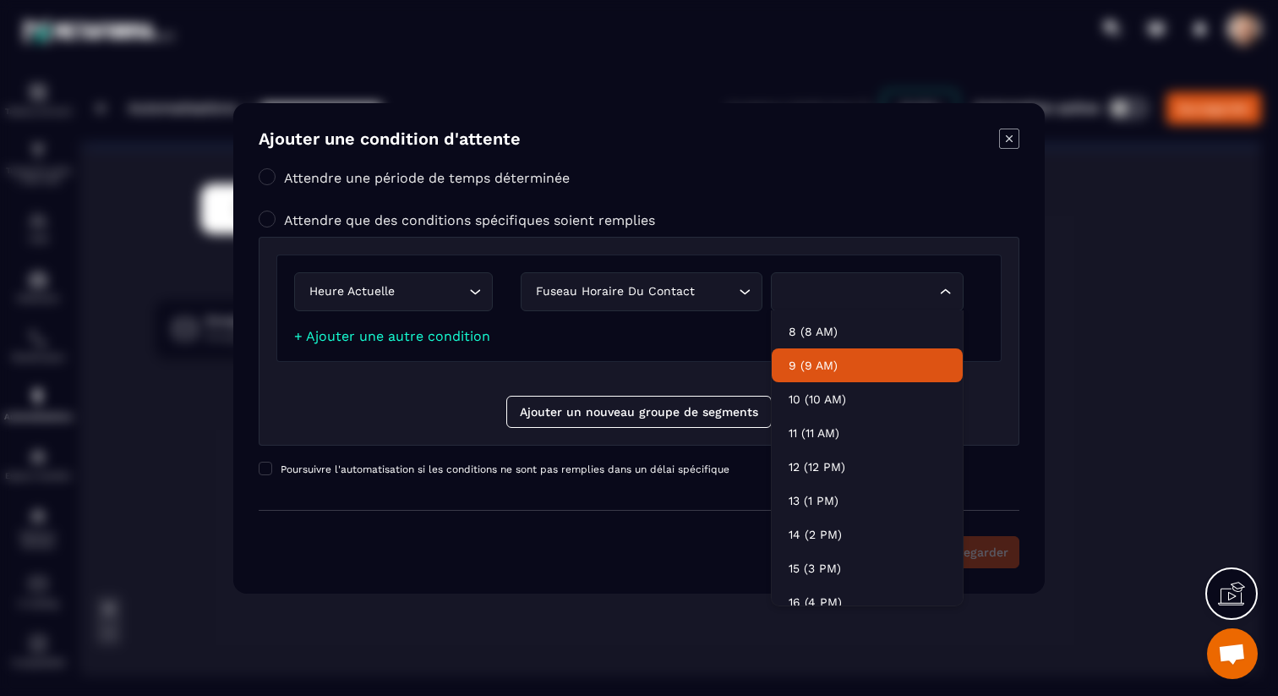
click at [829, 369] on p "9 (9 AM)" at bounding box center [867, 365] width 157 height 17
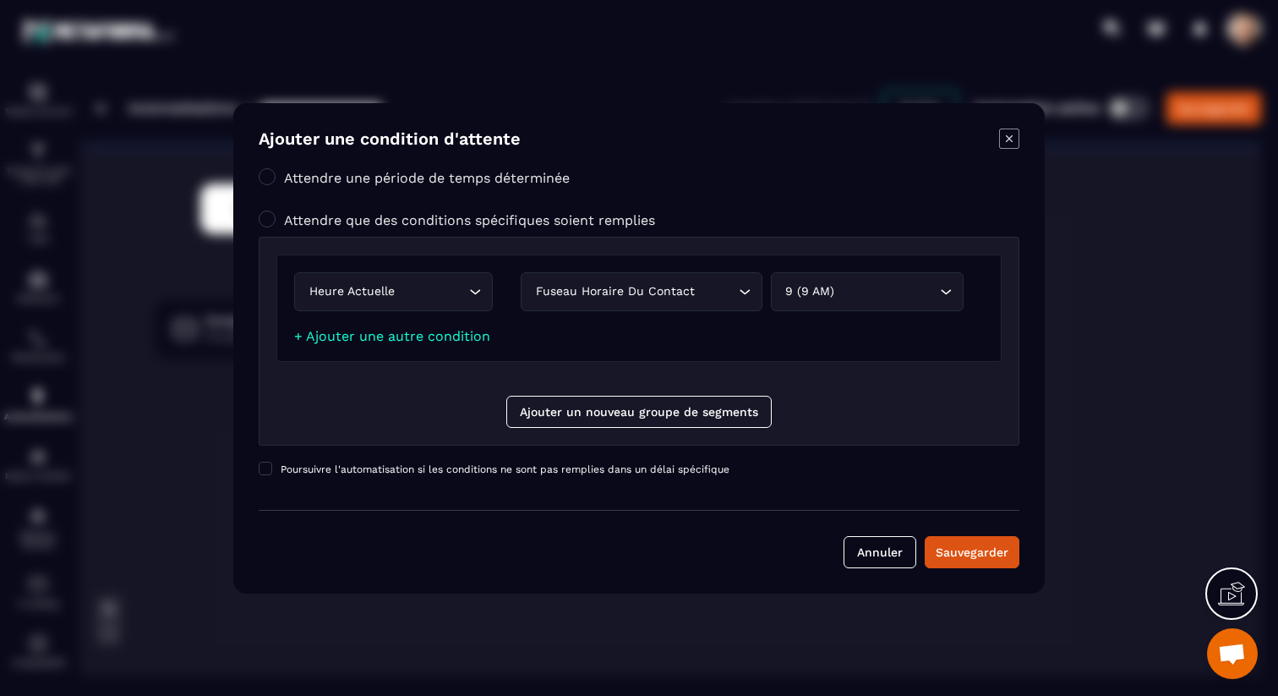
click at [868, 291] on div "9 (9 AM)" at bounding box center [858, 291] width 157 height 19
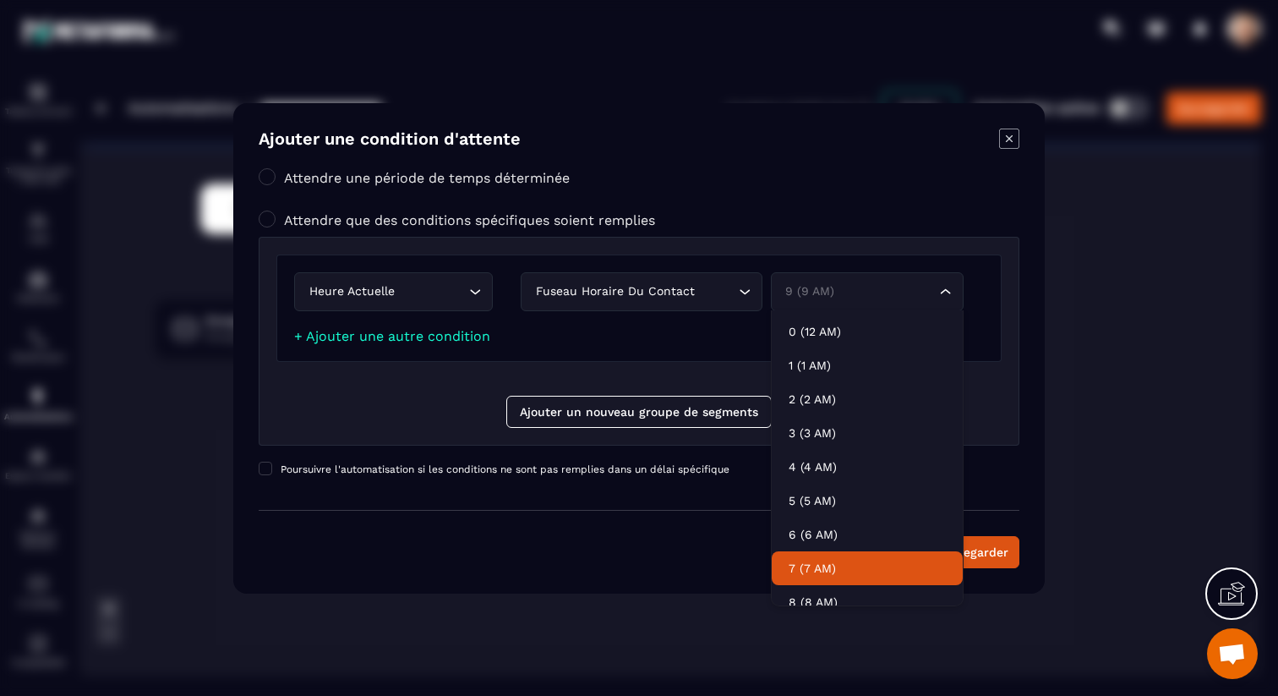
scroll to position [31, 0]
click at [857, 559] on li "8 (8 AM)" at bounding box center [867, 571] width 191 height 34
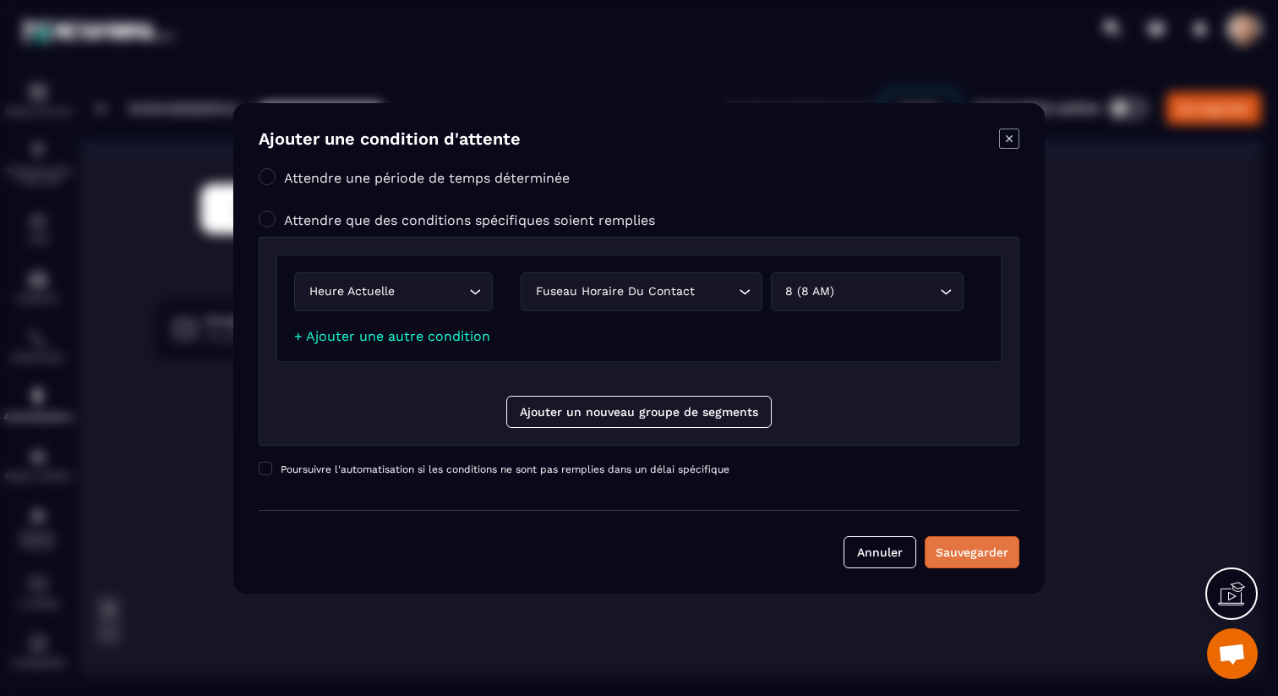
click at [961, 544] on div "Sauvegarder" at bounding box center [972, 552] width 73 height 17
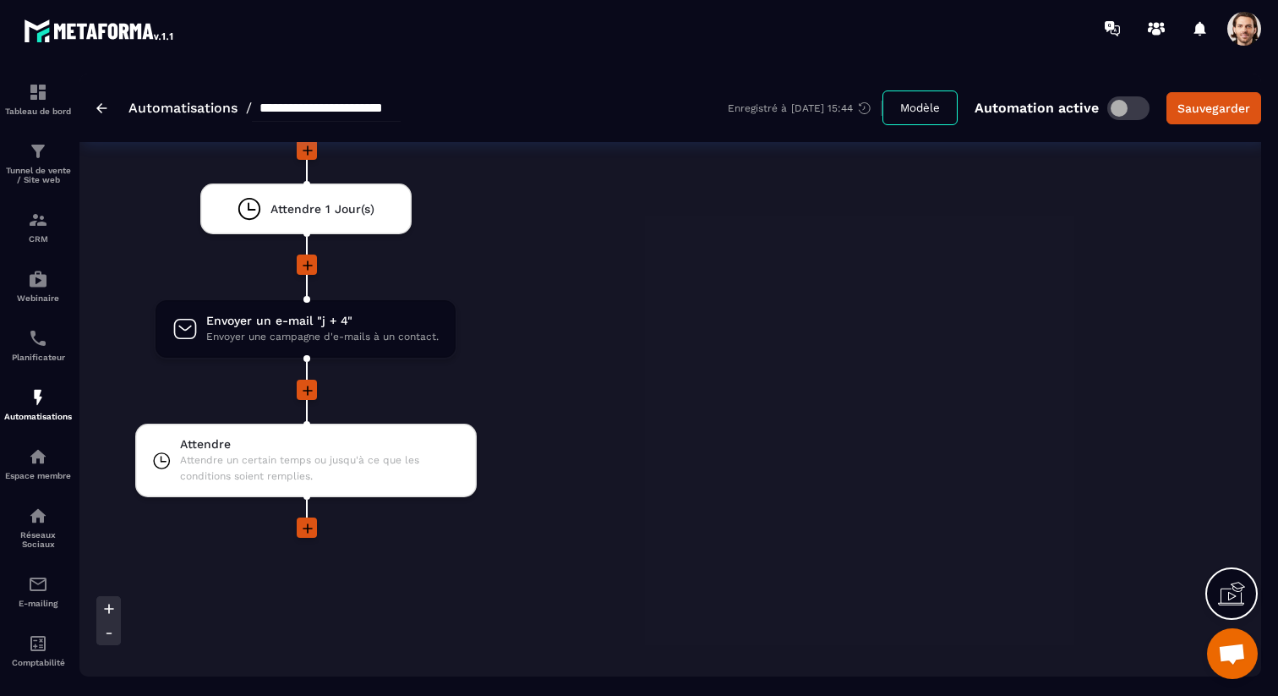
click at [312, 385] on icon at bounding box center [307, 390] width 17 height 17
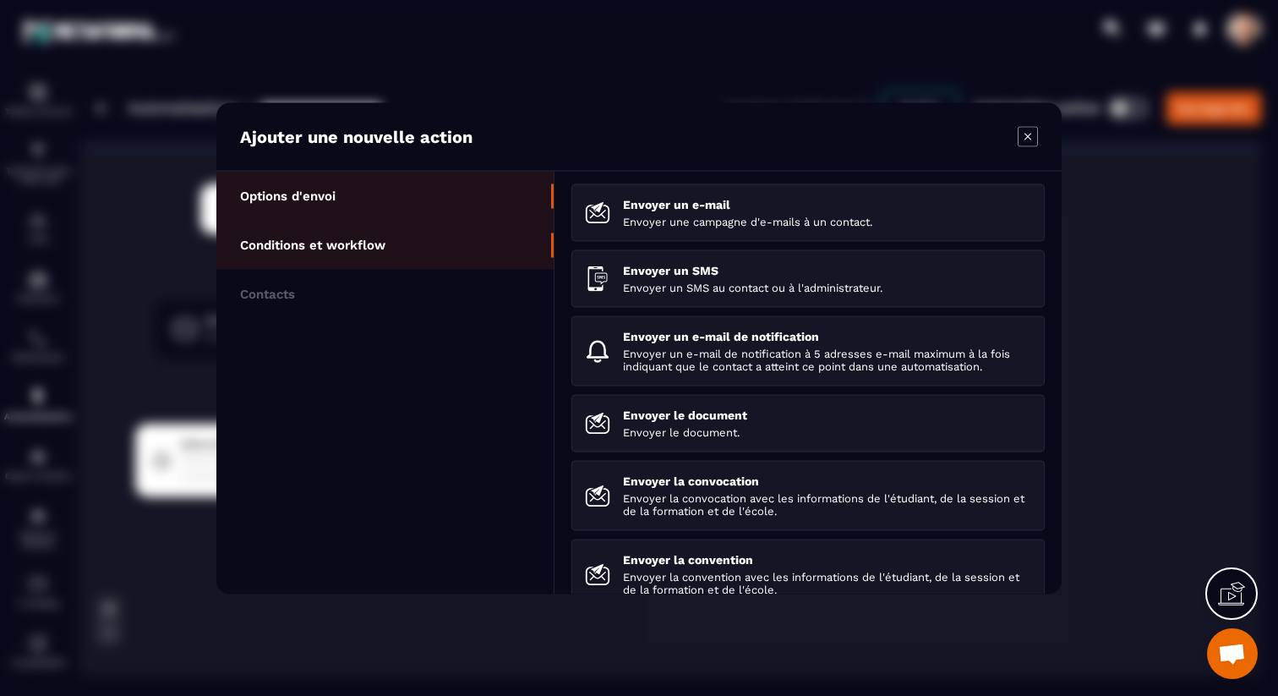
click at [347, 239] on p "Conditions et workflow" at bounding box center [312, 244] width 145 height 15
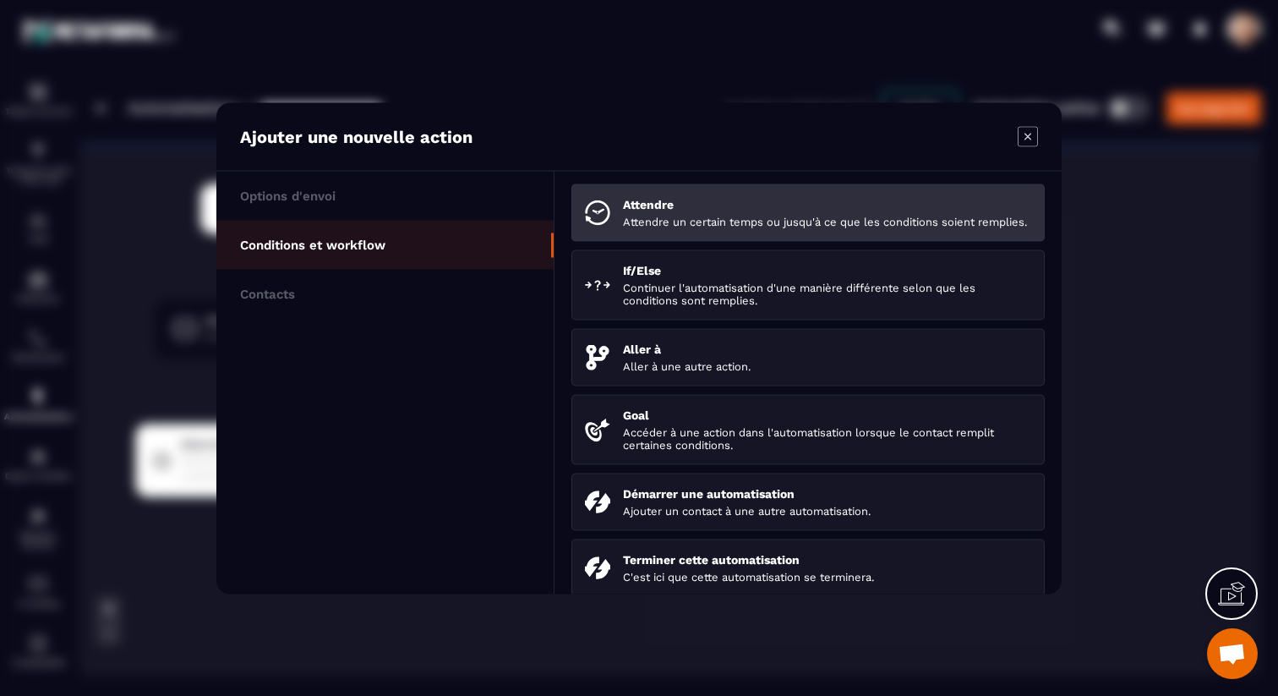
click at [706, 207] on p "Attendre" at bounding box center [827, 204] width 408 height 14
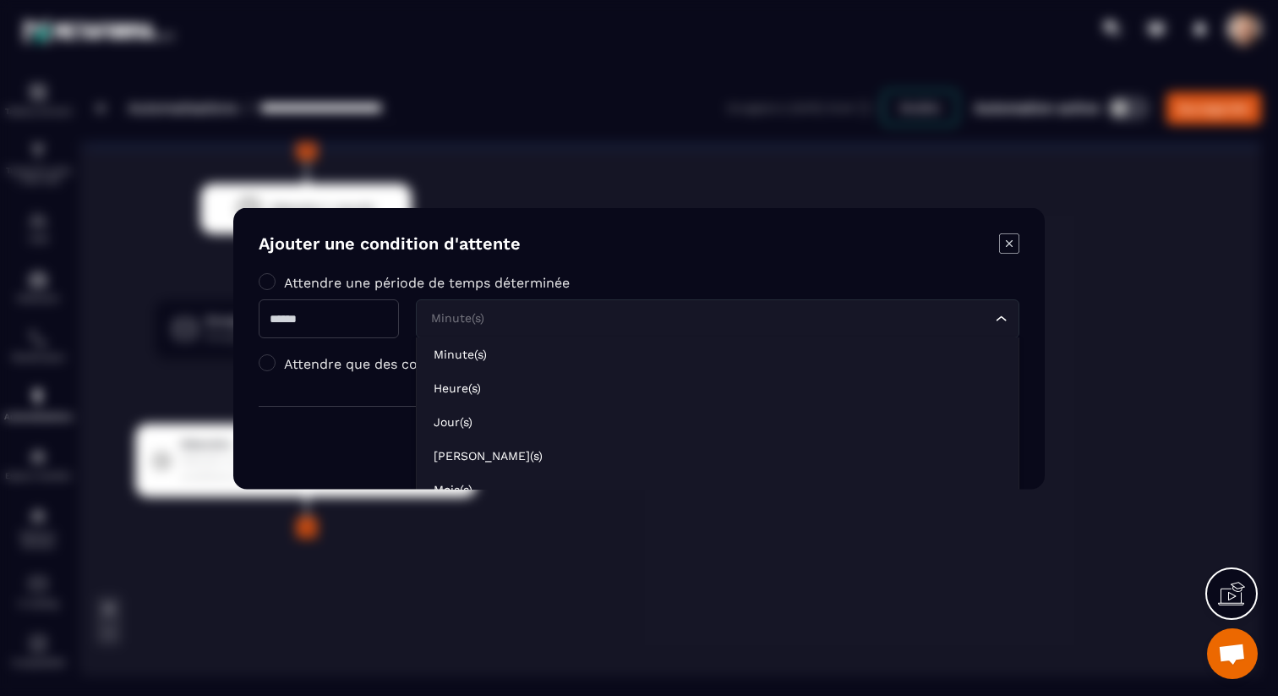
click at [526, 325] on input "Search for option" at bounding box center [709, 318] width 565 height 19
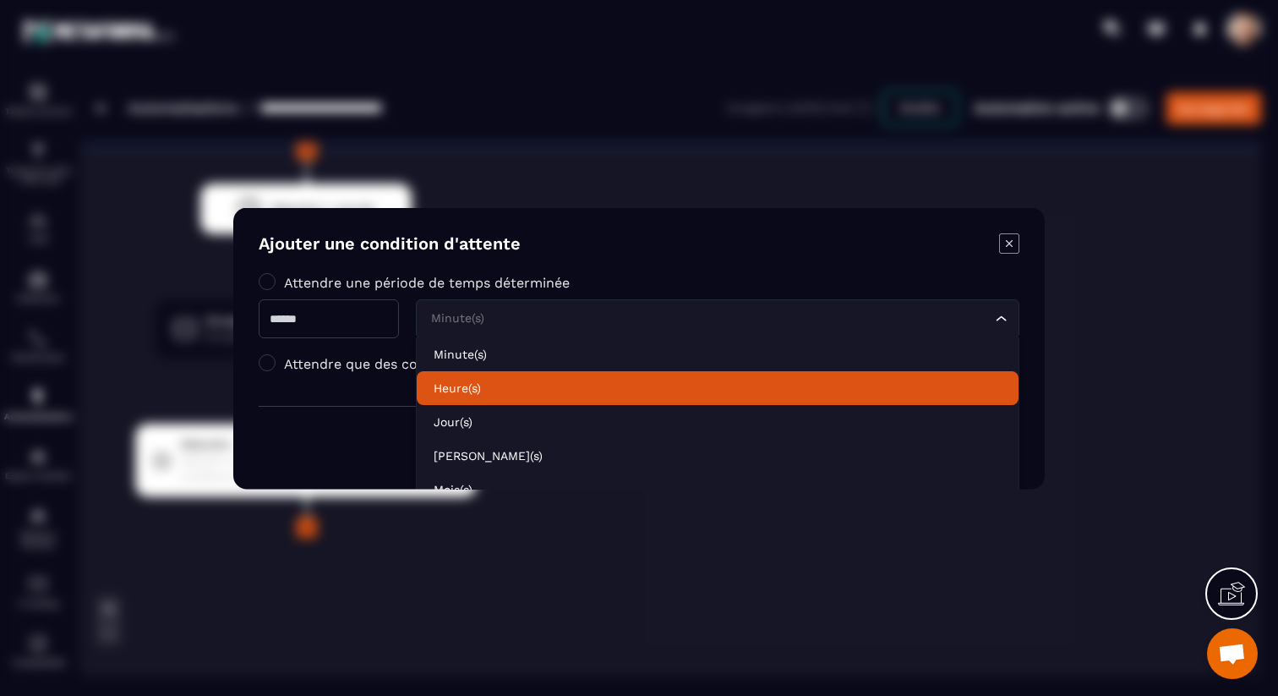
drag, startPoint x: 486, startPoint y: 400, endPoint x: 346, endPoint y: 333, distance: 155.4
click at [486, 400] on li "Heure(s)" at bounding box center [718, 387] width 602 height 34
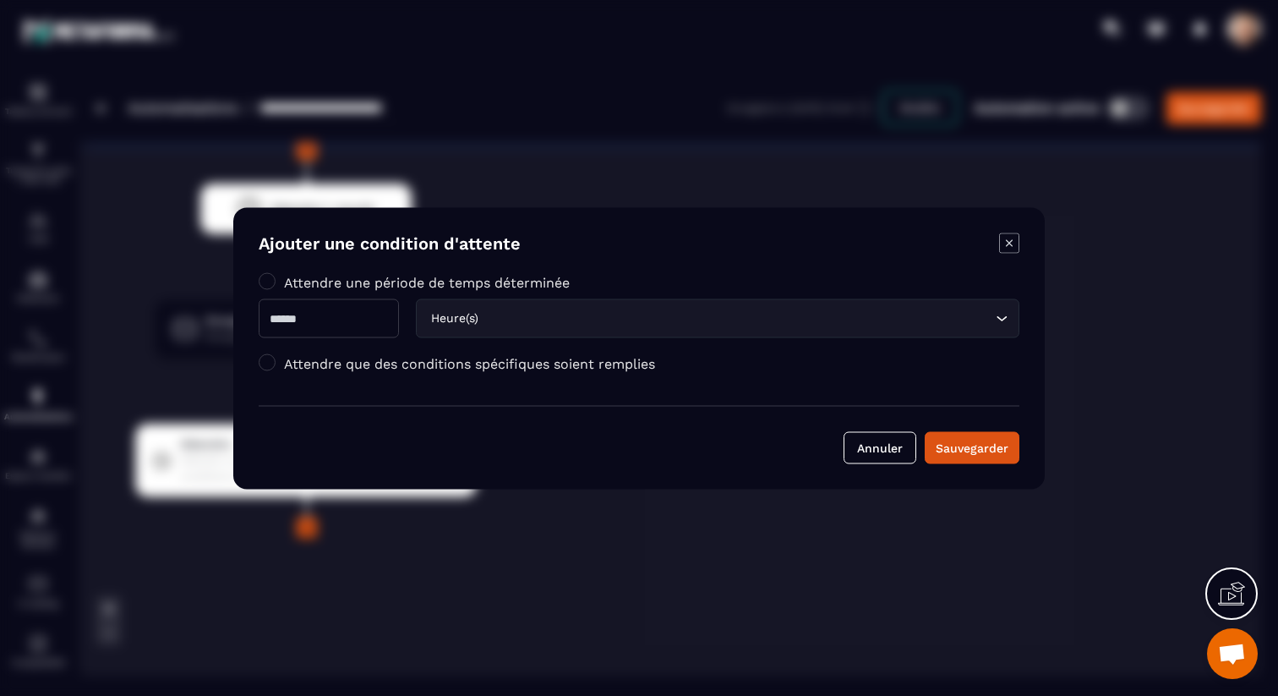
click at [312, 317] on input "Modal window" at bounding box center [329, 317] width 140 height 39
type input "*"
click at [982, 452] on div "Sauvegarder" at bounding box center [972, 447] width 73 height 17
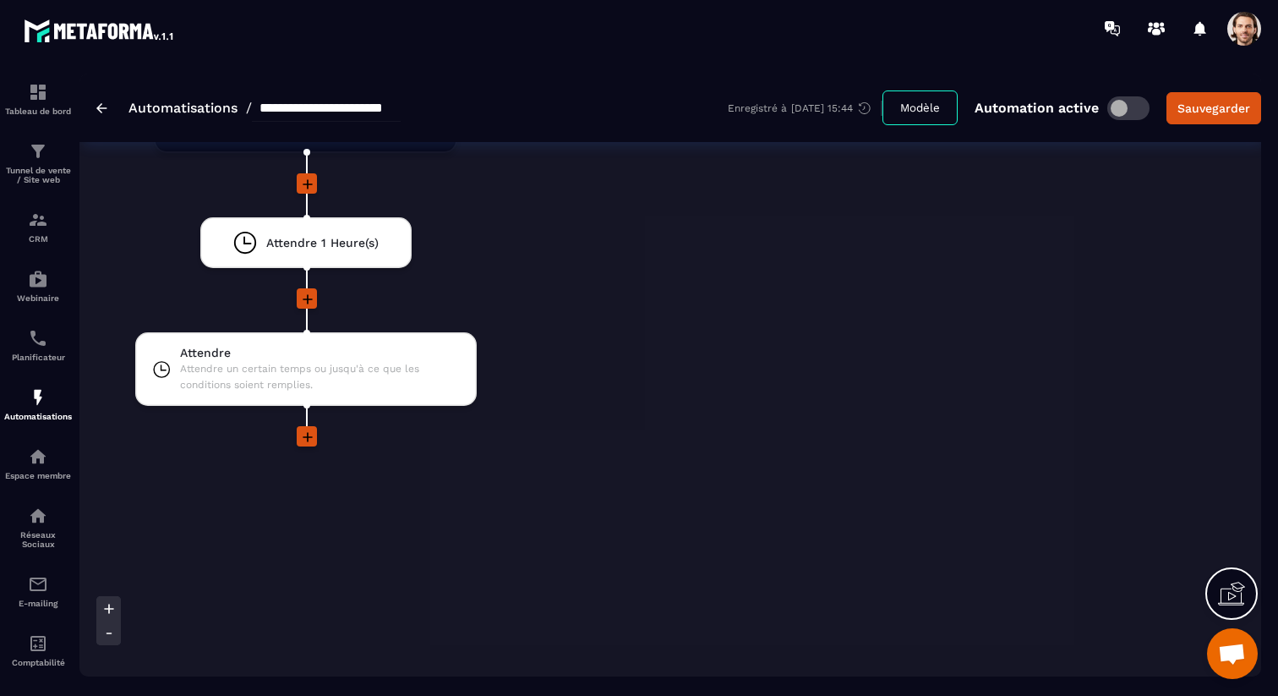
scroll to position [4203, 0]
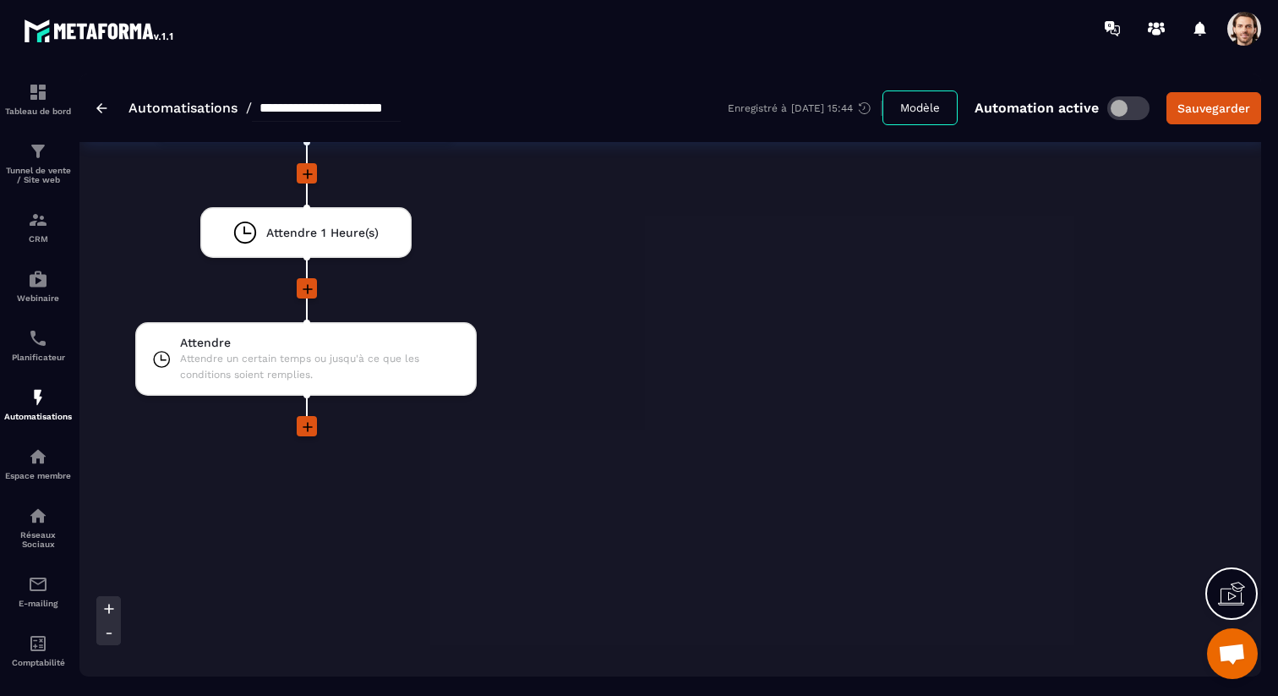
click at [304, 427] on icon at bounding box center [307, 426] width 17 height 17
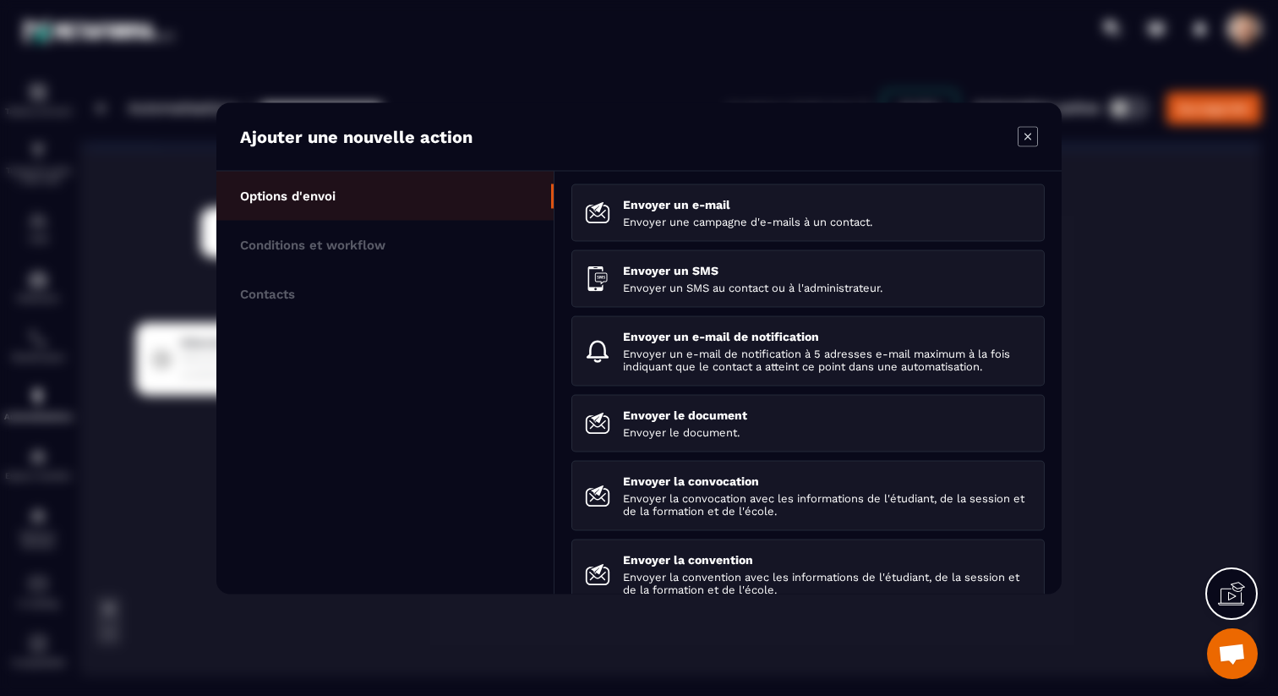
click at [1032, 136] on icon "Modal window" at bounding box center [1028, 136] width 20 height 20
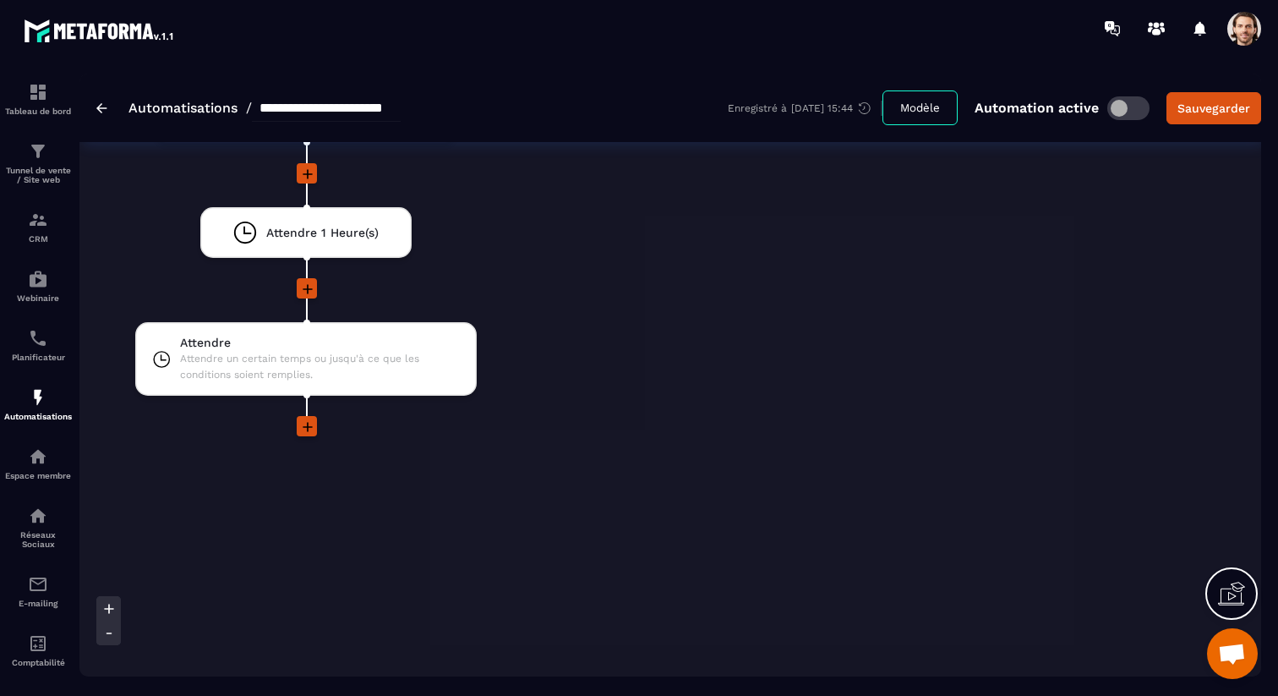
click at [305, 428] on icon at bounding box center [307, 426] width 17 height 17
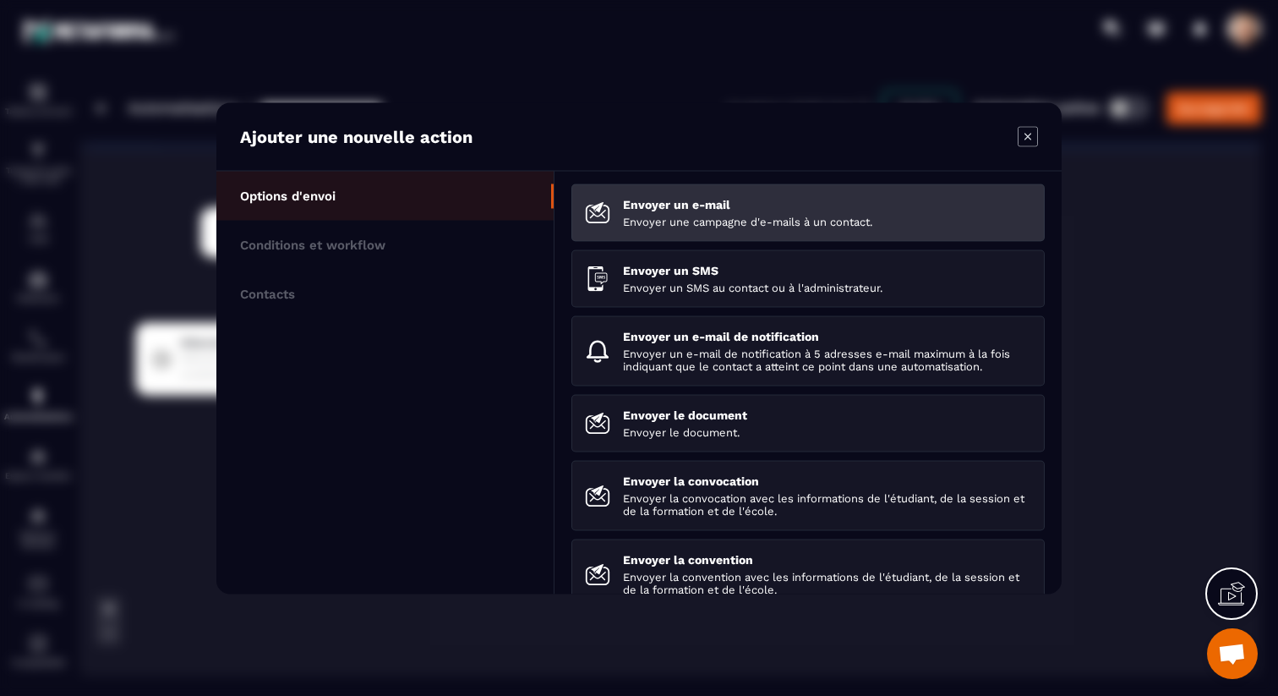
click at [713, 209] on p "Envoyer un e-mail" at bounding box center [827, 204] width 408 height 14
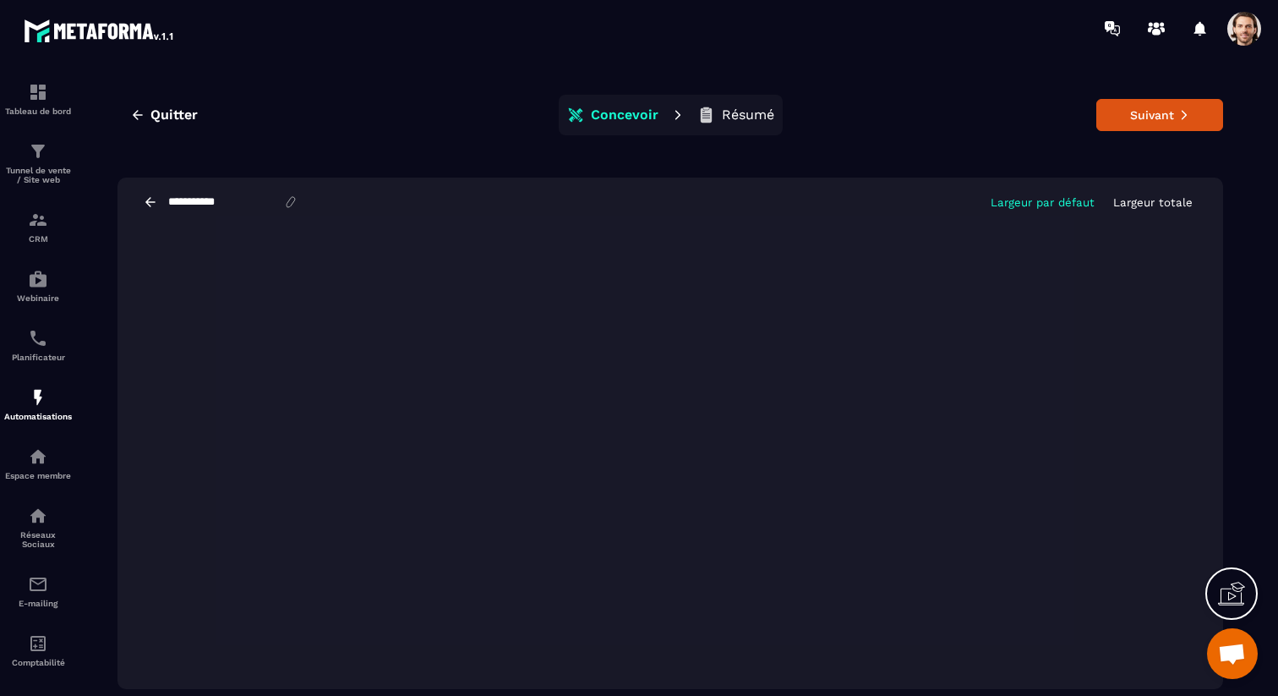
click at [229, 203] on input "**********" at bounding box center [225, 202] width 117 height 14
type input "****"
click at [1179, 113] on icon at bounding box center [1184, 115] width 12 height 12
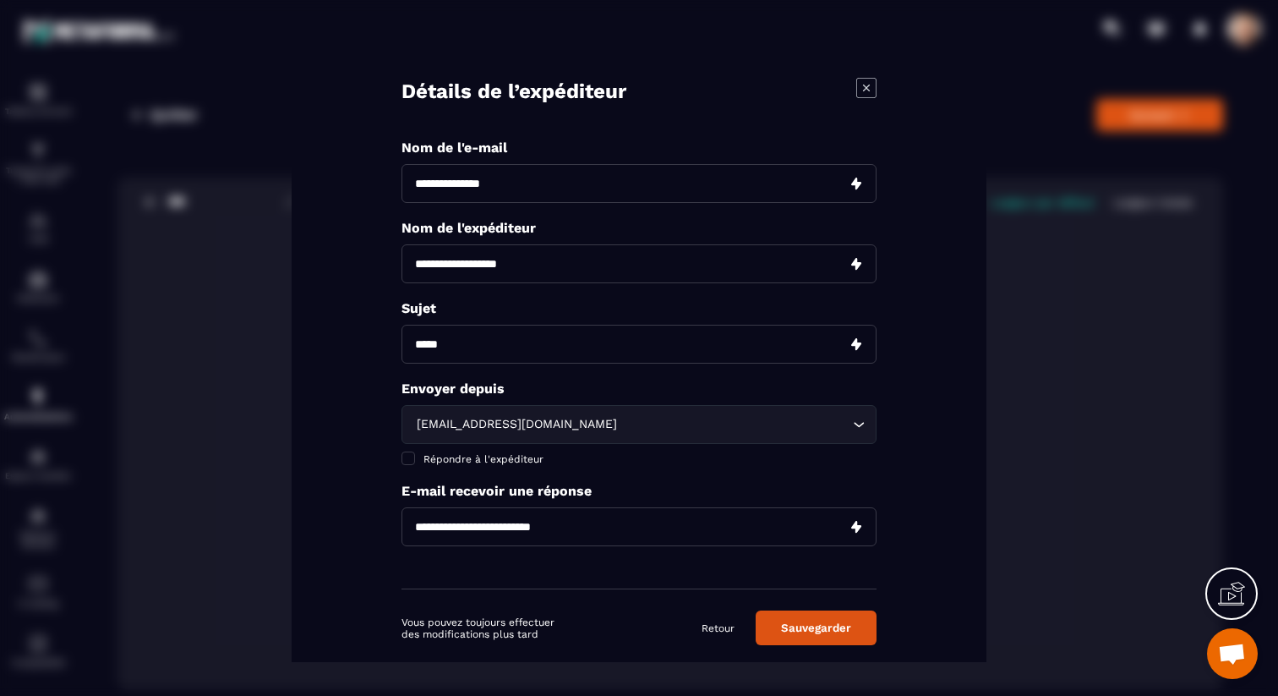
click at [469, 189] on input "Modal window" at bounding box center [638, 182] width 475 height 39
type input "*****"
click at [534, 261] on input "Modal window" at bounding box center [638, 262] width 475 height 39
type input "**********"
click at [494, 350] on input "Modal window" at bounding box center [638, 343] width 475 height 39
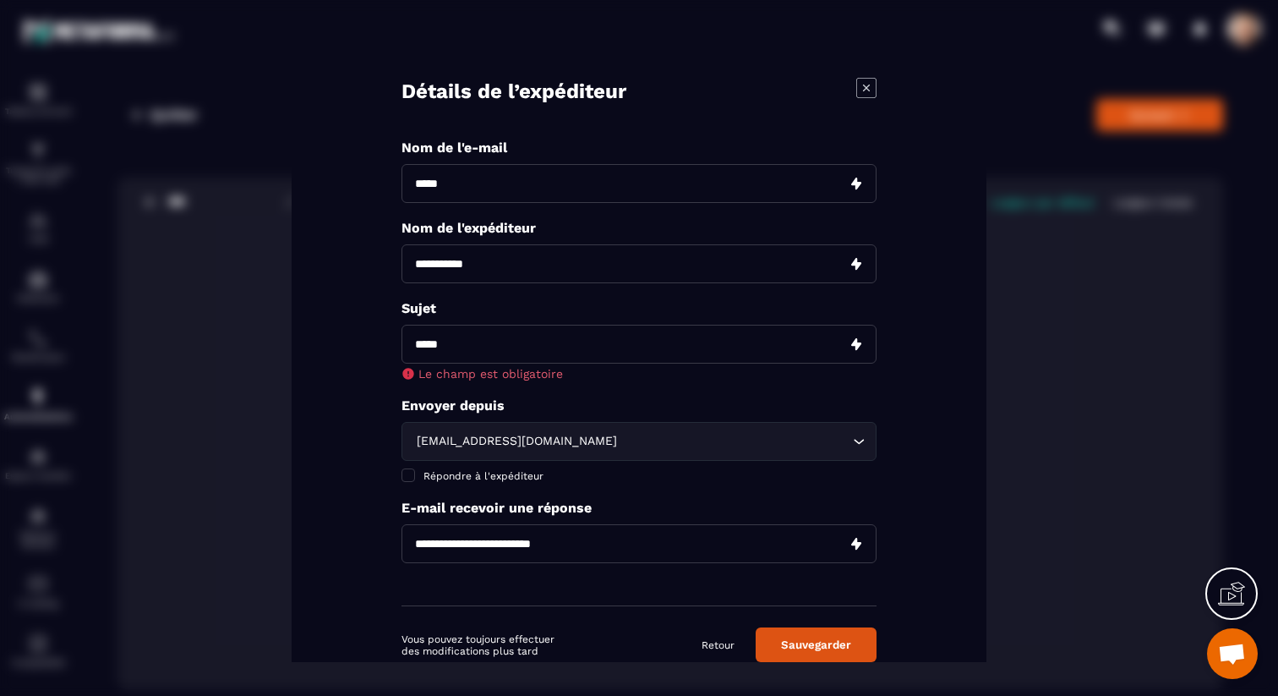
paste input "**********"
type input "**********"
click at [576, 446] on div "sale@mkt.formationconciergerie.com Loading... Répondre à l'expéditeur" at bounding box center [638, 451] width 475 height 61
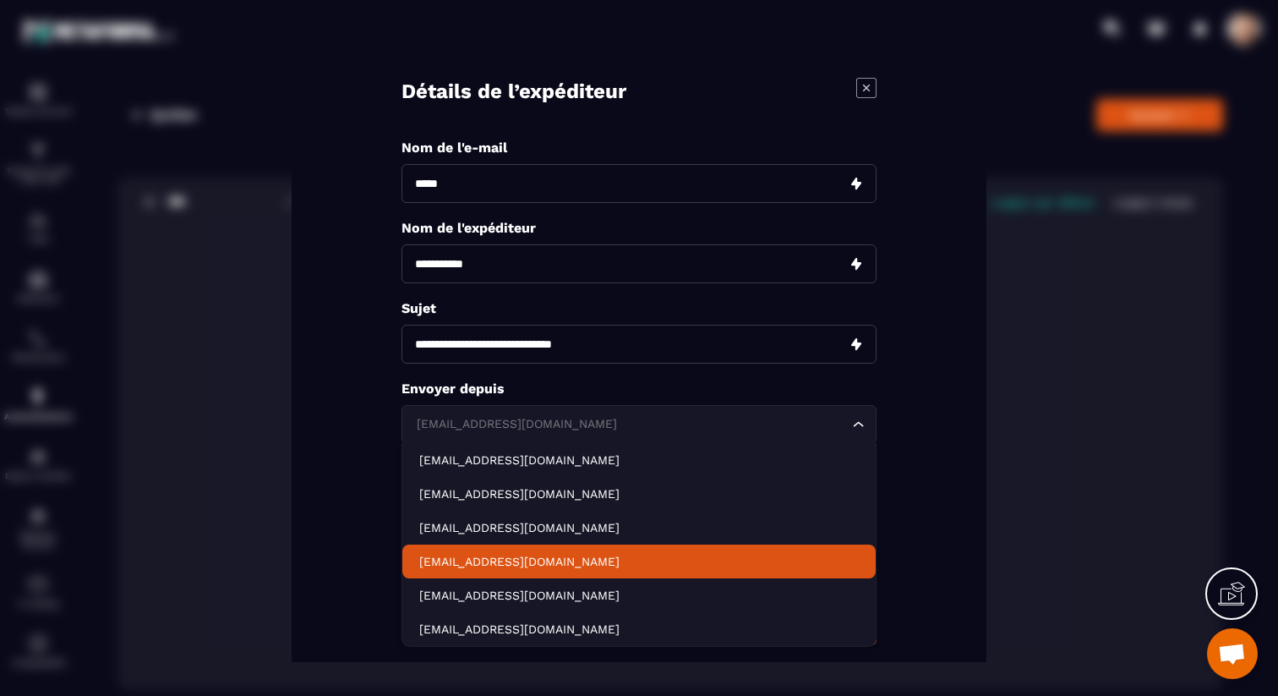
click at [588, 557] on p "[EMAIL_ADDRESS][DOMAIN_NAME]" at bounding box center [639, 560] width 440 height 17
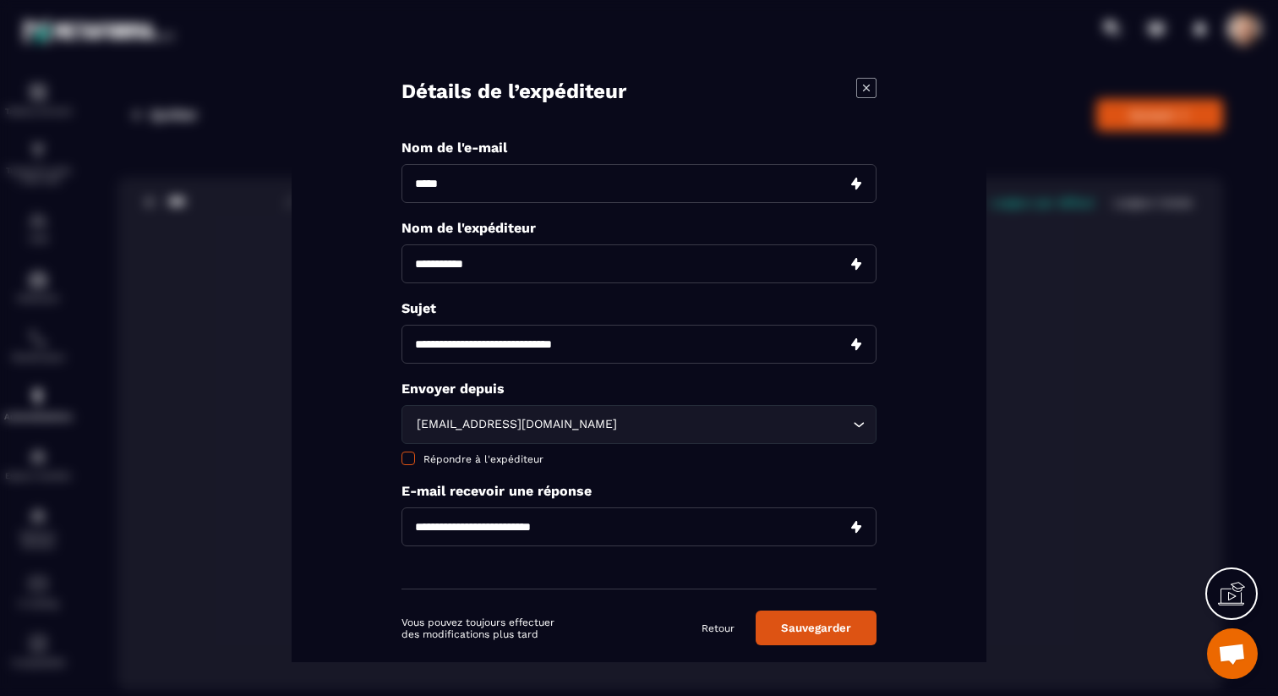
click at [503, 455] on span "Répondre à l'expéditeur" at bounding box center [483, 458] width 120 height 12
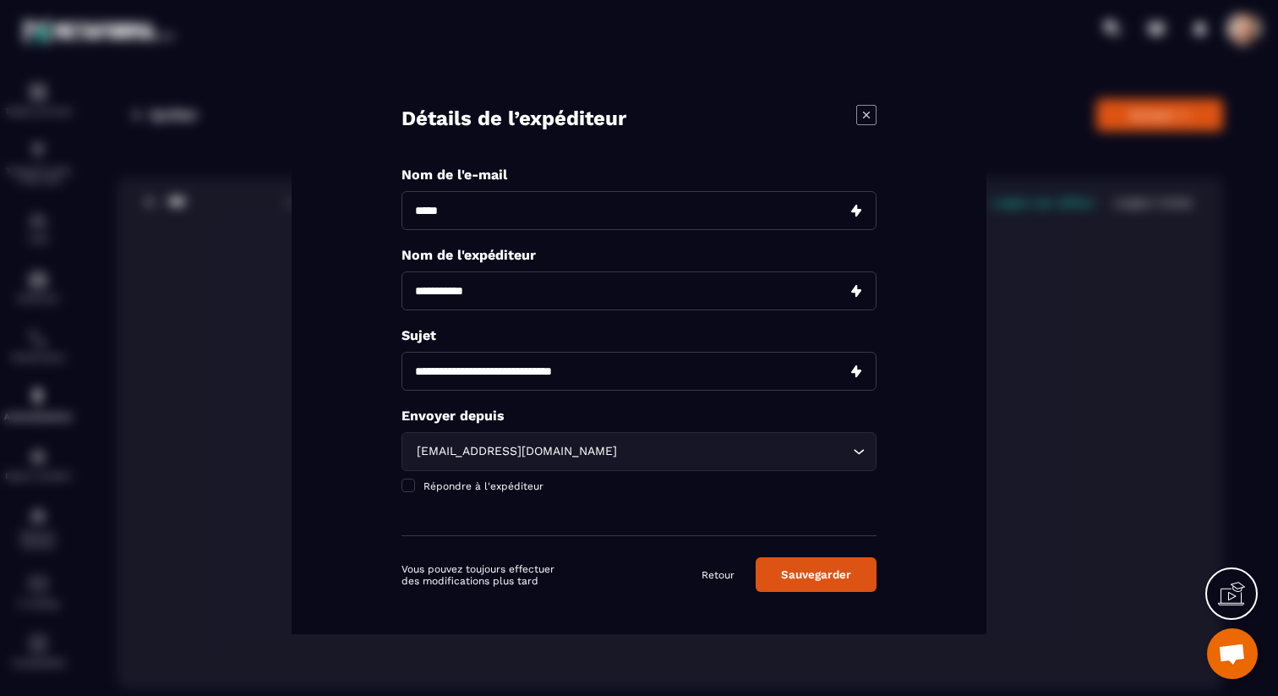
click at [798, 580] on button "Sauvegarder" at bounding box center [816, 574] width 121 height 35
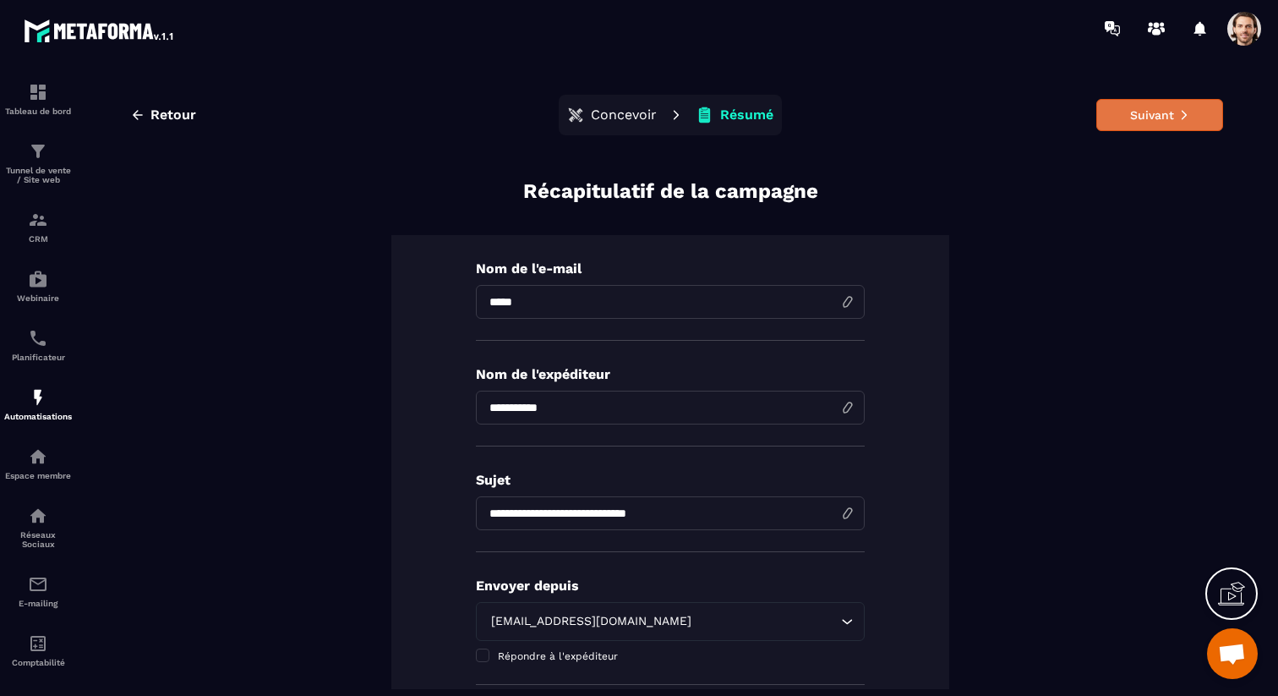
click at [1164, 118] on button "Suivant" at bounding box center [1159, 115] width 127 height 32
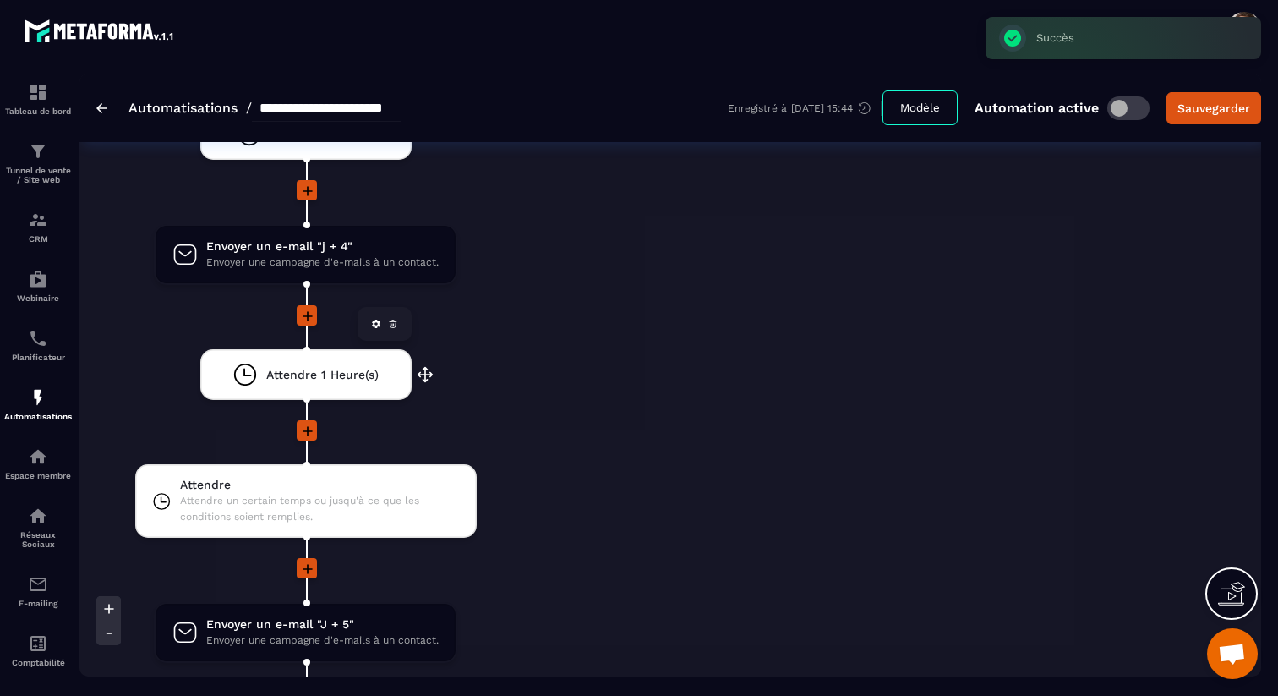
scroll to position [4054, 0]
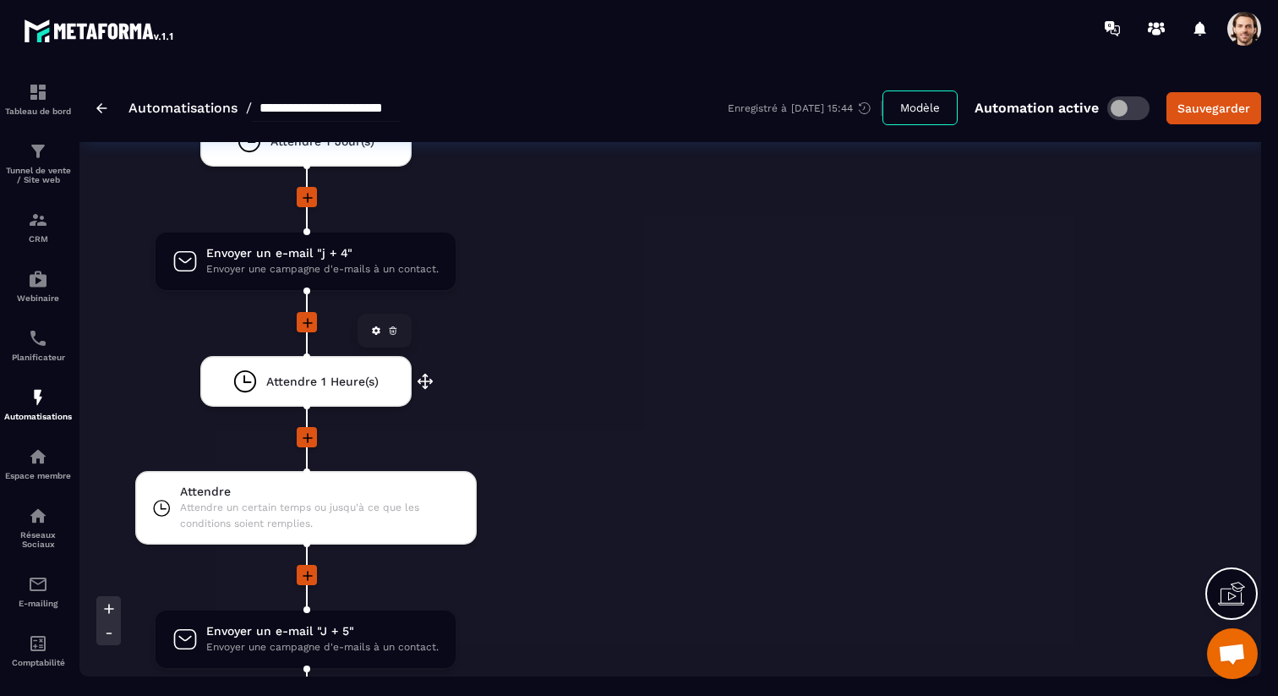
click at [295, 385] on span "Attendre 1 Heure(s)" at bounding box center [322, 382] width 112 height 16
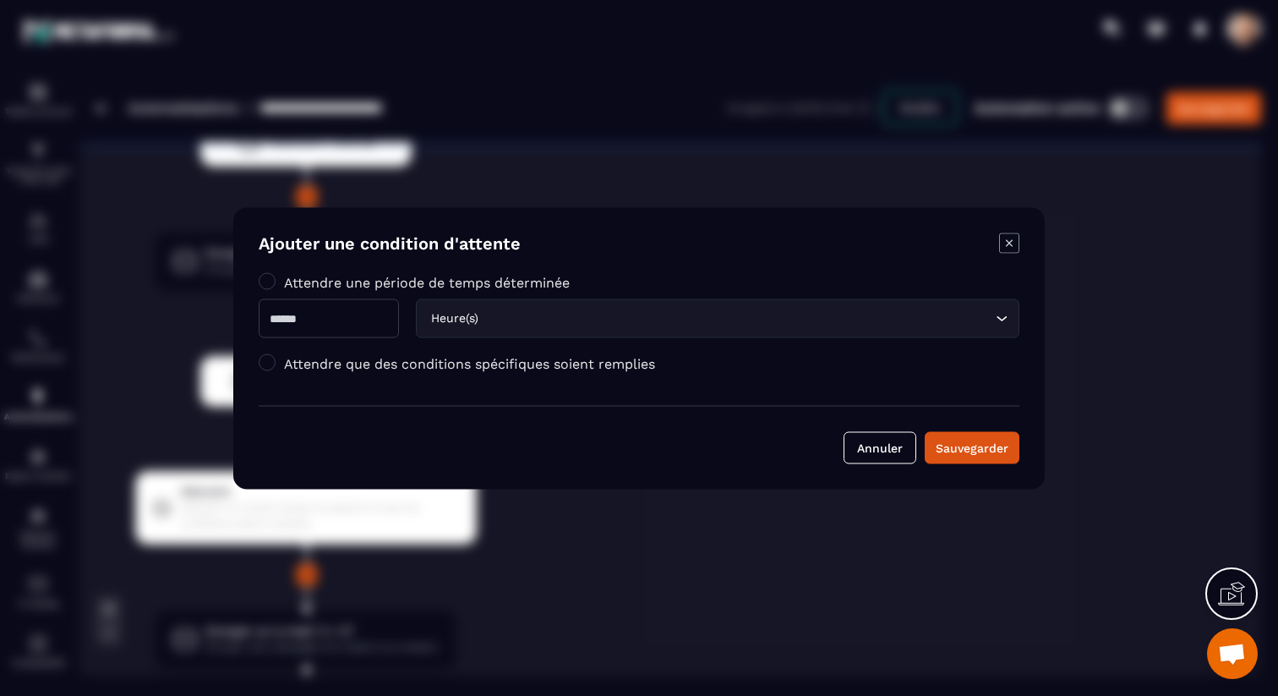
click at [494, 325] on input "Search for option" at bounding box center [737, 318] width 510 height 19
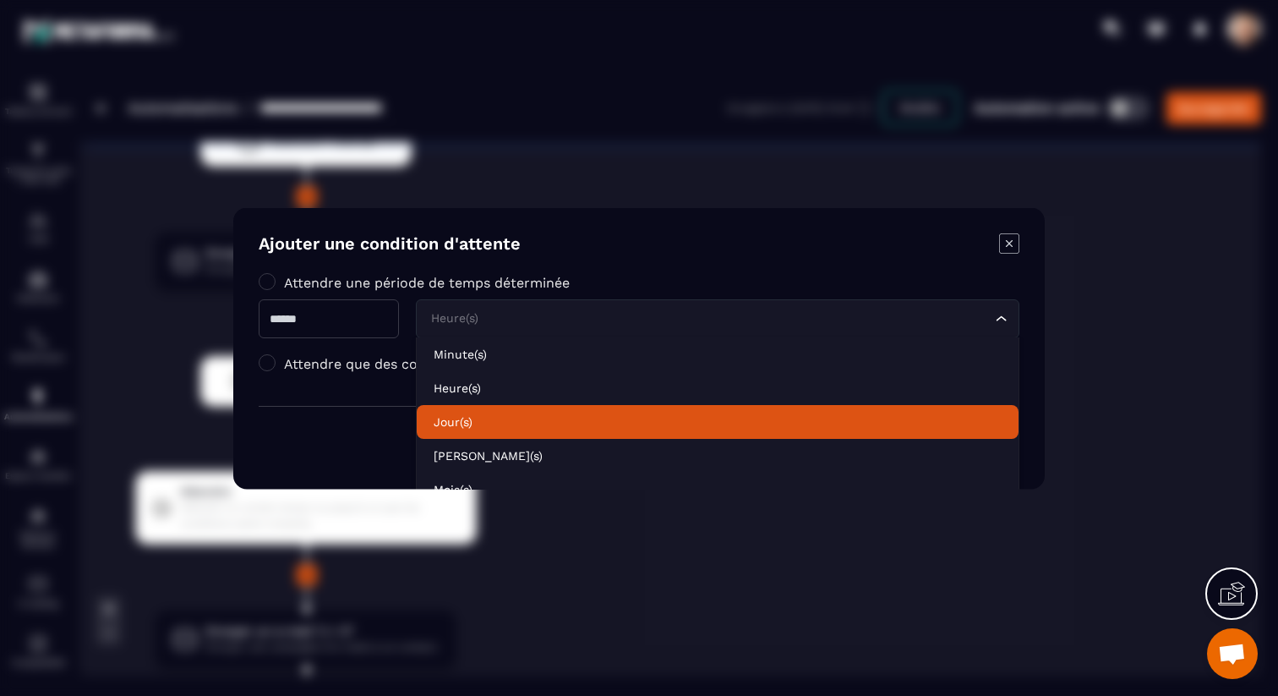
drag, startPoint x: 504, startPoint y: 422, endPoint x: 416, endPoint y: 351, distance: 113.0
click at [503, 422] on p "Jour(s)" at bounding box center [718, 420] width 568 height 17
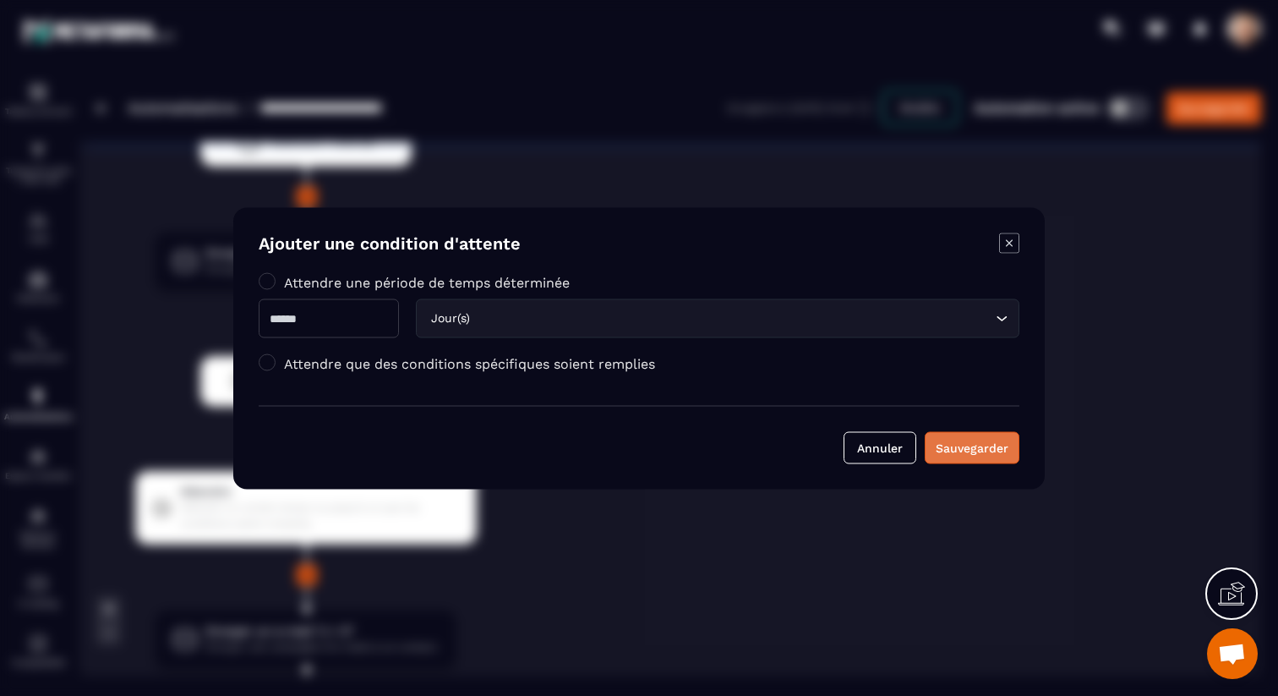
click at [950, 461] on button "Sauvegarder" at bounding box center [972, 447] width 95 height 32
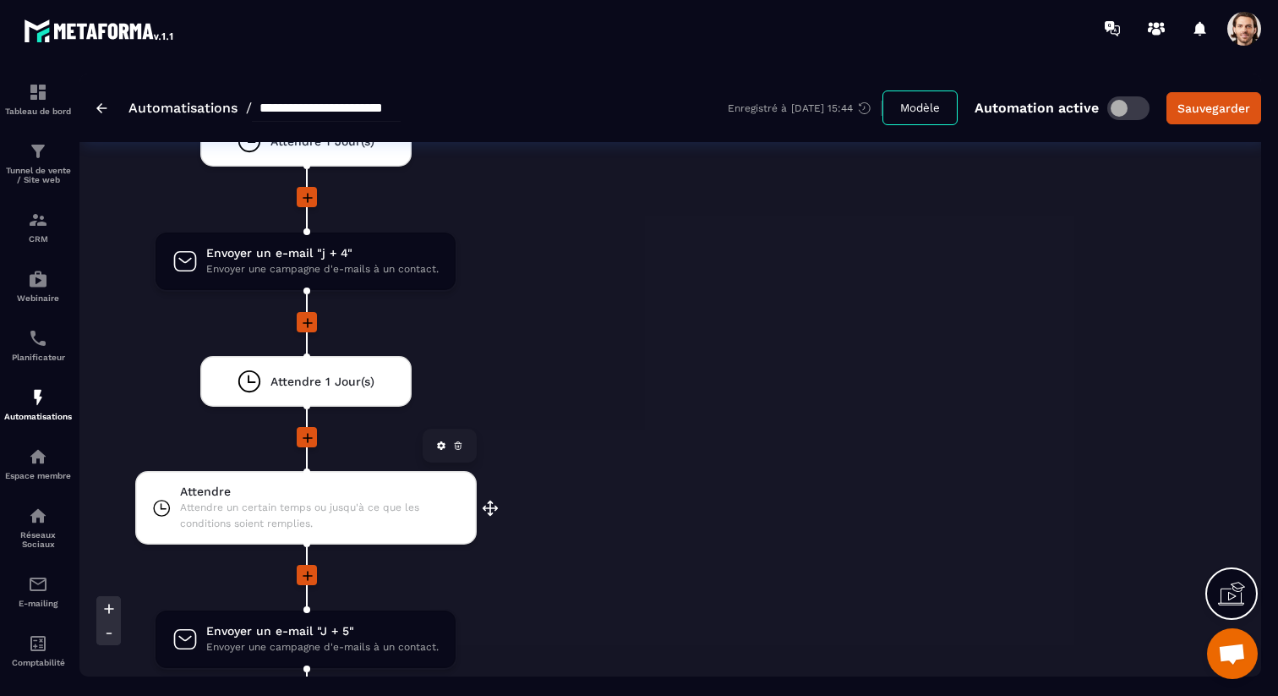
click at [461, 446] on icon at bounding box center [458, 445] width 10 height 10
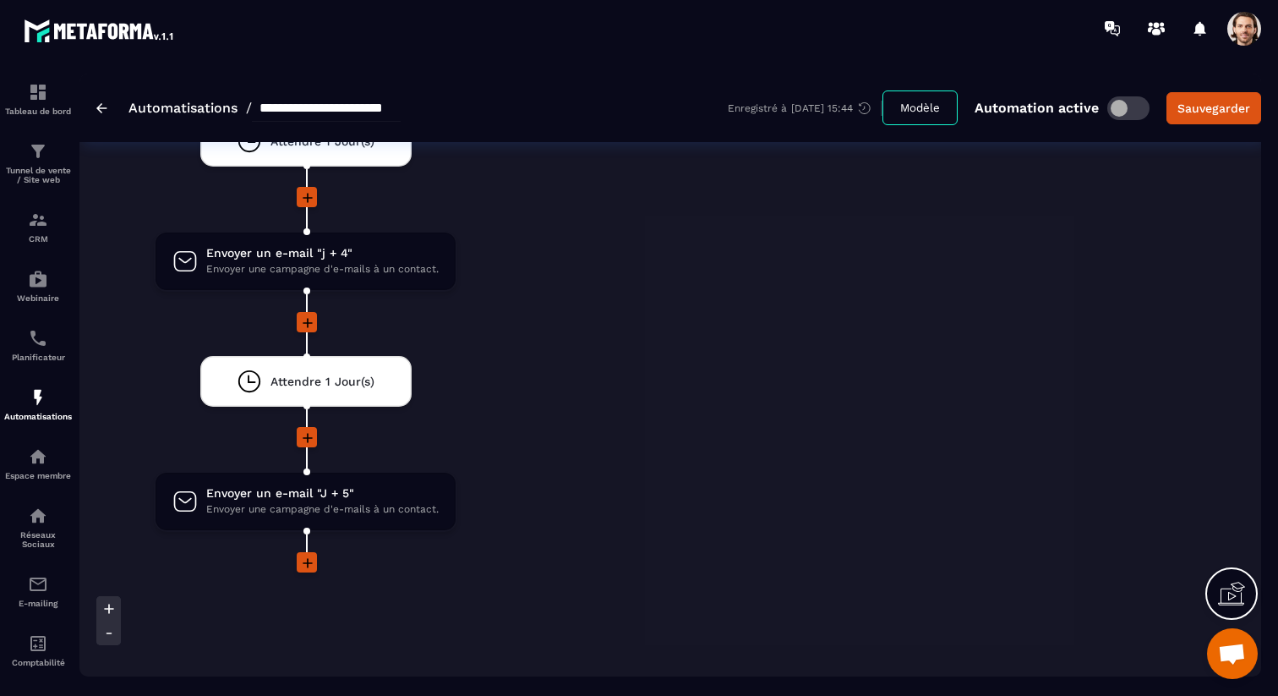
click at [307, 557] on icon at bounding box center [307, 562] width 17 height 17
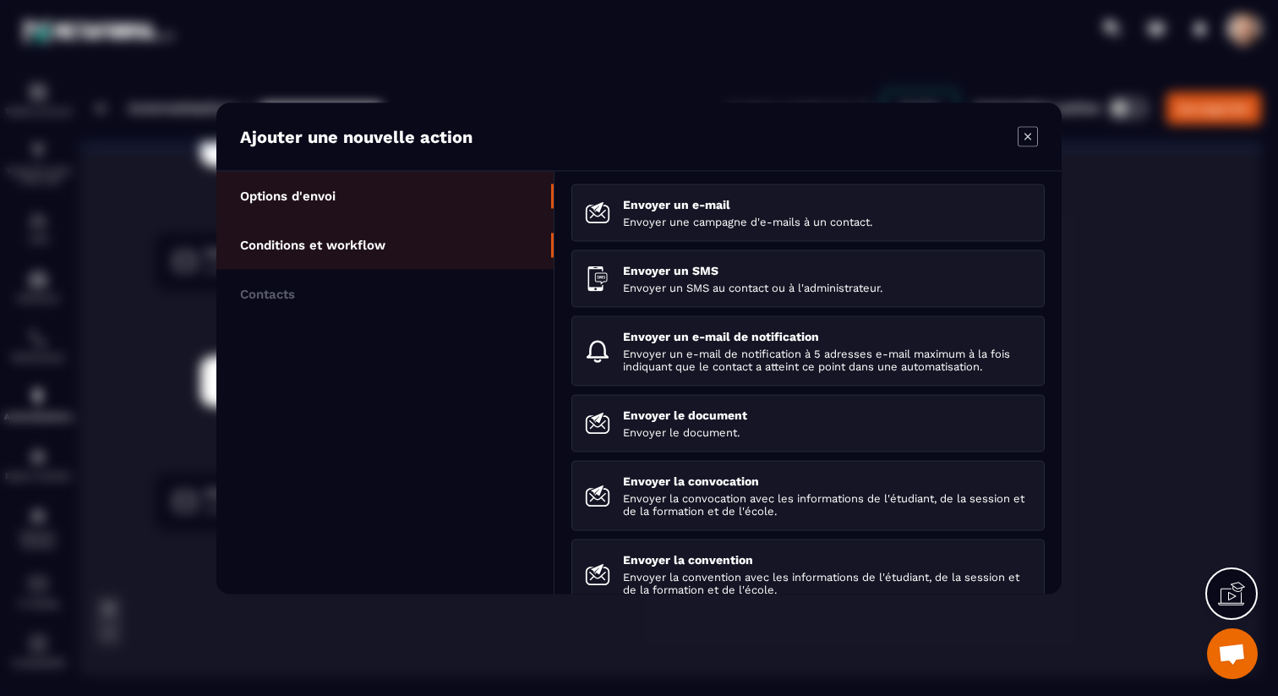
click at [423, 269] on li "Conditions et workflow" at bounding box center [384, 293] width 337 height 49
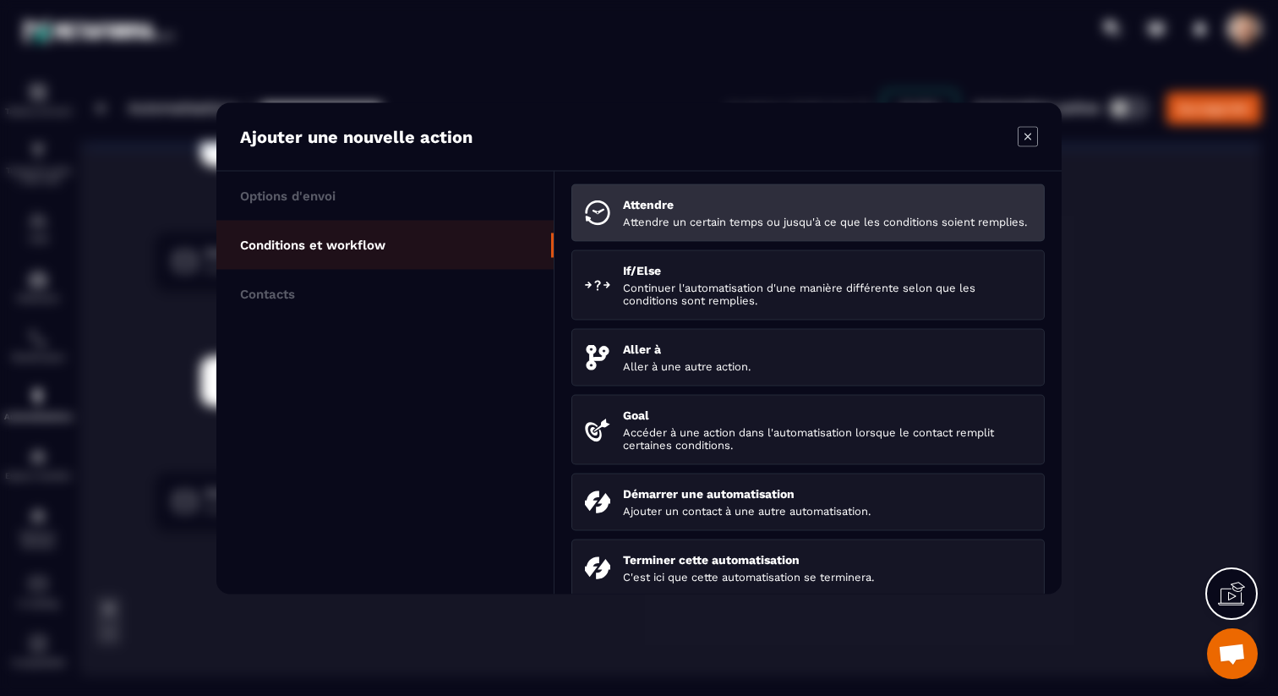
click at [587, 213] on img "Modal window" at bounding box center [597, 211] width 25 height 25
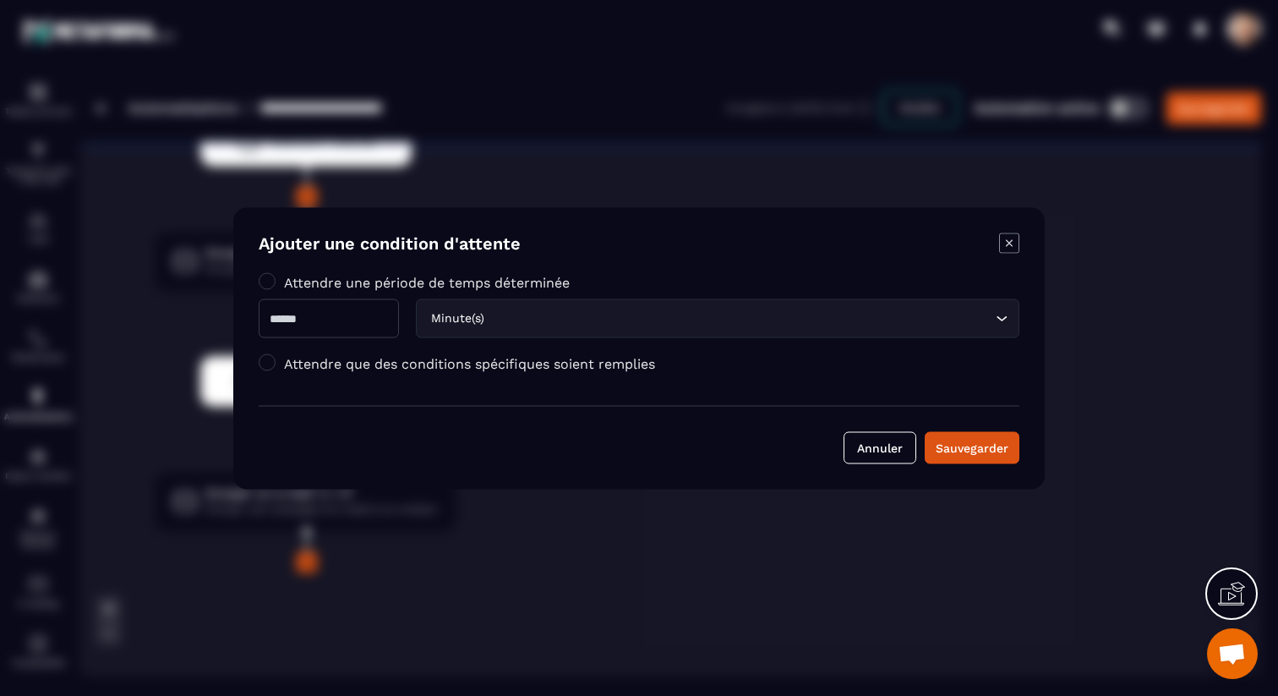
click at [491, 327] on div "Minute(s) Loading..." at bounding box center [718, 317] width 604 height 39
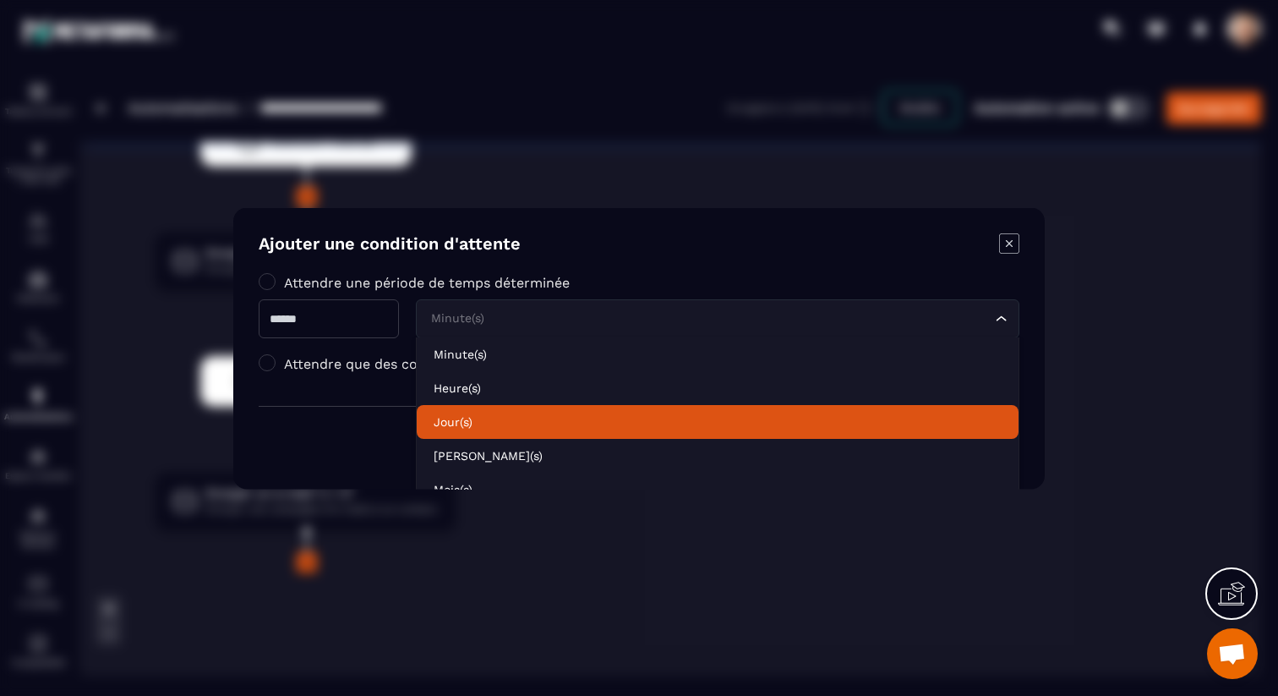
click at [487, 419] on p "Jour(s)" at bounding box center [718, 420] width 568 height 17
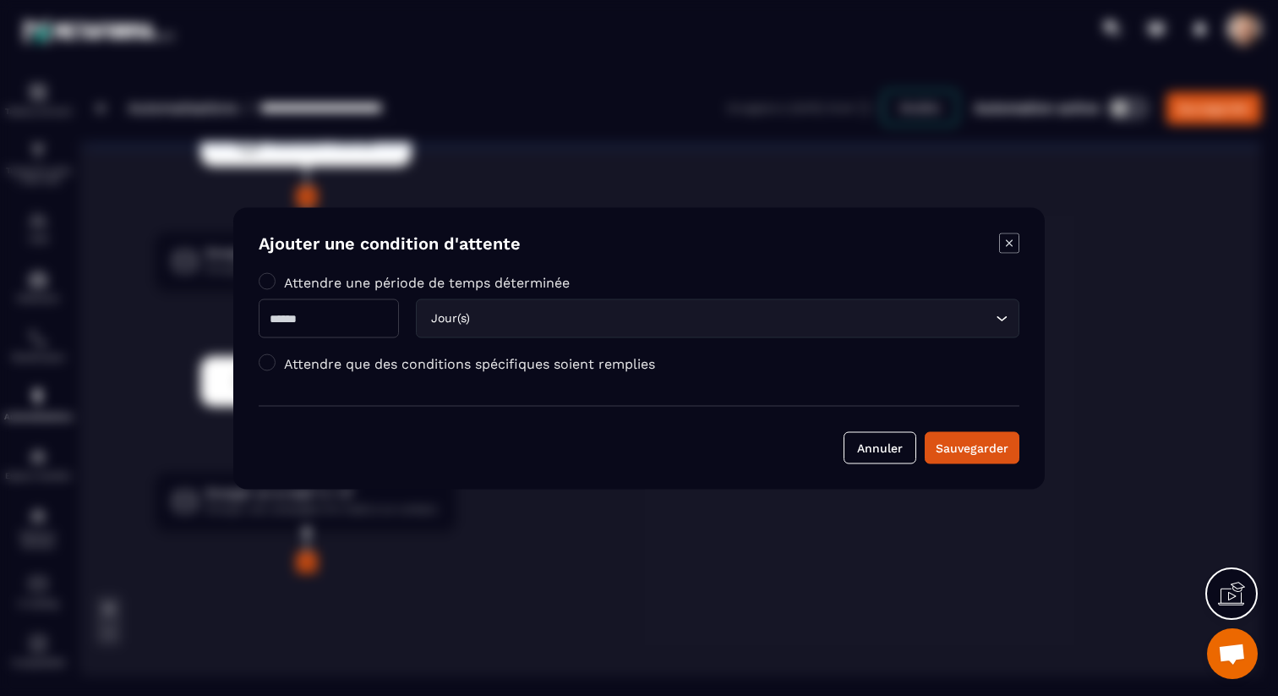
click at [350, 301] on input "Modal window" at bounding box center [329, 317] width 140 height 39
type input "*"
click at [975, 447] on div "Sauvegarder" at bounding box center [972, 447] width 73 height 17
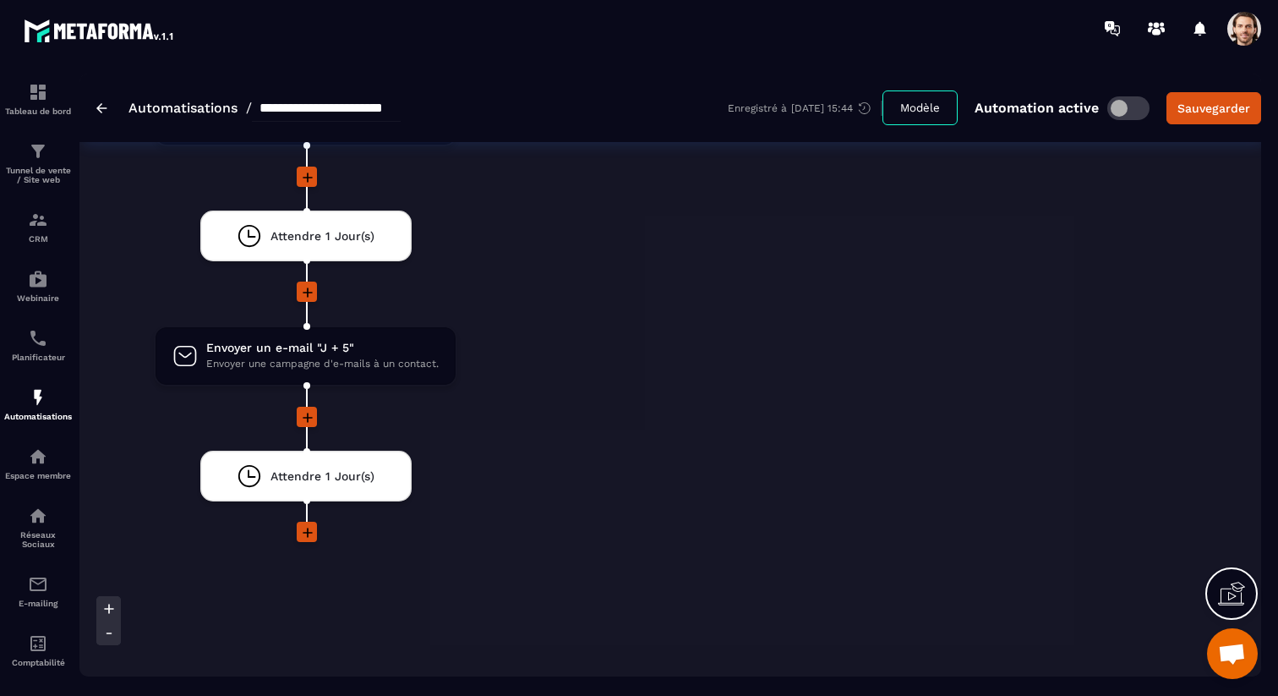
scroll to position [4202, 0]
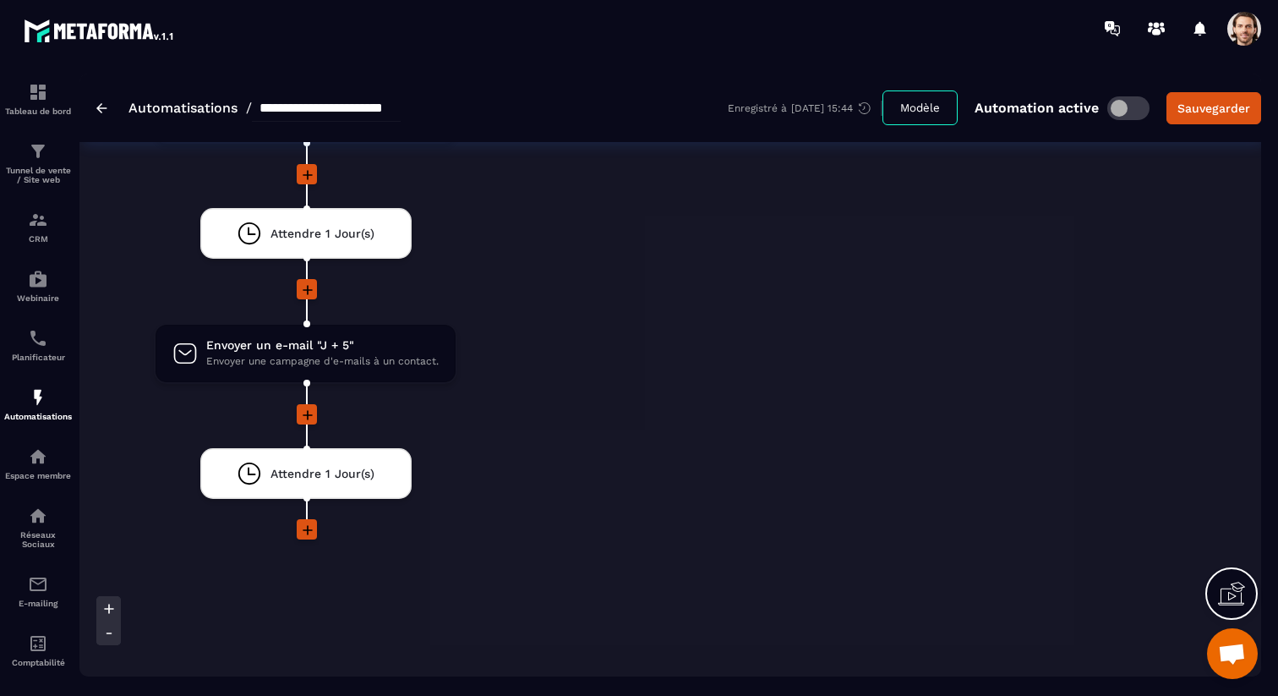
click at [307, 530] on icon at bounding box center [307, 530] width 17 height 17
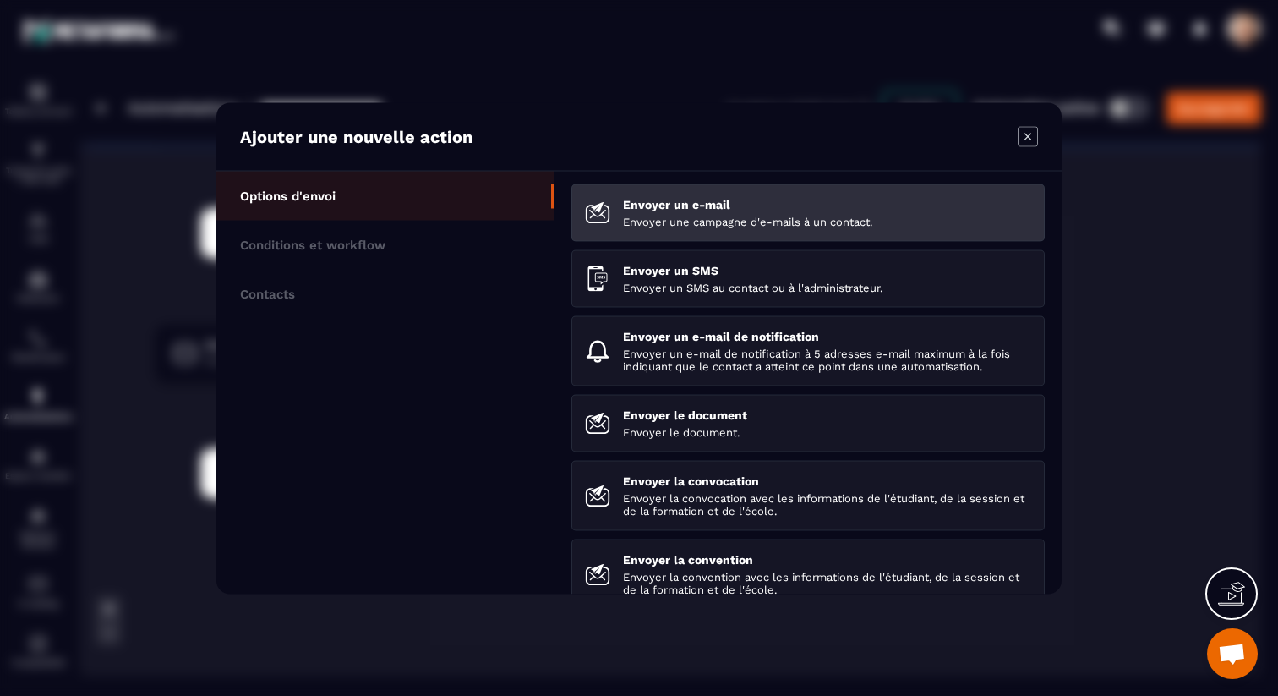
click at [667, 206] on p "Envoyer un e-mail" at bounding box center [827, 204] width 408 height 14
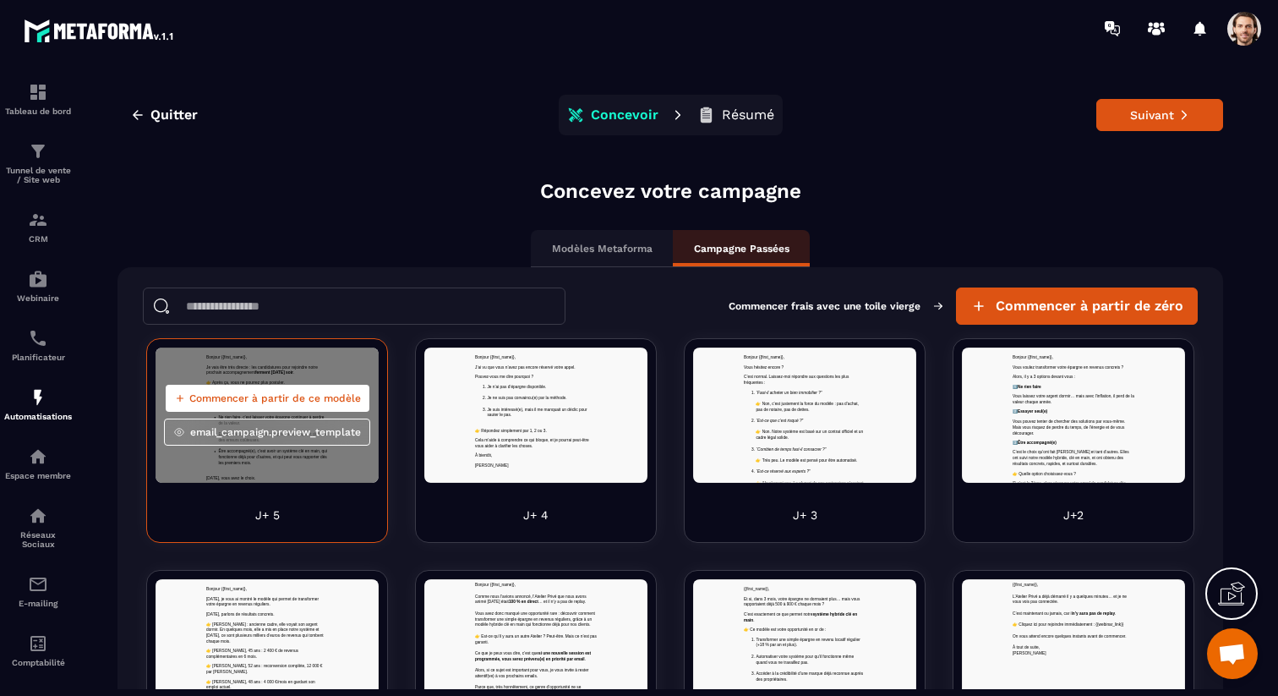
click at [281, 397] on span "Commencer à partir de ce modèle" at bounding box center [275, 398] width 172 height 14
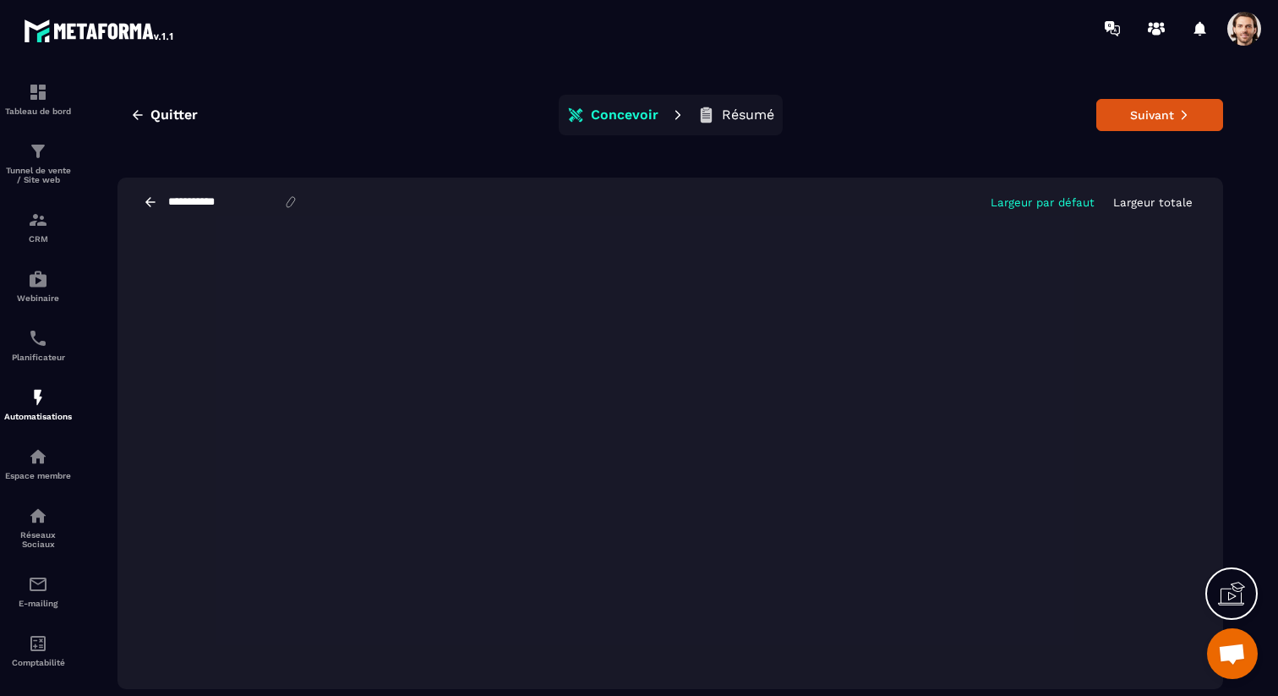
click at [249, 206] on input "**********" at bounding box center [225, 202] width 117 height 14
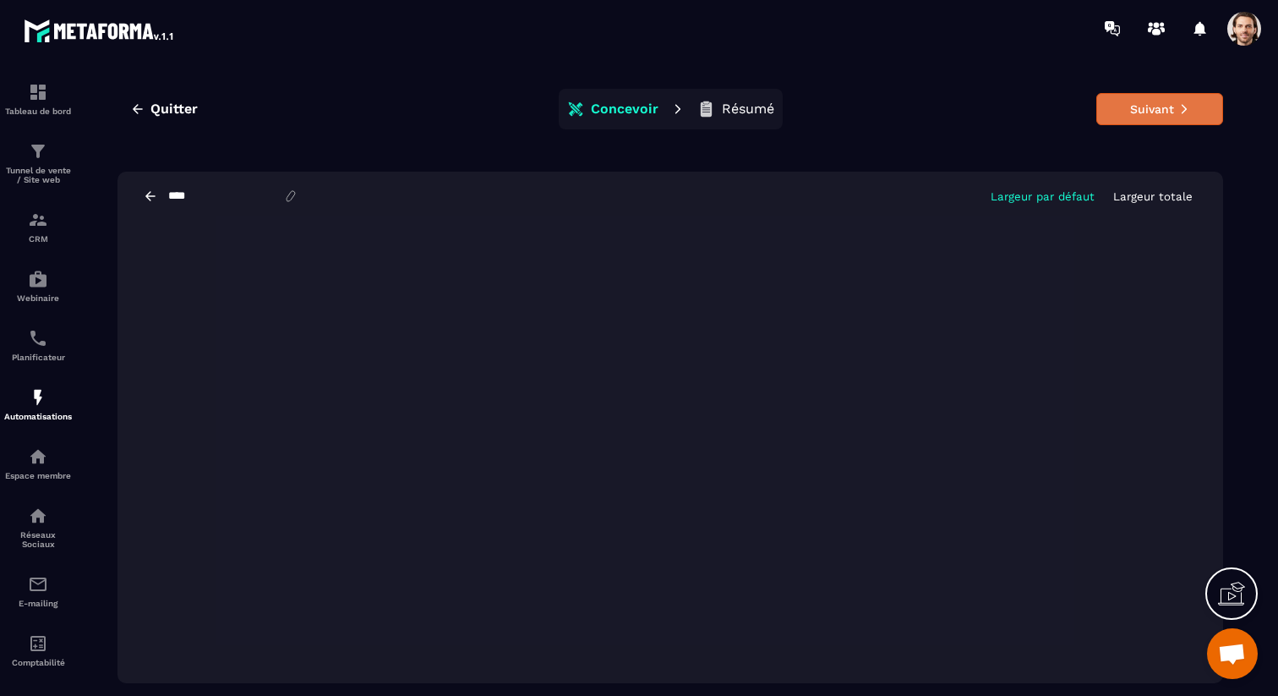
type input "****"
click at [1187, 112] on icon at bounding box center [1184, 109] width 12 height 12
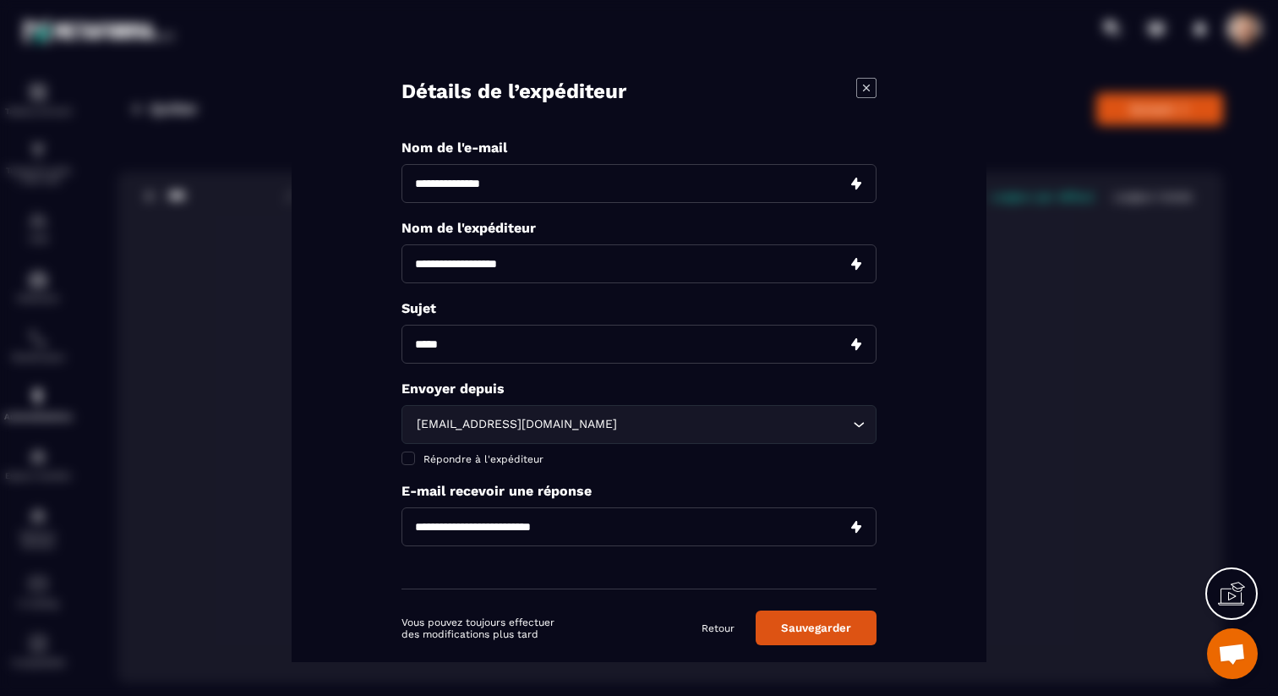
click at [497, 186] on input "Modal window" at bounding box center [638, 182] width 475 height 39
type input "*****"
click at [552, 257] on input "Modal window" at bounding box center [638, 262] width 475 height 39
type input "**********"
drag, startPoint x: 497, startPoint y: 345, endPoint x: 418, endPoint y: 334, distance: 79.4
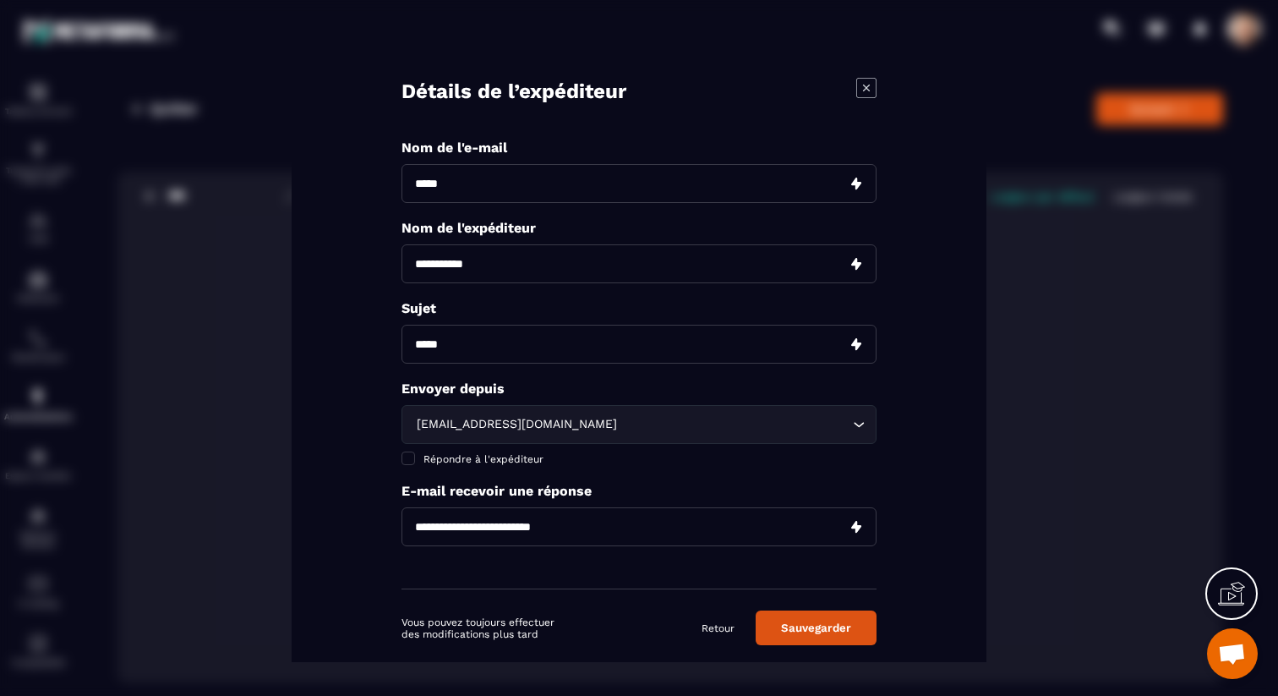
click at [495, 344] on input "Modal window" at bounding box center [638, 343] width 475 height 39
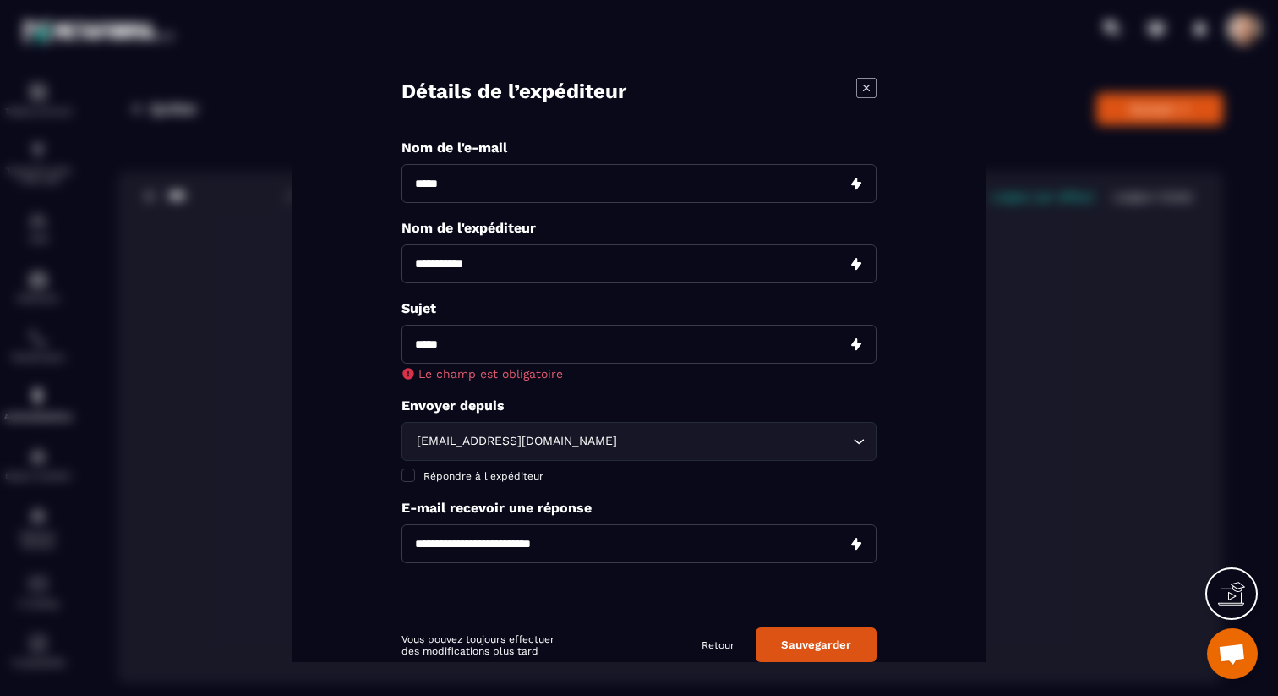
paste input "**********"
type input "**********"
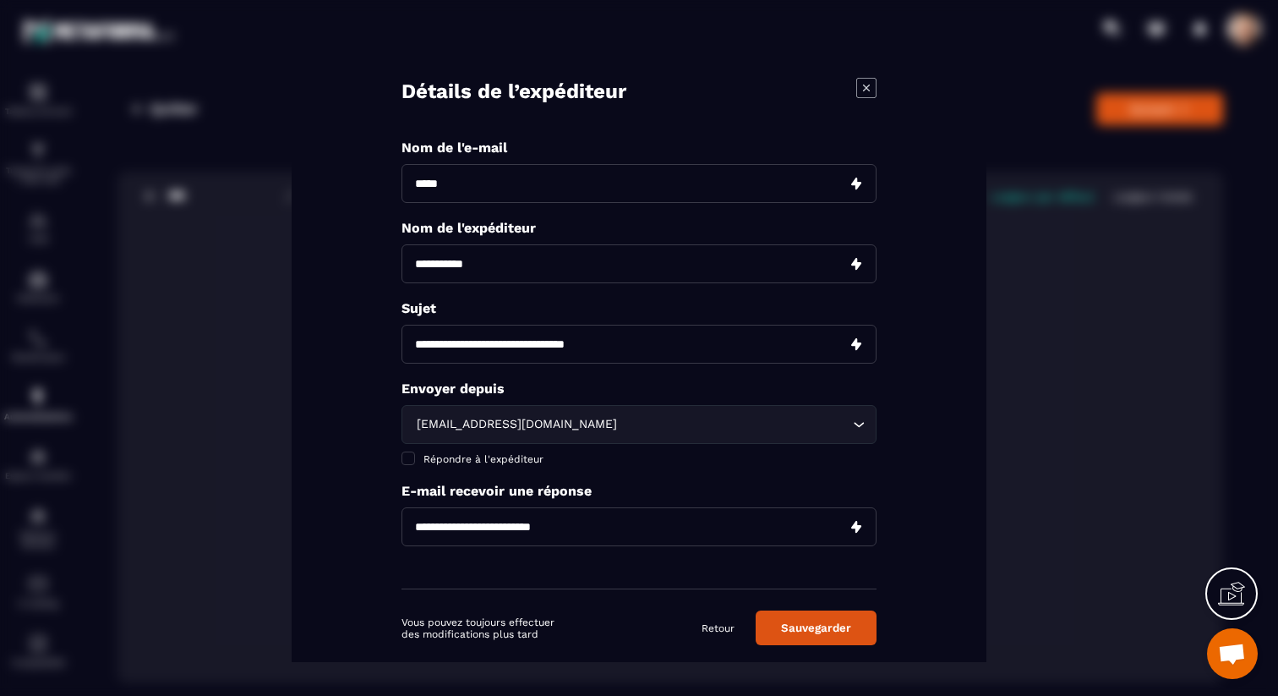
drag, startPoint x: 541, startPoint y: 396, endPoint x: 544, endPoint y: 432, distance: 36.5
click at [540, 396] on div "**********" at bounding box center [638, 364] width 475 height 450
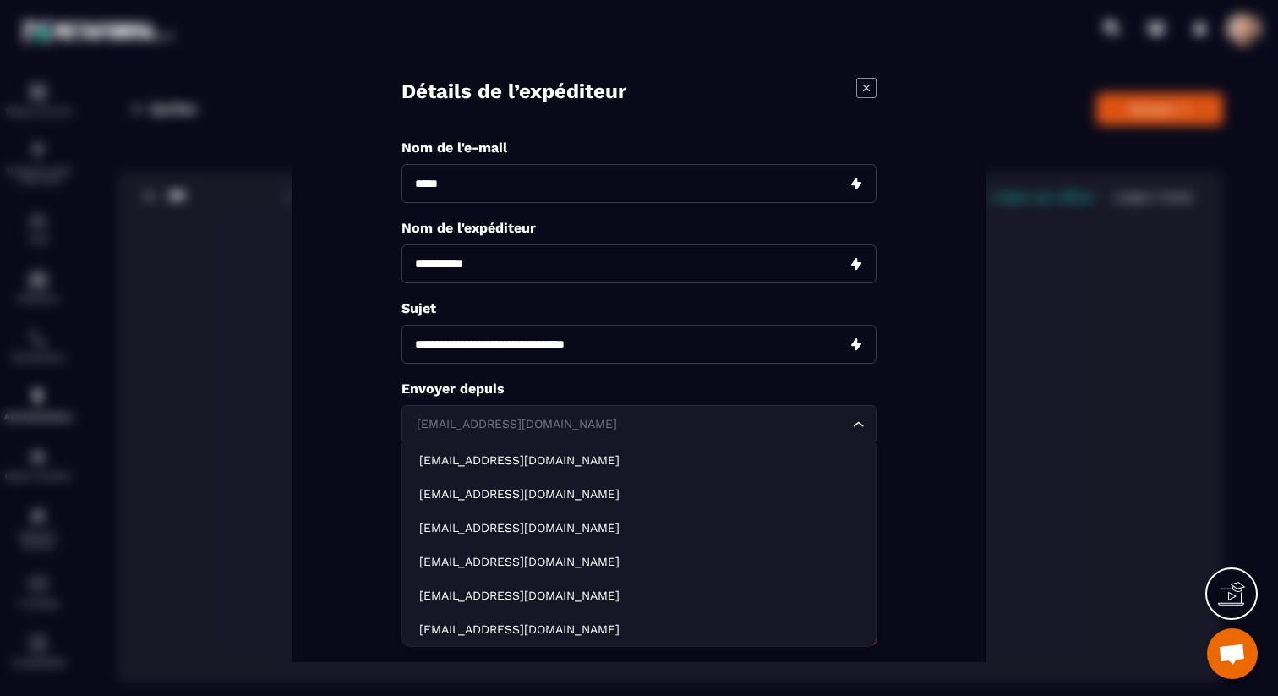
click at [549, 423] on div "[EMAIL_ADDRESS][DOMAIN_NAME]" at bounding box center [631, 423] width 440 height 19
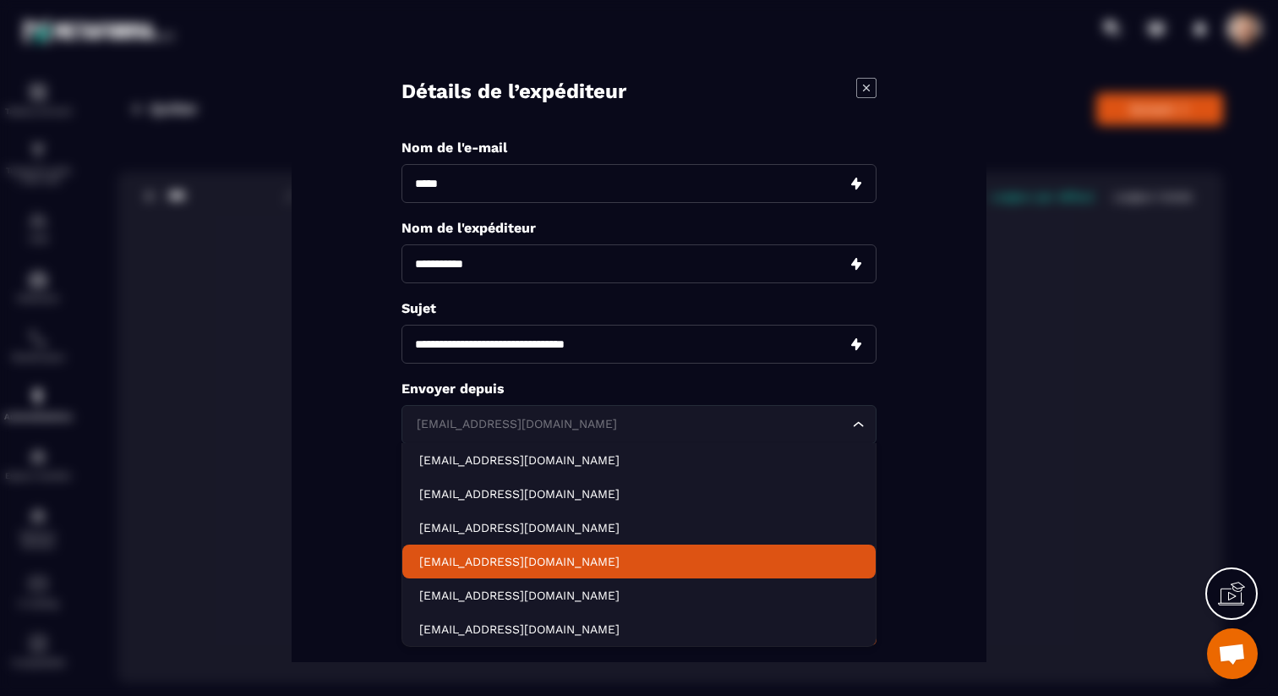
click at [583, 553] on p "[EMAIL_ADDRESS][DOMAIN_NAME]" at bounding box center [639, 560] width 440 height 17
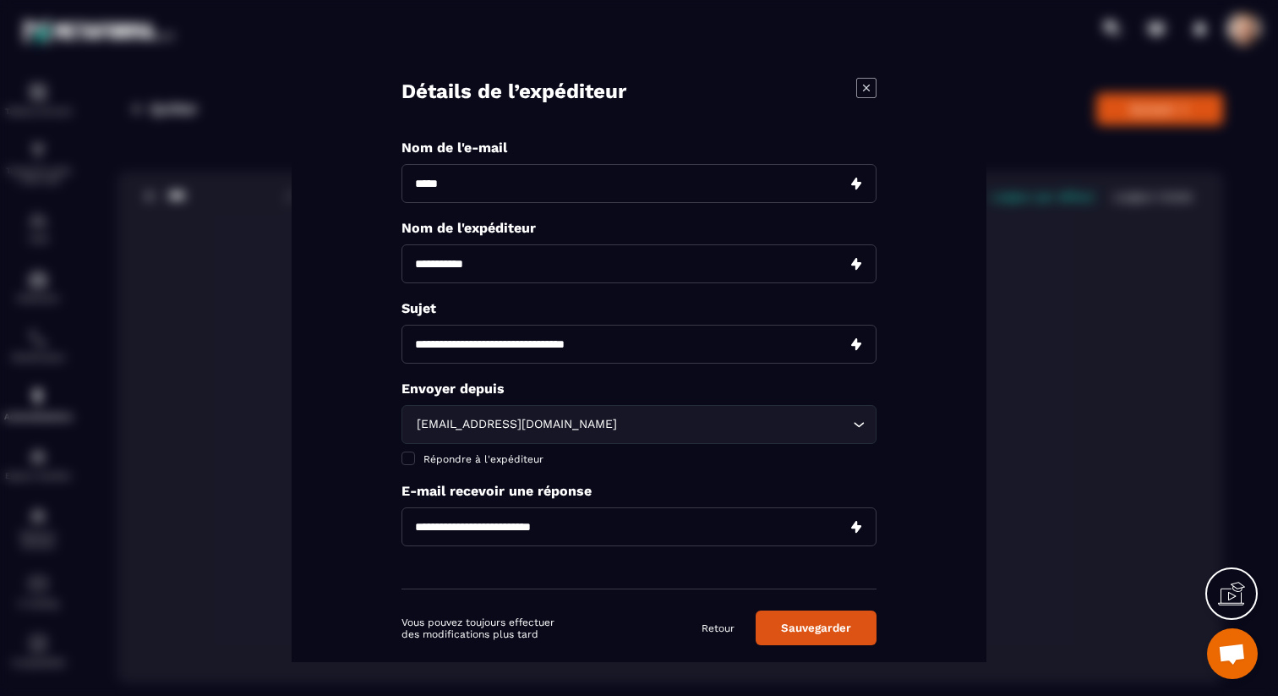
click at [434, 451] on label "Répondre à l'expéditeur" at bounding box center [638, 458] width 475 height 14
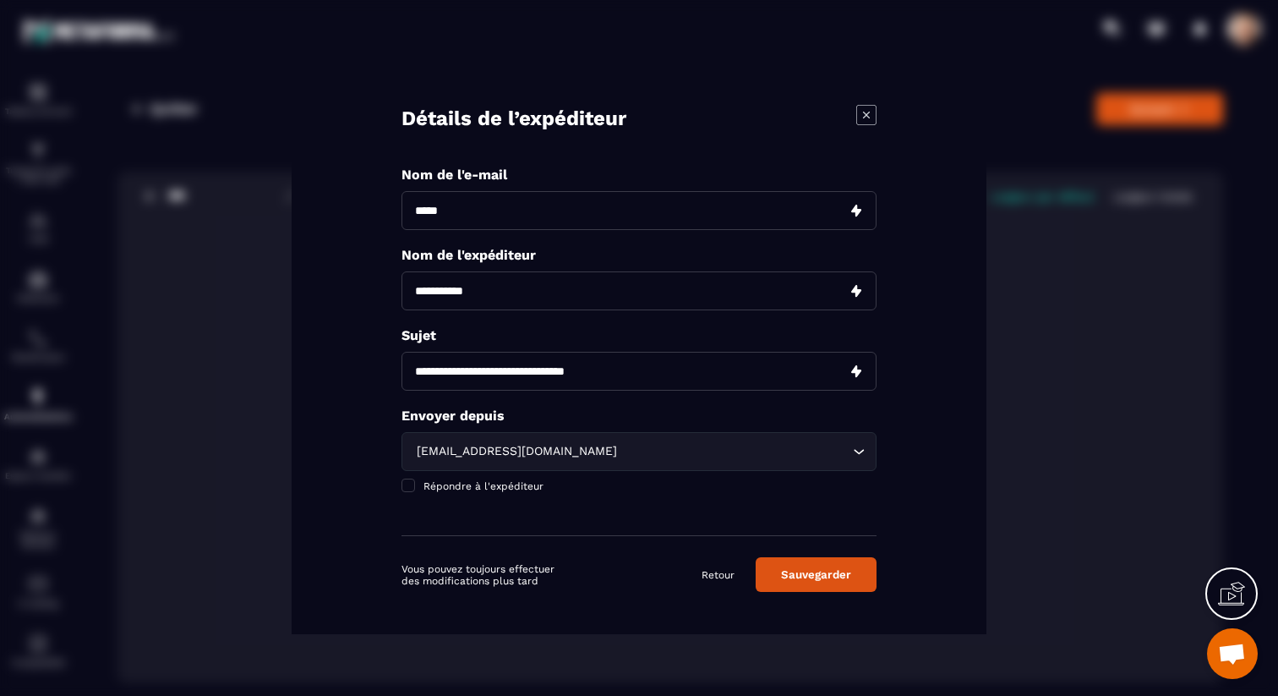
click at [831, 577] on button "Sauvegarder" at bounding box center [816, 574] width 121 height 35
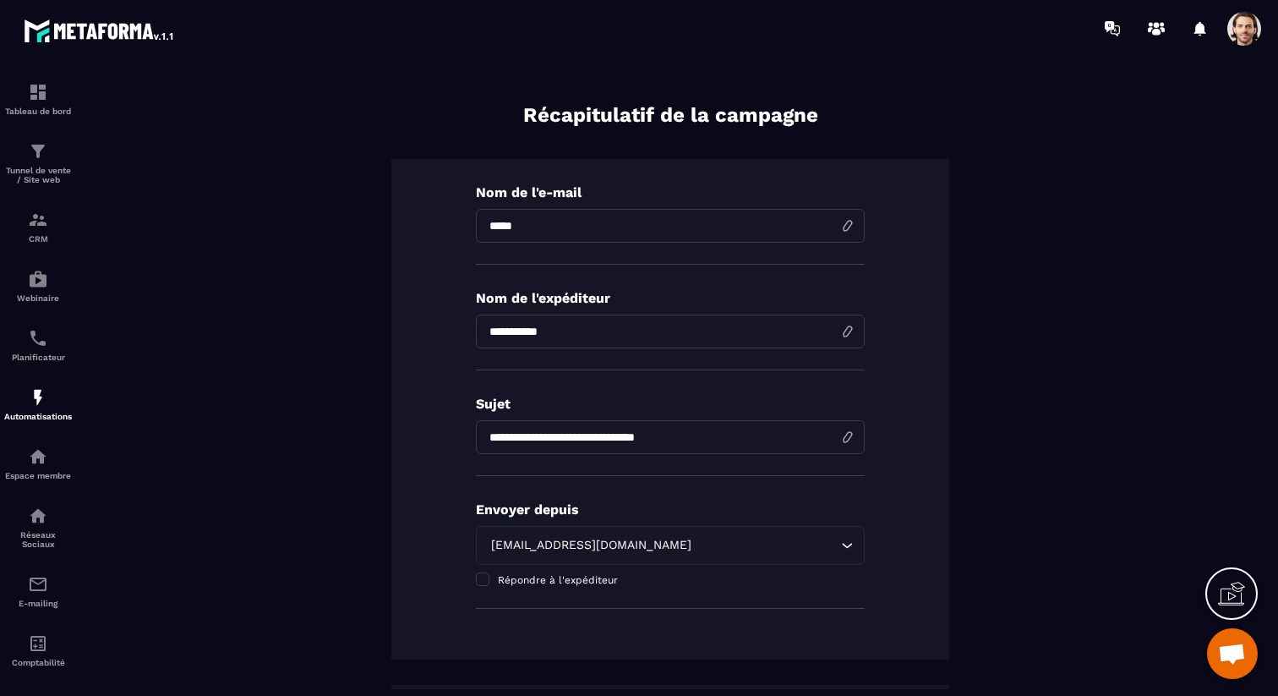
scroll to position [0, 0]
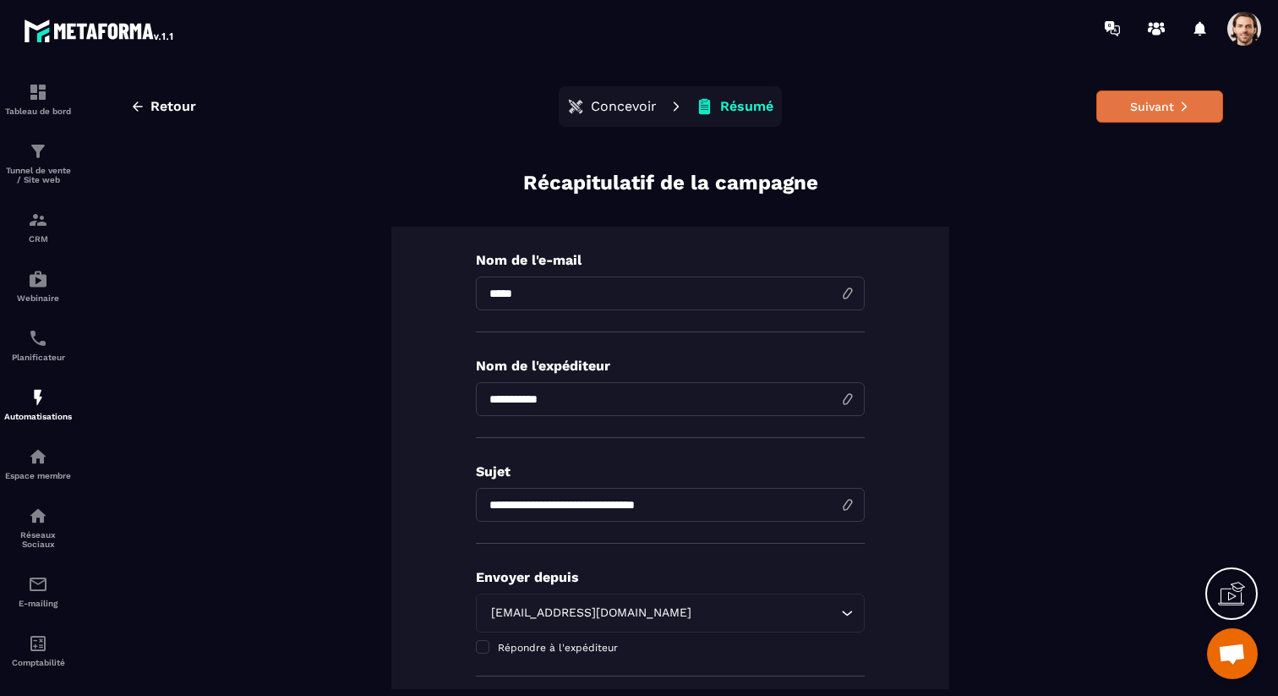
click at [1166, 114] on button "Suivant" at bounding box center [1159, 106] width 127 height 32
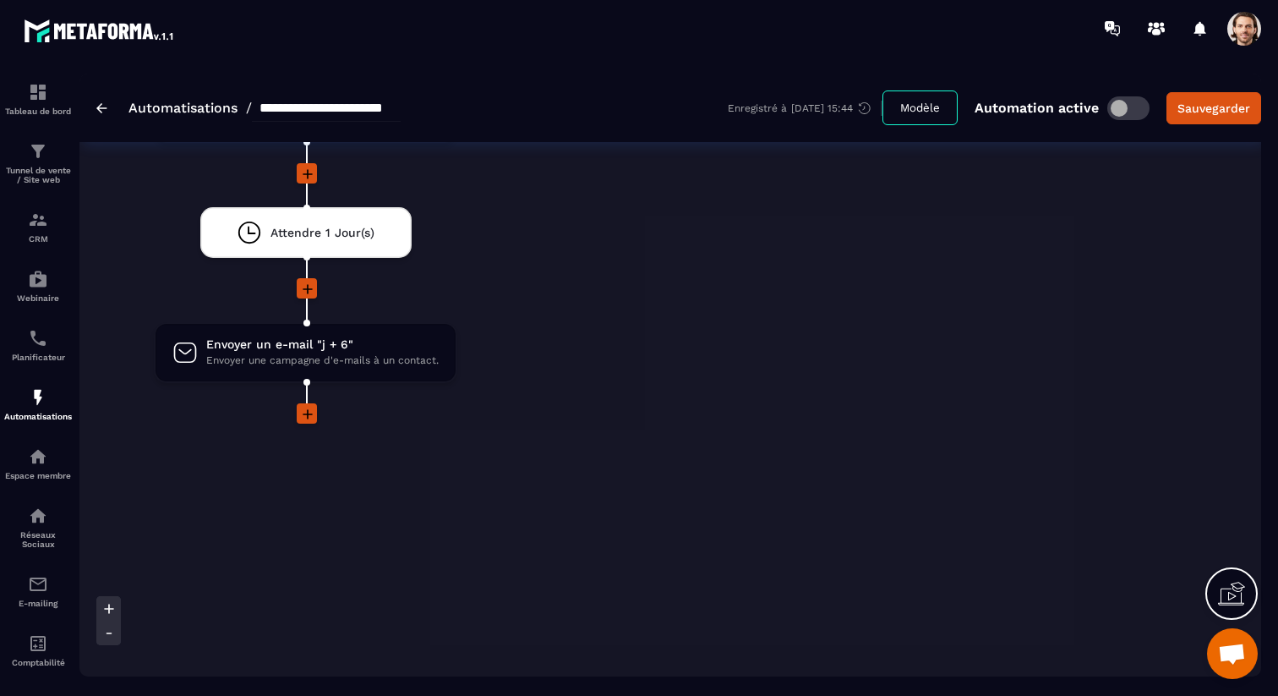
scroll to position [4445, 0]
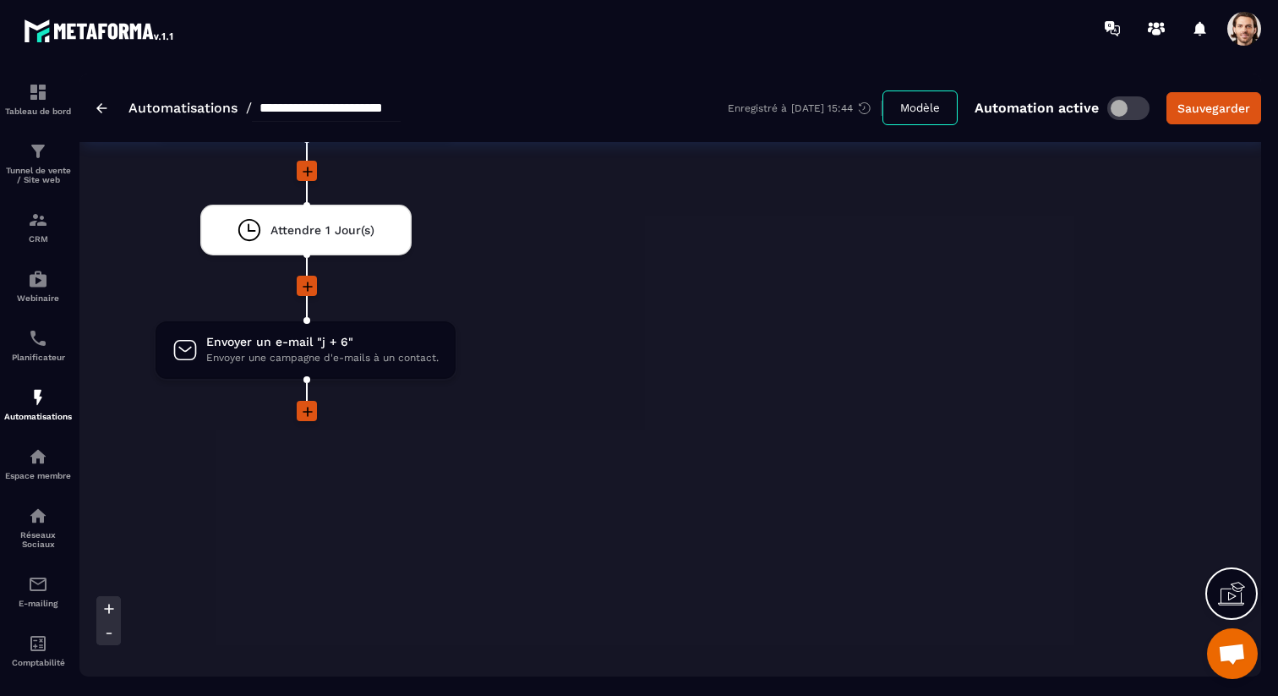
click at [307, 417] on icon at bounding box center [308, 412] width 10 height 10
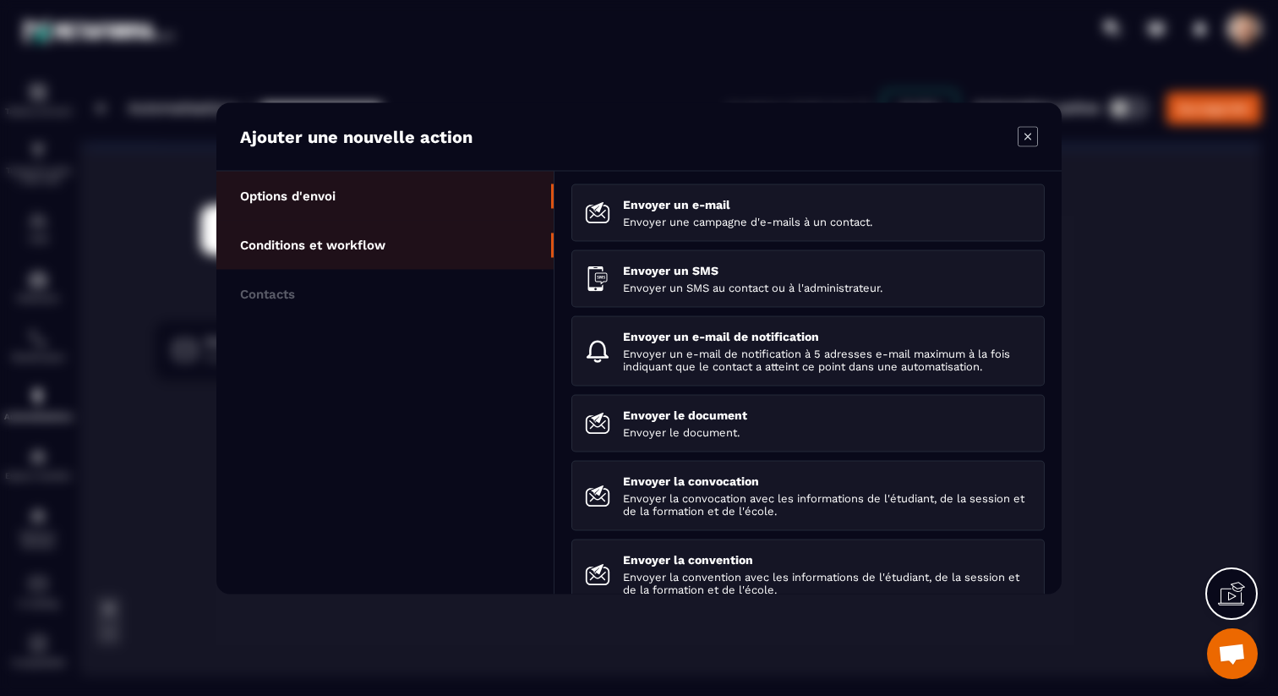
click at [469, 269] on li "Conditions et workflow" at bounding box center [384, 293] width 337 height 49
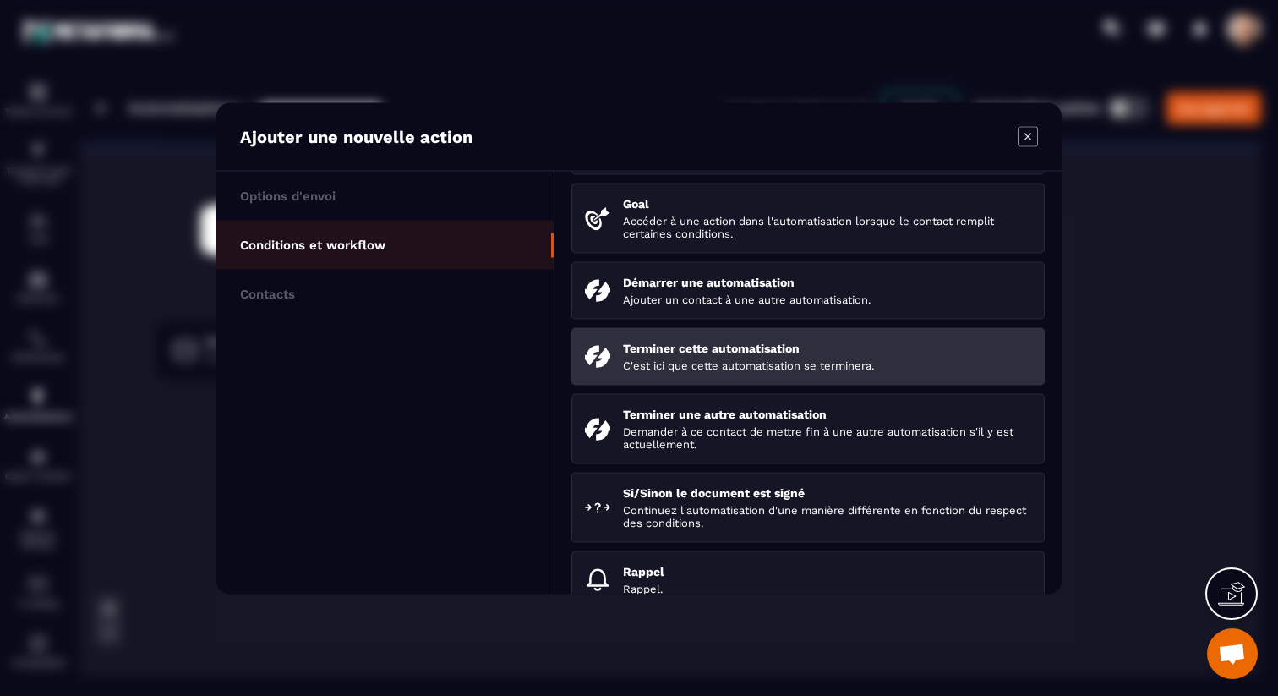
scroll to position [263, 0]
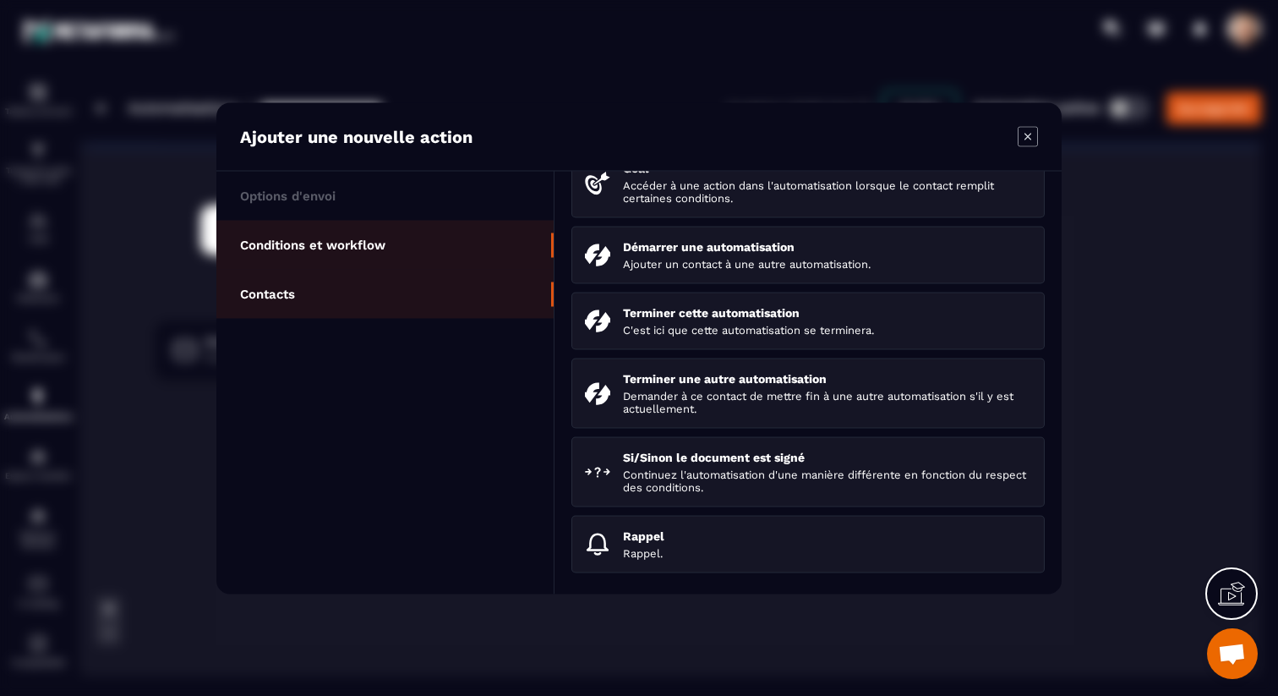
click at [325, 287] on li "Contacts" at bounding box center [384, 293] width 337 height 49
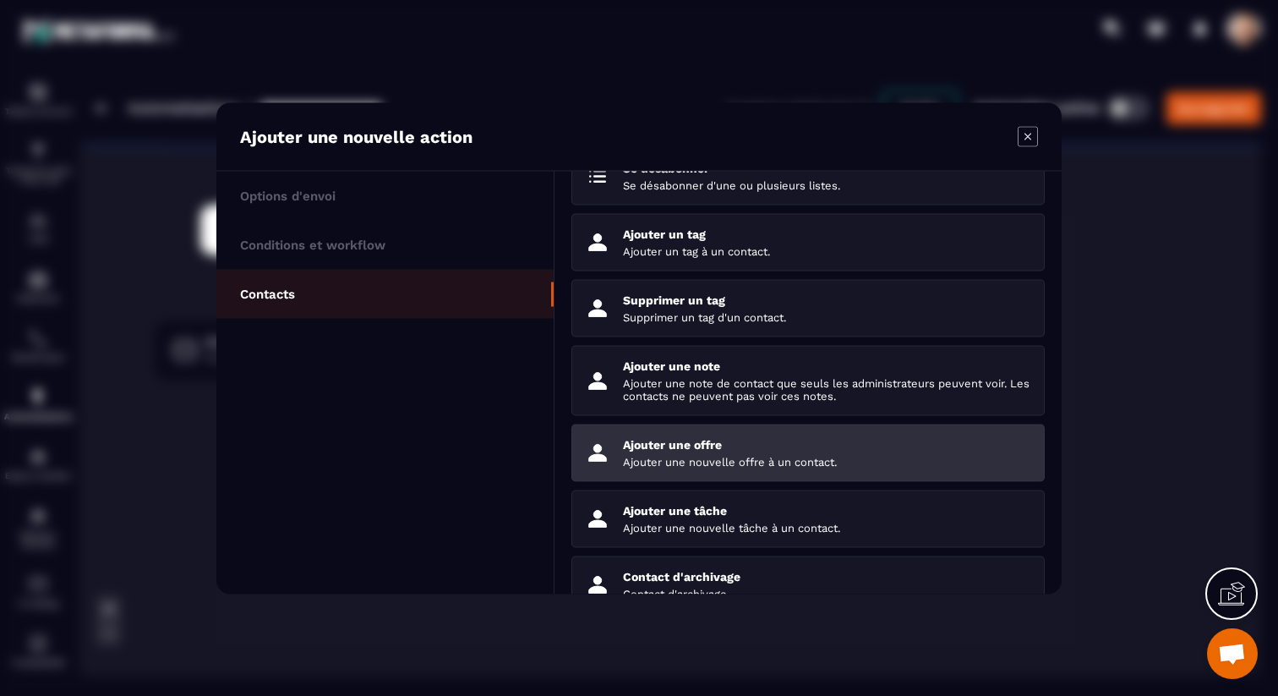
scroll to position [146, 0]
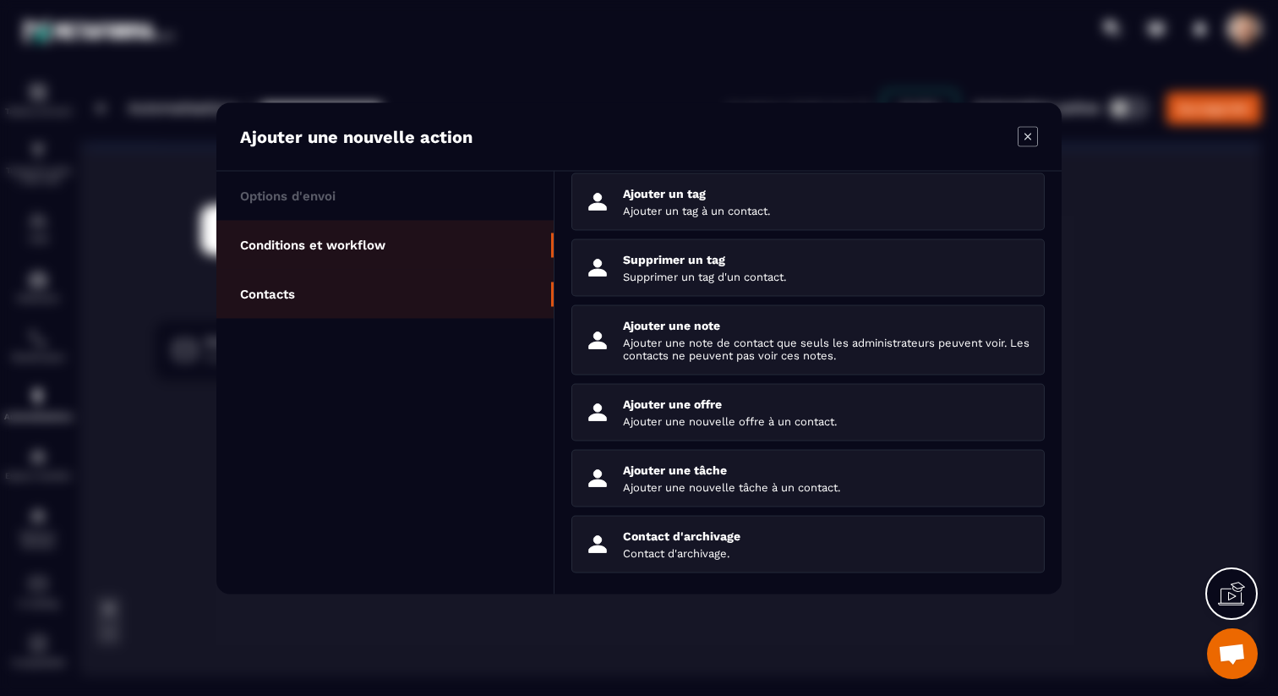
click at [394, 269] on li "Conditions et workflow" at bounding box center [384, 293] width 337 height 49
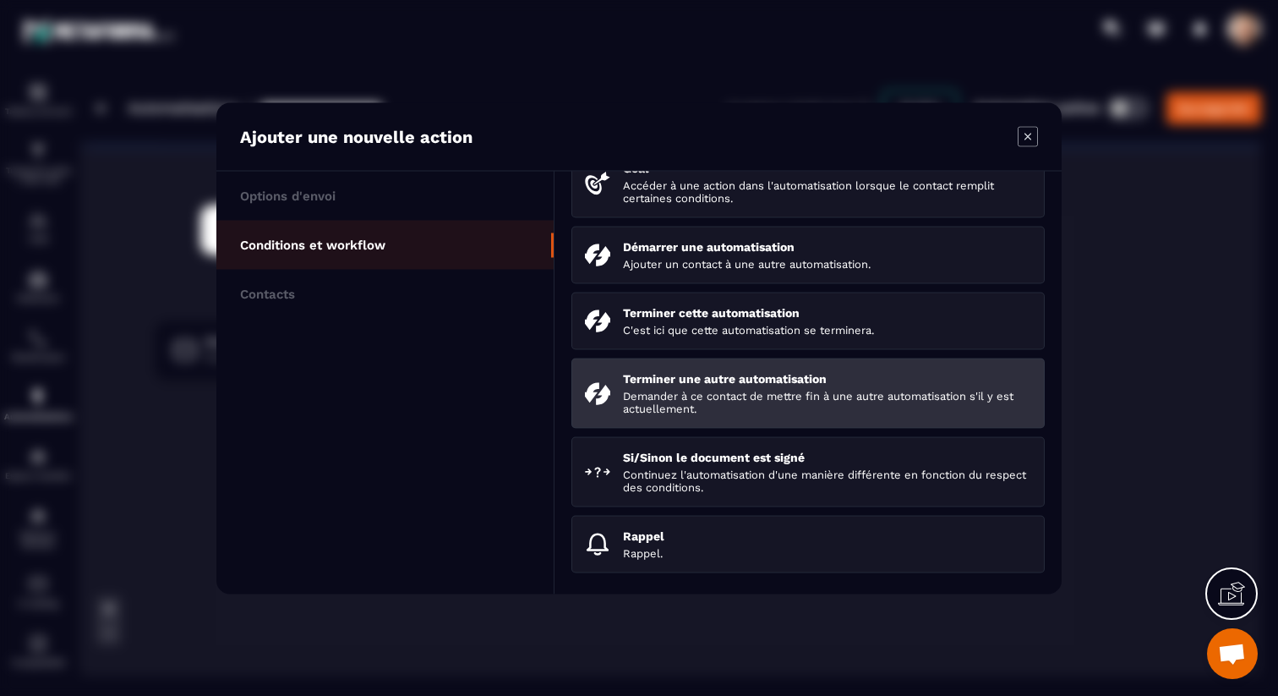
scroll to position [261, 0]
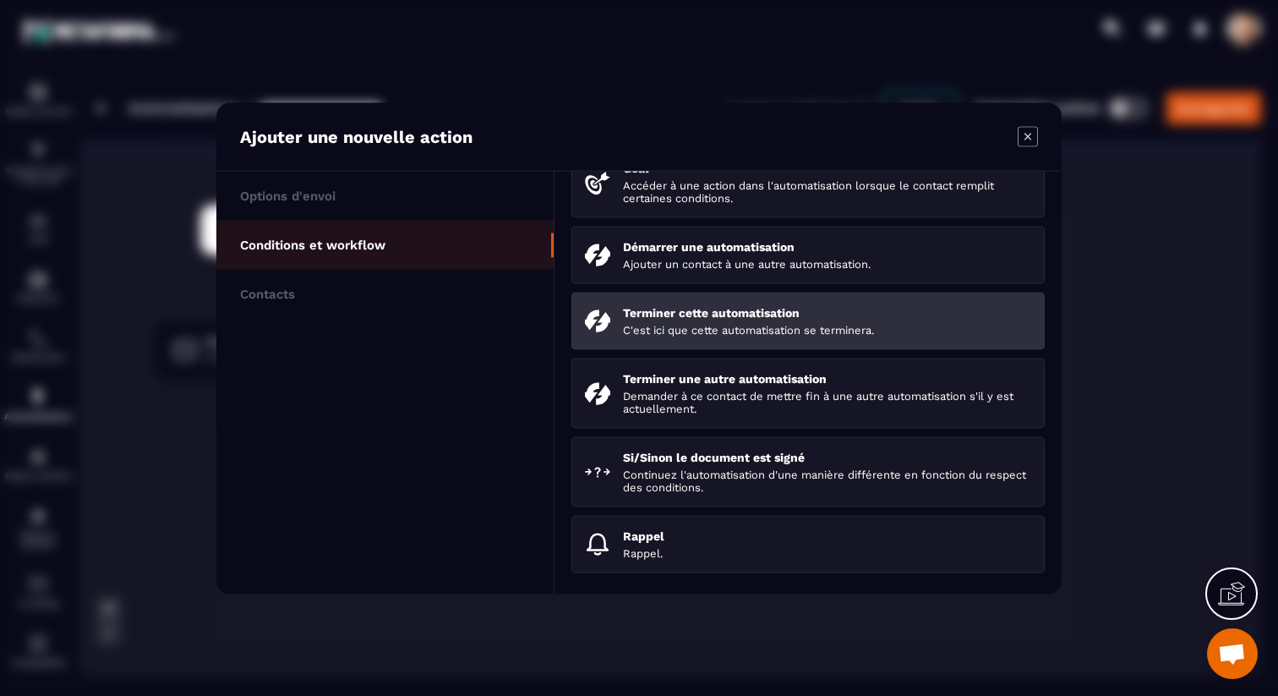
click at [704, 328] on p "C'est ici que cette automatisation se terminera." at bounding box center [827, 329] width 408 height 13
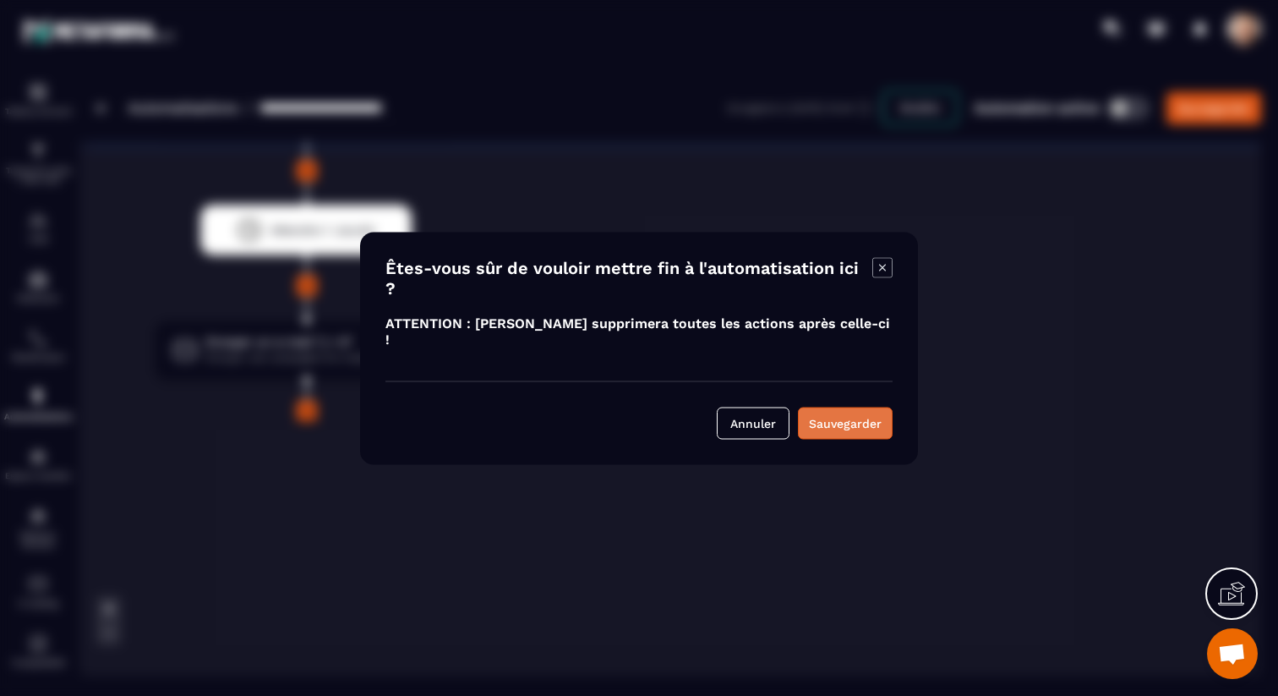
click at [863, 414] on div "Sauvegarder" at bounding box center [845, 422] width 73 height 17
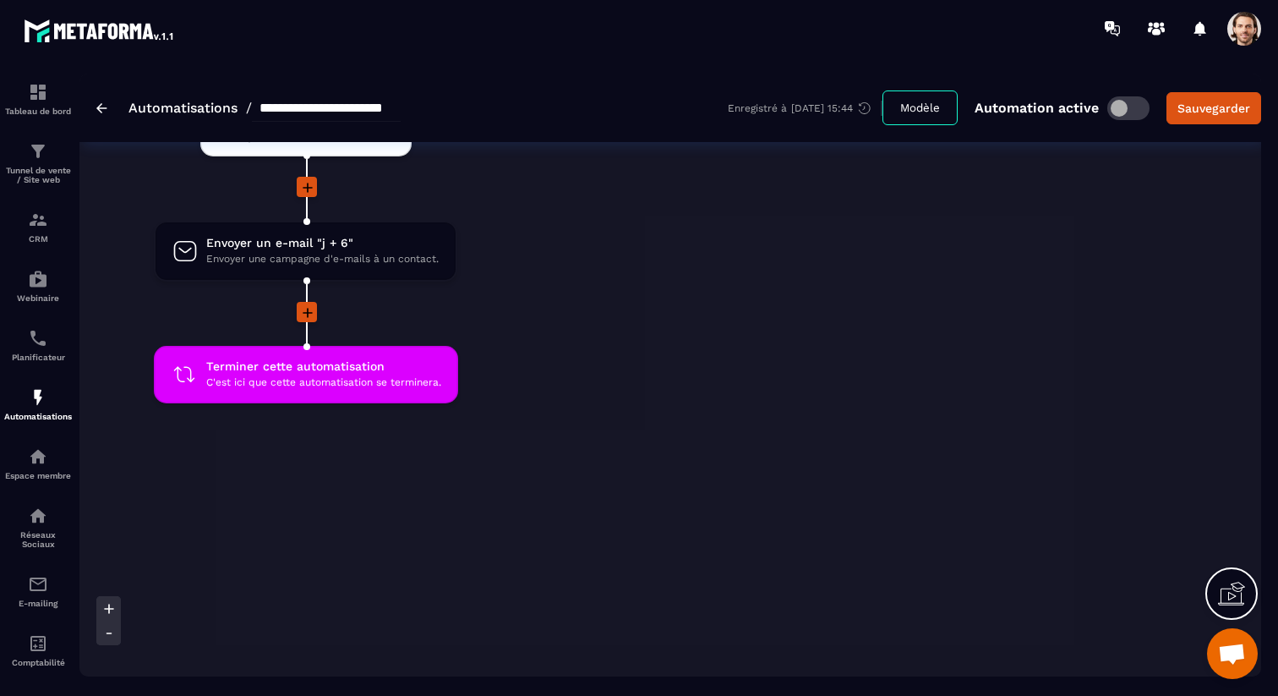
scroll to position [4574, 0]
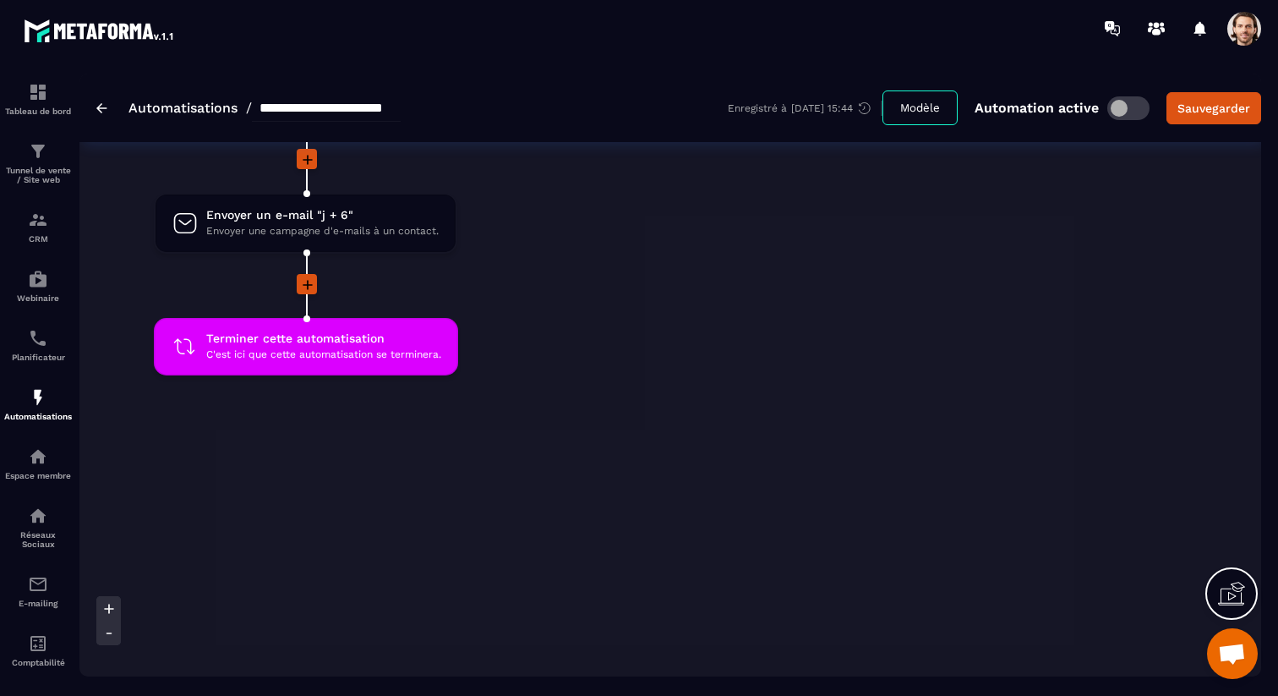
click at [1255, 23] on span at bounding box center [1244, 29] width 34 height 34
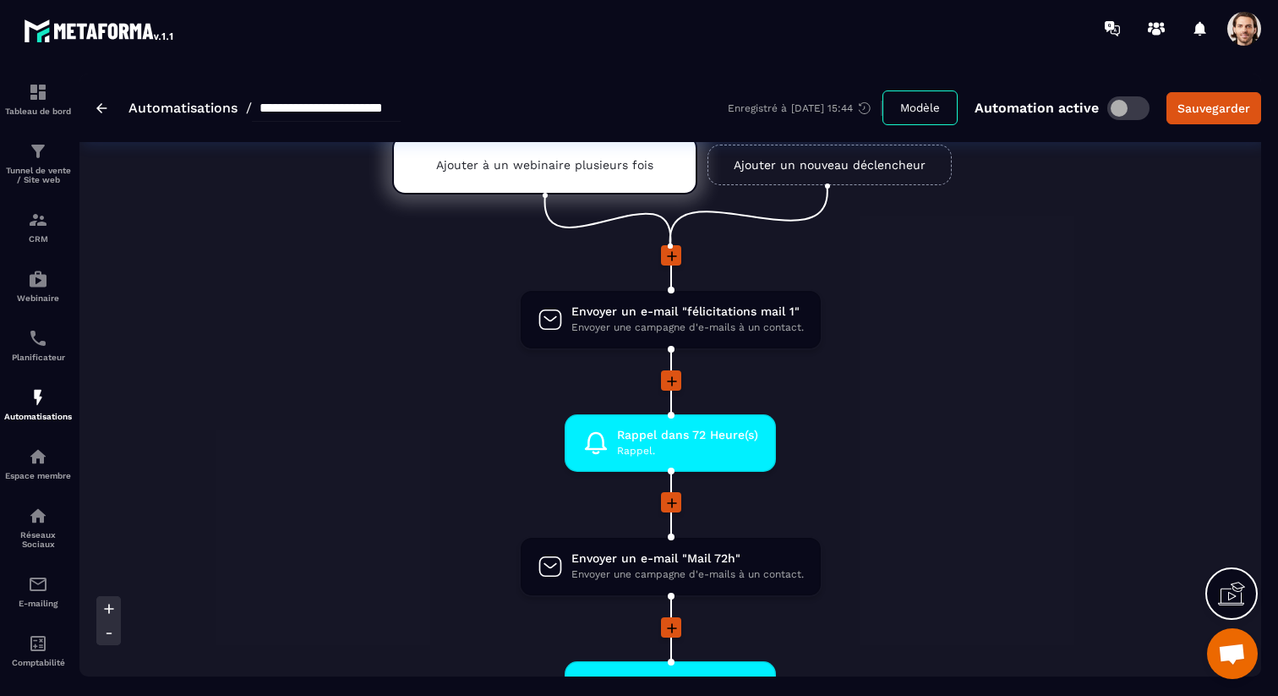
scroll to position [0, 0]
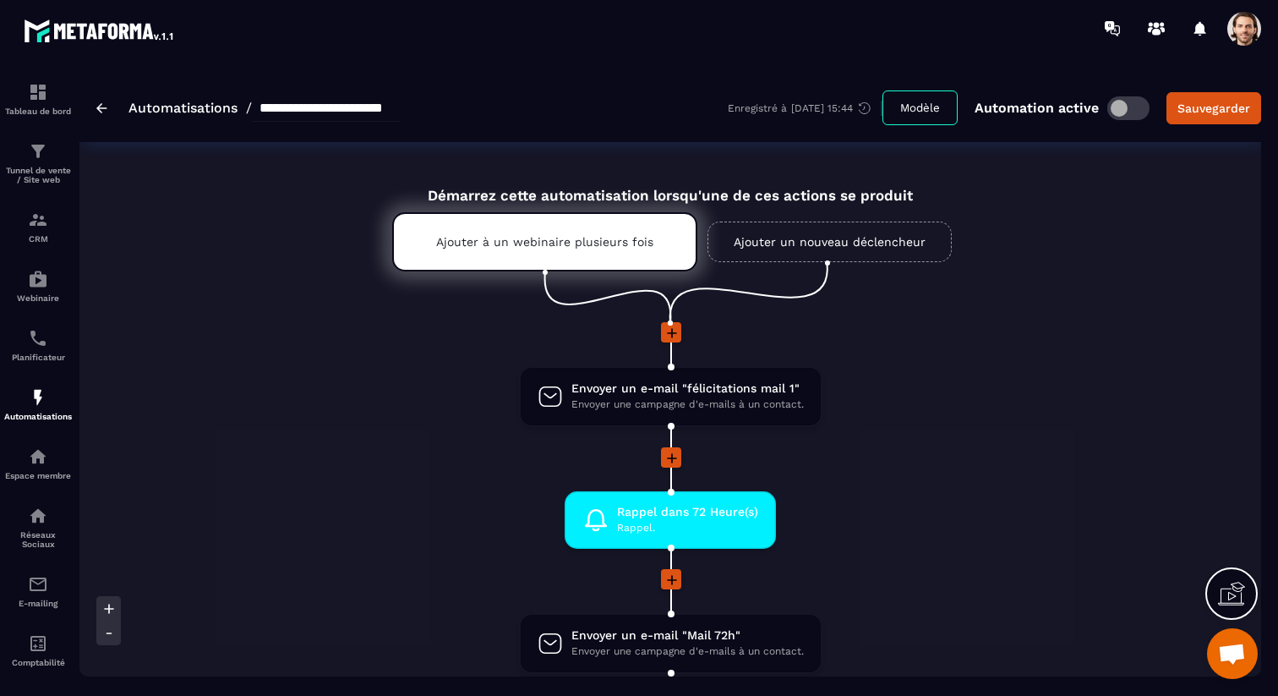
click at [1238, 40] on span at bounding box center [1244, 29] width 34 height 34
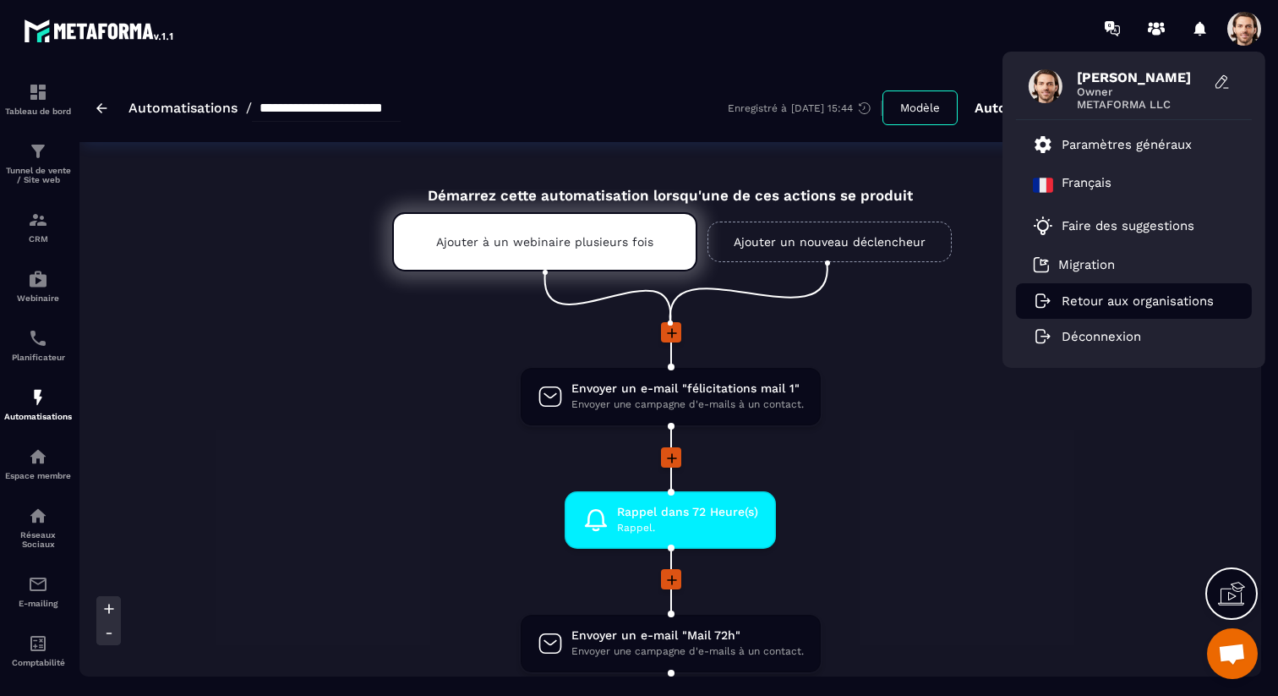
click at [1105, 304] on p "Retour aux organisations" at bounding box center [1138, 300] width 152 height 15
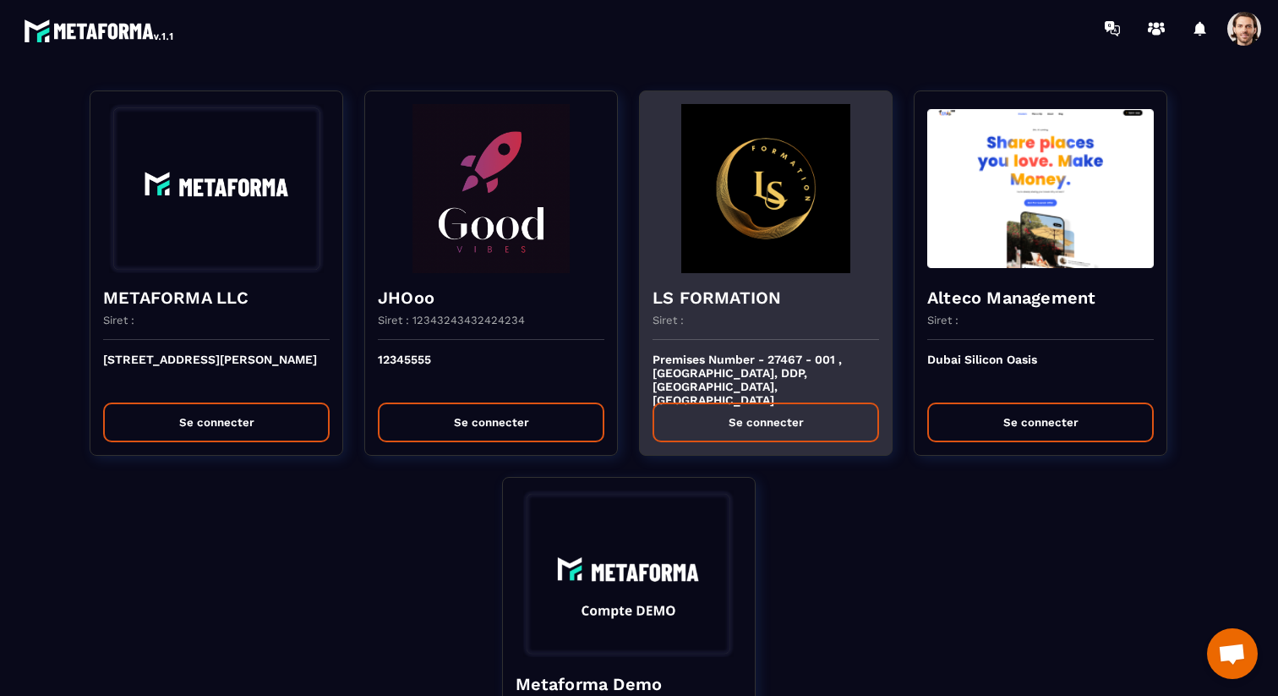
click at [770, 281] on div "LS FORMATION Siret :" at bounding box center [766, 306] width 252 height 67
